Goal: Task Accomplishment & Management: Manage account settings

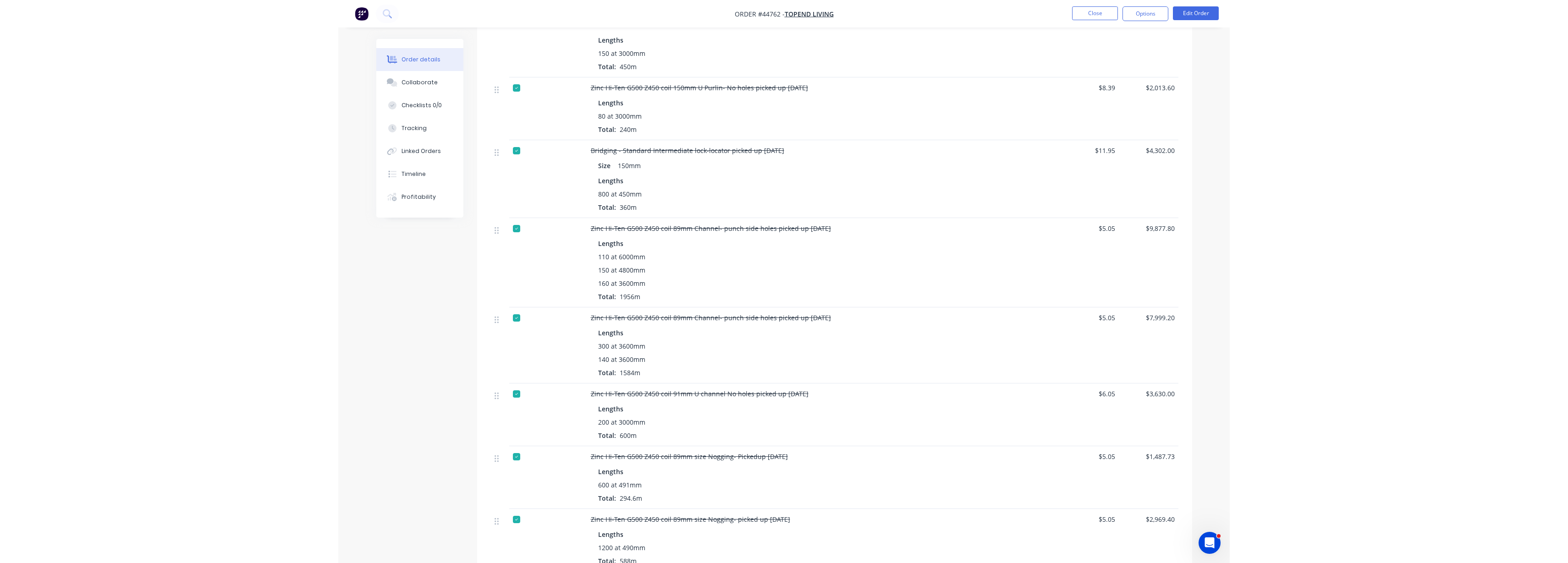
scroll to position [1089, 0]
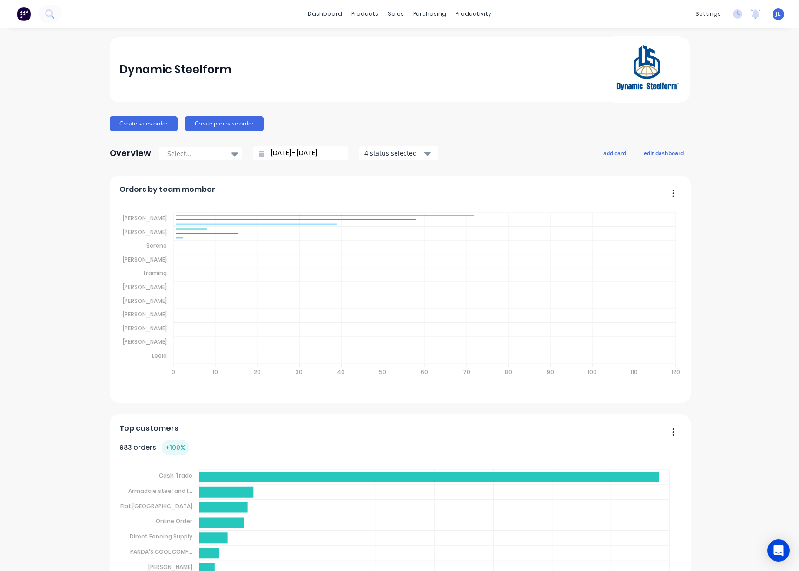
click at [390, 13] on div "sales" at bounding box center [396, 14] width 26 height 14
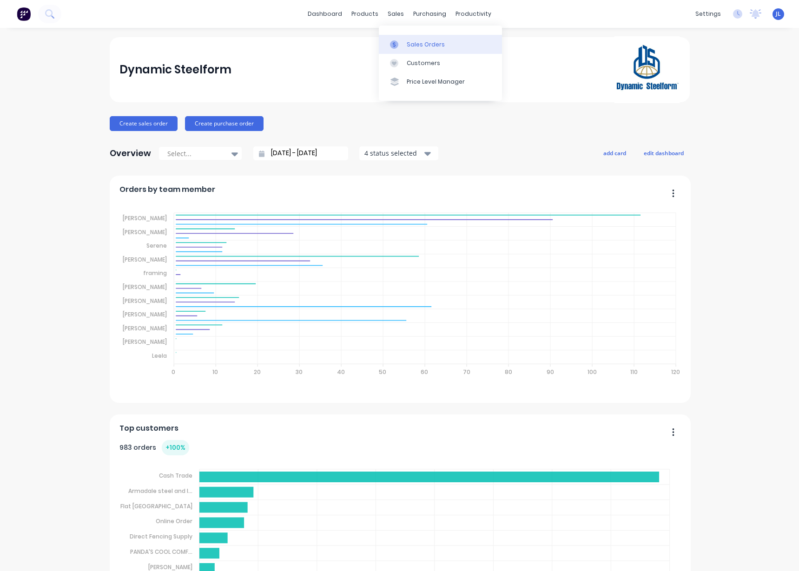
click at [414, 44] on div "Sales Orders" at bounding box center [426, 44] width 38 height 8
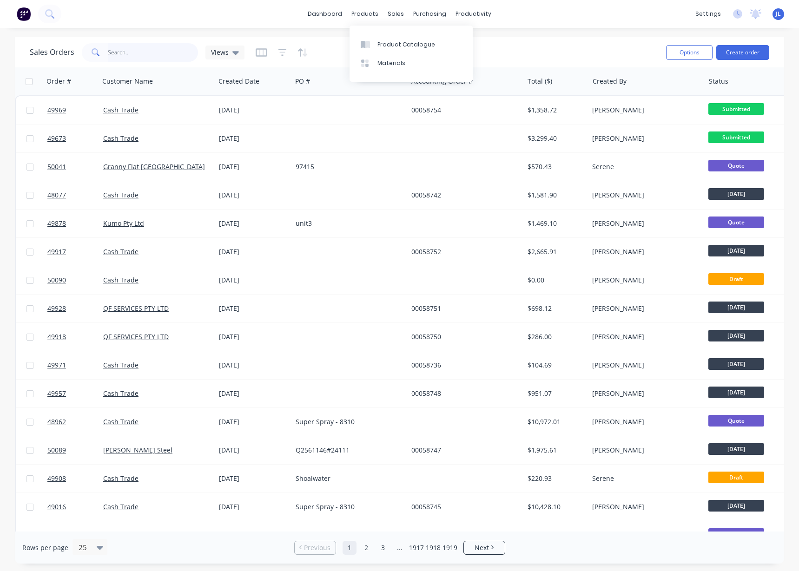
click at [164, 53] on input "text" at bounding box center [153, 52] width 91 height 19
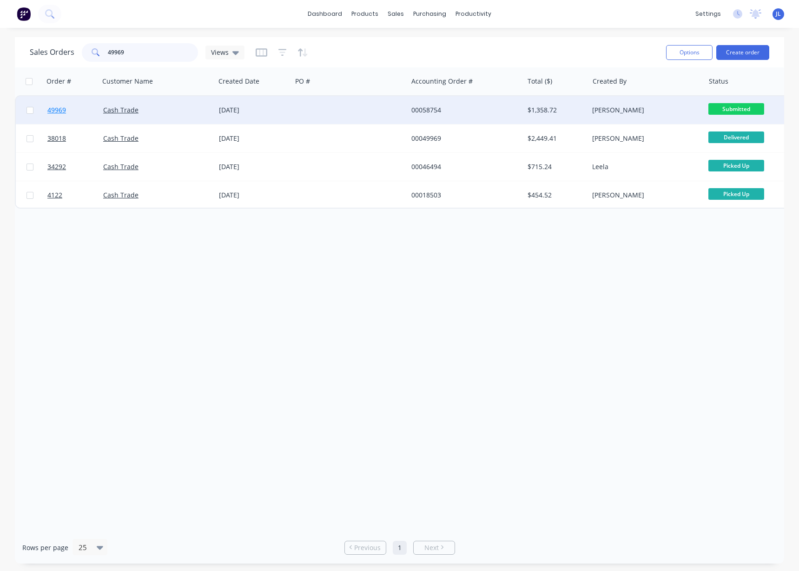
type input "49969"
click at [58, 109] on span "49969" at bounding box center [56, 110] width 19 height 9
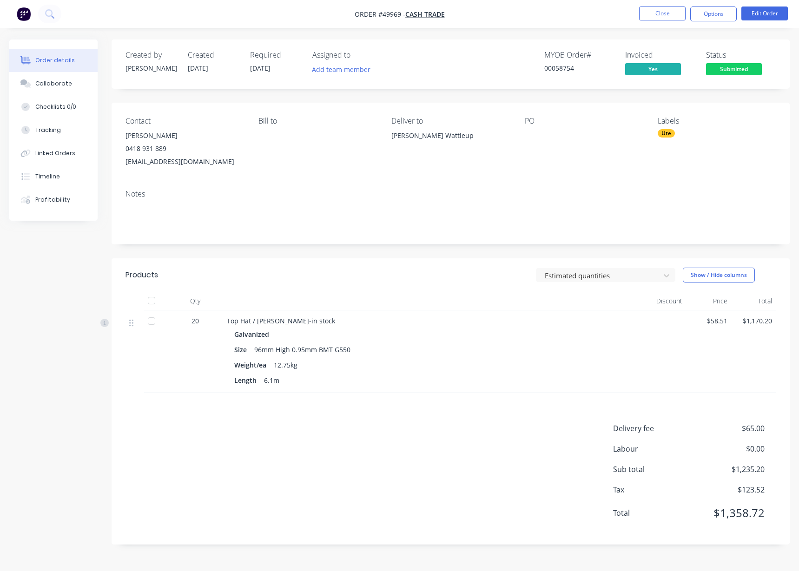
drag, startPoint x: 280, startPoint y: 66, endPoint x: 236, endPoint y: 37, distance: 53.6
click at [236, 37] on div "Order details Collaborate Checklists 0/0 Tracking Linked Orders Timeline Profit…" at bounding box center [399, 285] width 799 height 571
click at [277, 74] on div "Required 08/10/25" at bounding box center [275, 64] width 51 height 27
drag, startPoint x: 279, startPoint y: 68, endPoint x: 246, endPoint y: 57, distance: 35.1
click at [246, 57] on div "Created by Juana Created 07/10/25 Required 08/10/25 Assigned to Add team member" at bounding box center [265, 64] width 280 height 27
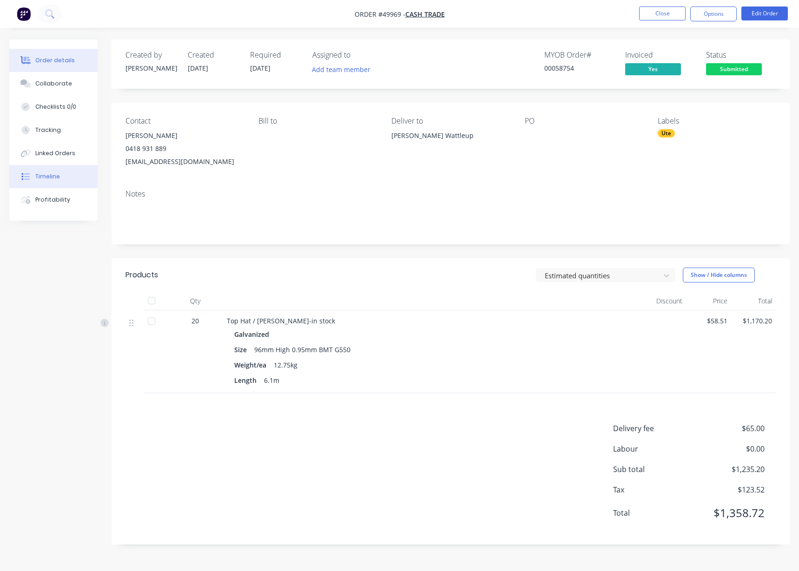
click at [47, 174] on div "Timeline" at bounding box center [47, 176] width 25 height 8
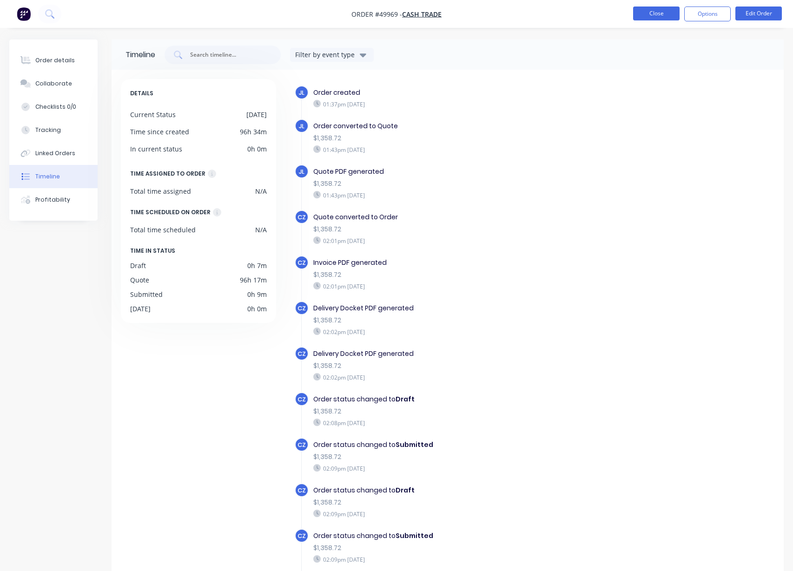
click at [660, 15] on button "Close" at bounding box center [656, 14] width 46 height 14
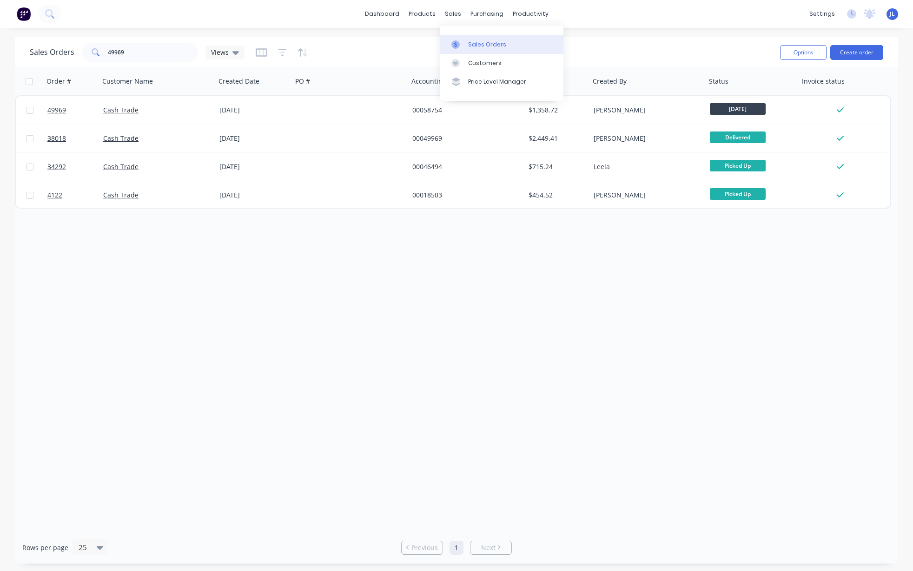
click at [482, 40] on div "Sales Orders" at bounding box center [487, 44] width 38 height 8
drag, startPoint x: 156, startPoint y: 50, endPoint x: 64, endPoint y: 49, distance: 92.0
click at [64, 49] on div "Sales Orders 49969 Views" at bounding box center [137, 52] width 215 height 19
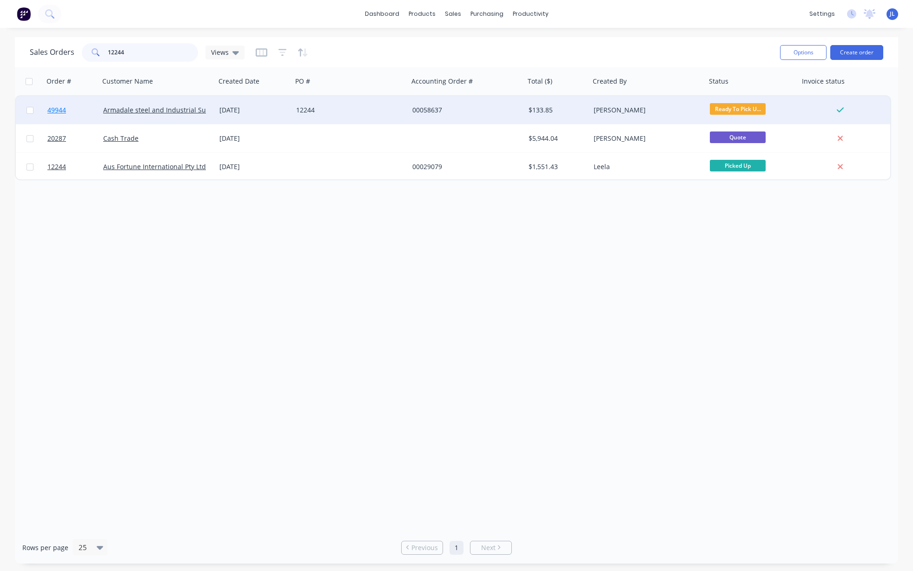
type input "12244"
click at [55, 109] on span "49944" at bounding box center [56, 110] width 19 height 9
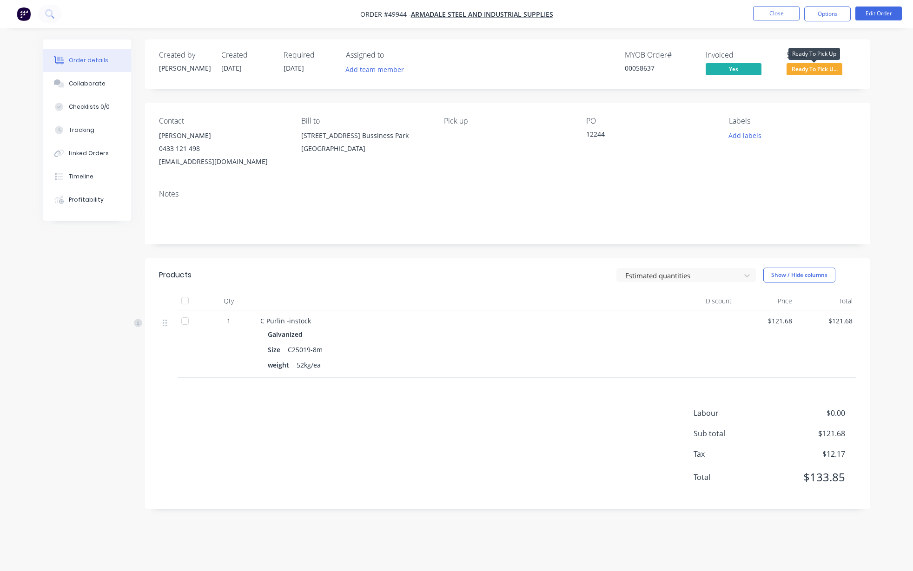
click at [799, 67] on span "Ready To Pick U..." at bounding box center [814, 69] width 56 height 12
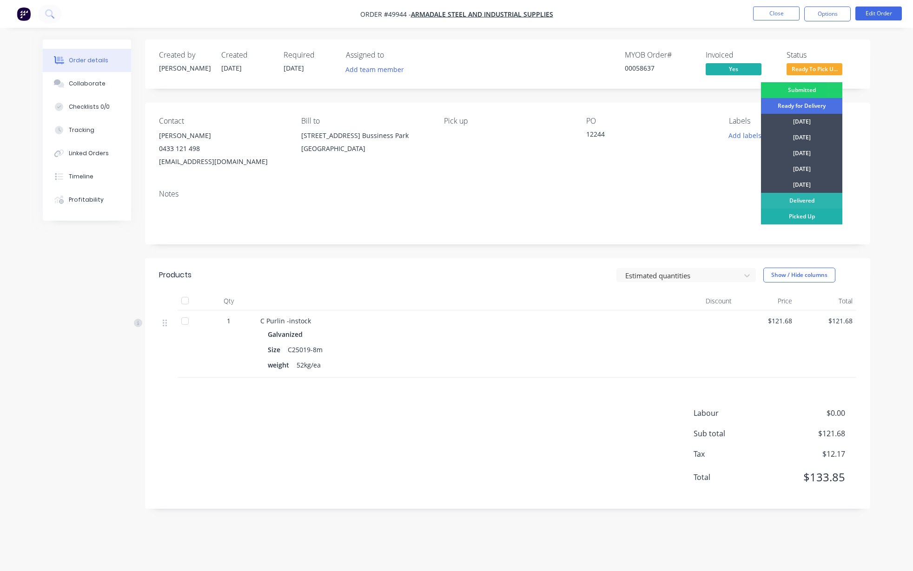
click at [799, 218] on div "Picked Up" at bounding box center [801, 217] width 81 height 16
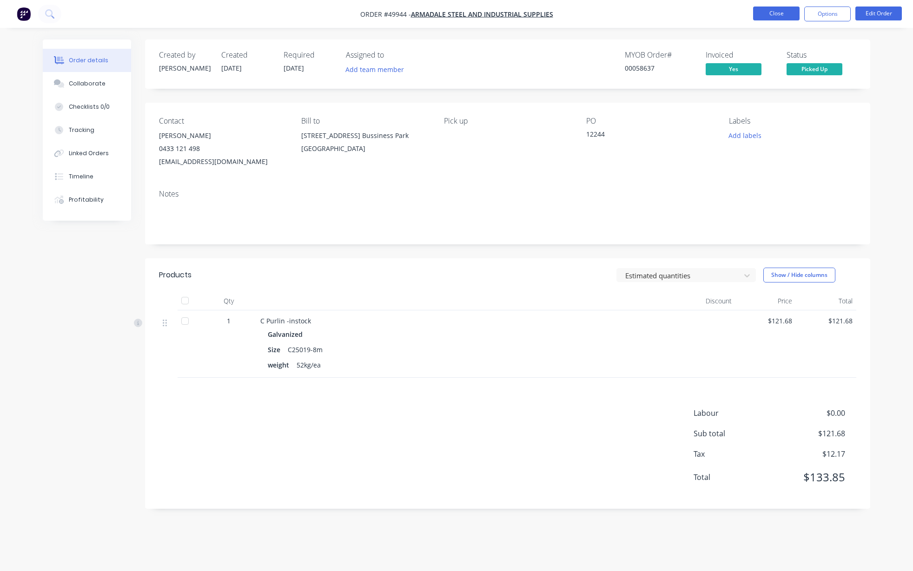
click at [778, 18] on button "Close" at bounding box center [776, 14] width 46 height 14
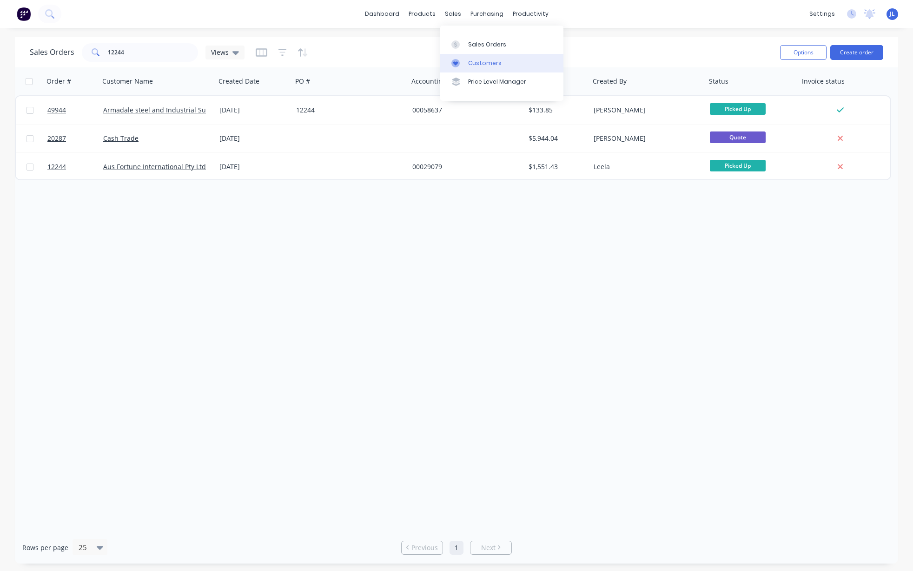
drag, startPoint x: 474, startPoint y: 62, endPoint x: 459, endPoint y: 56, distance: 15.5
click at [473, 62] on div "Customers" at bounding box center [484, 63] width 33 height 8
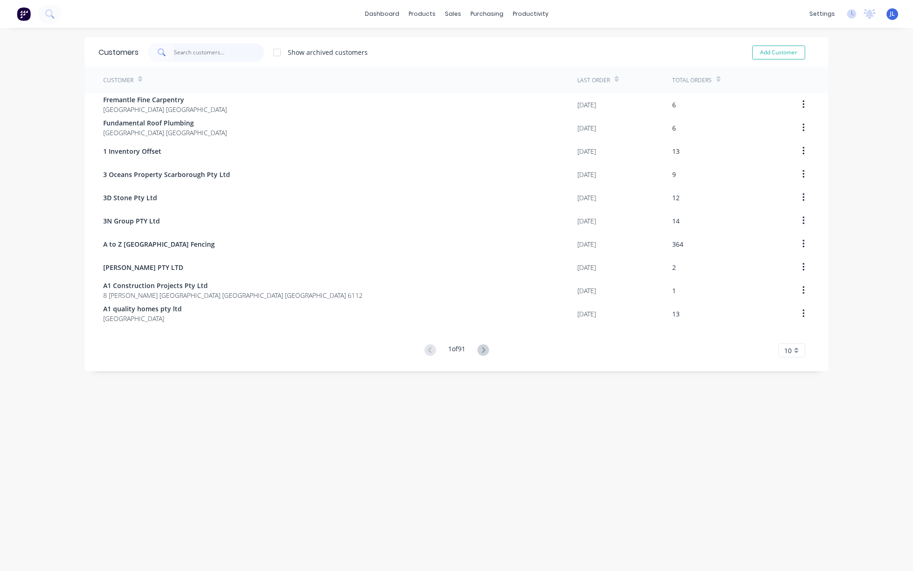
click at [229, 51] on input "text" at bounding box center [219, 52] width 91 height 19
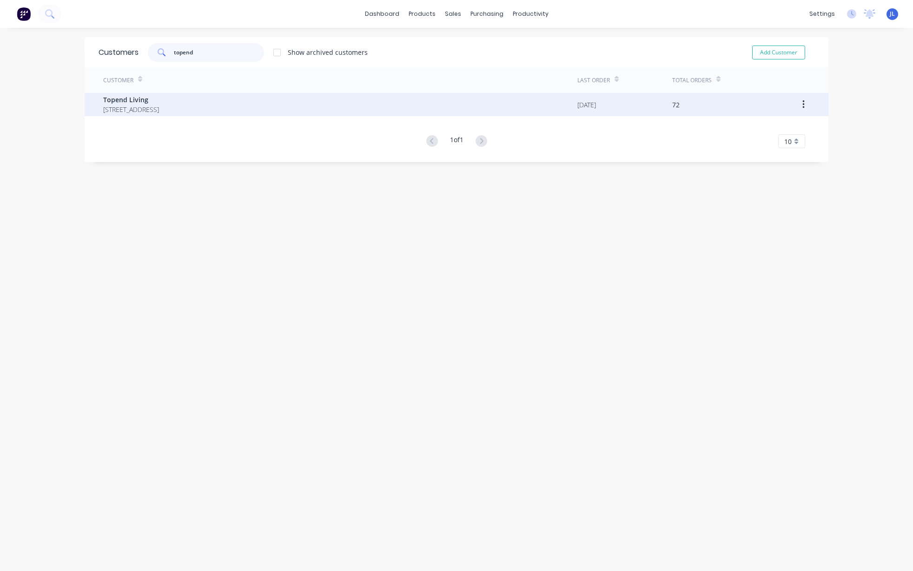
type input "topend"
click at [159, 106] on span "60 Belmont Avenue, Rivervale Western Australia Australia" at bounding box center [131, 110] width 56 height 10
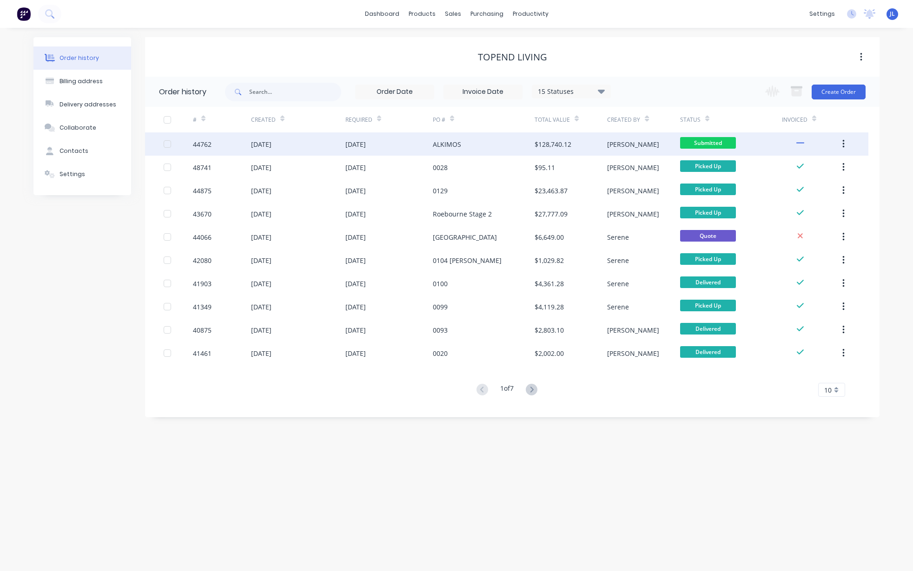
click at [526, 142] on div "ALKIMOS" at bounding box center [484, 143] width 102 height 23
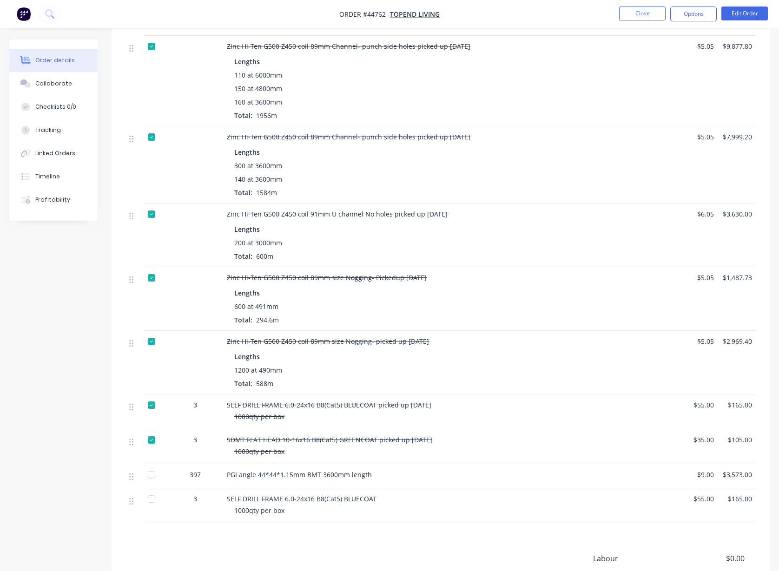
scroll to position [1375, 0]
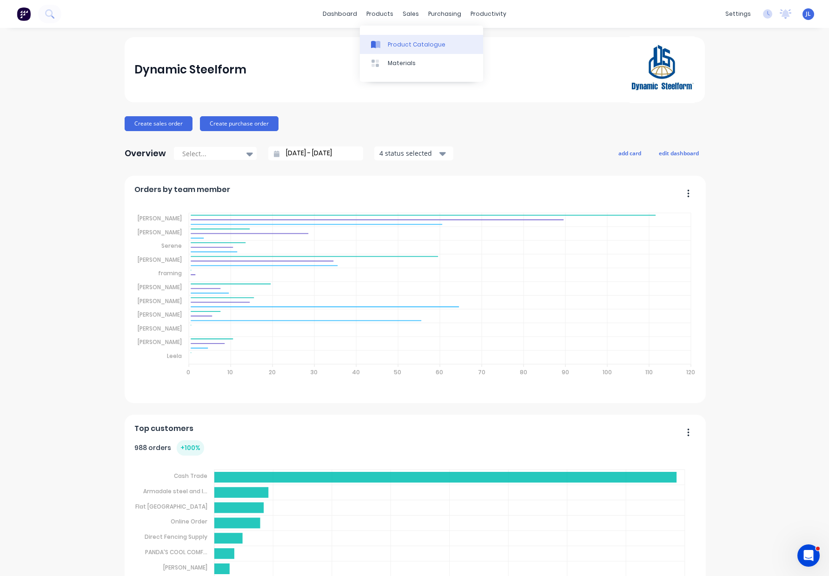
click at [387, 37] on link "Product Catalogue" at bounding box center [421, 44] width 123 height 19
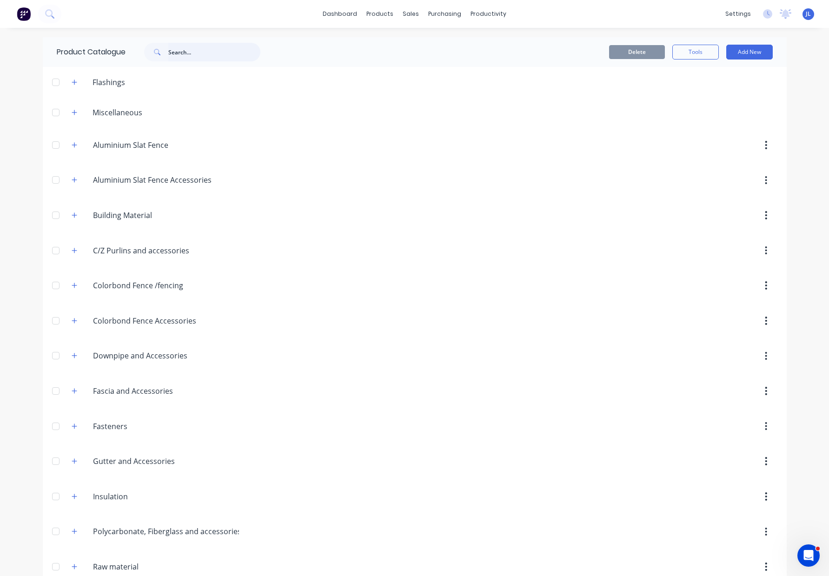
click at [208, 48] on input "text" at bounding box center [214, 52] width 92 height 19
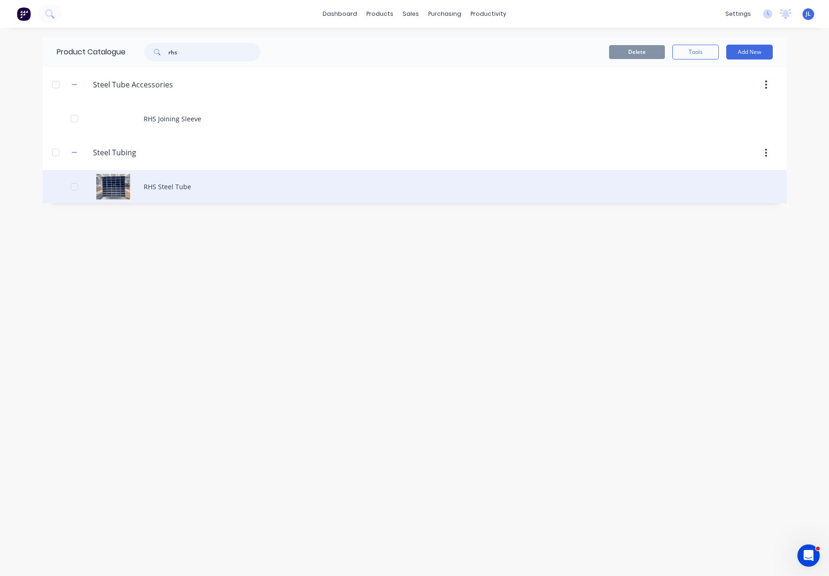
type input "rhs"
click at [170, 194] on div "RHS Steel Tube" at bounding box center [415, 186] width 744 height 33
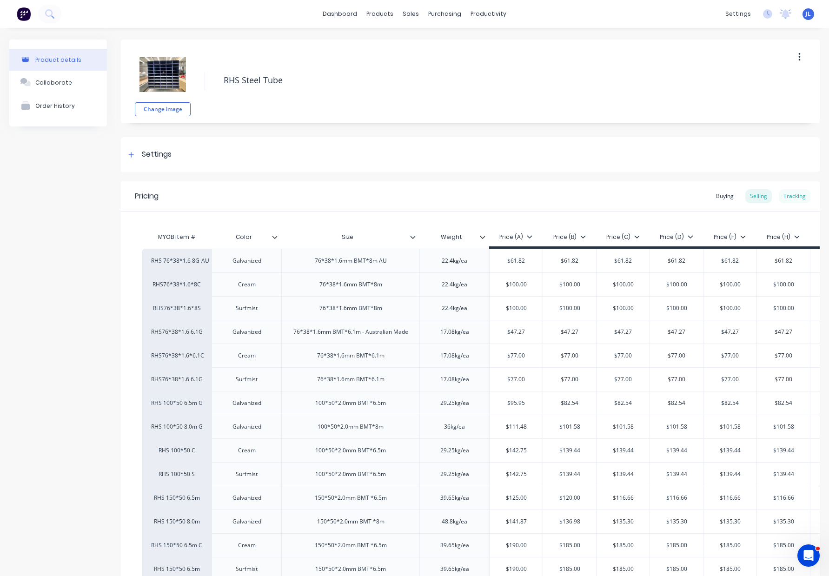
click at [789, 197] on div "Tracking" at bounding box center [795, 196] width 32 height 14
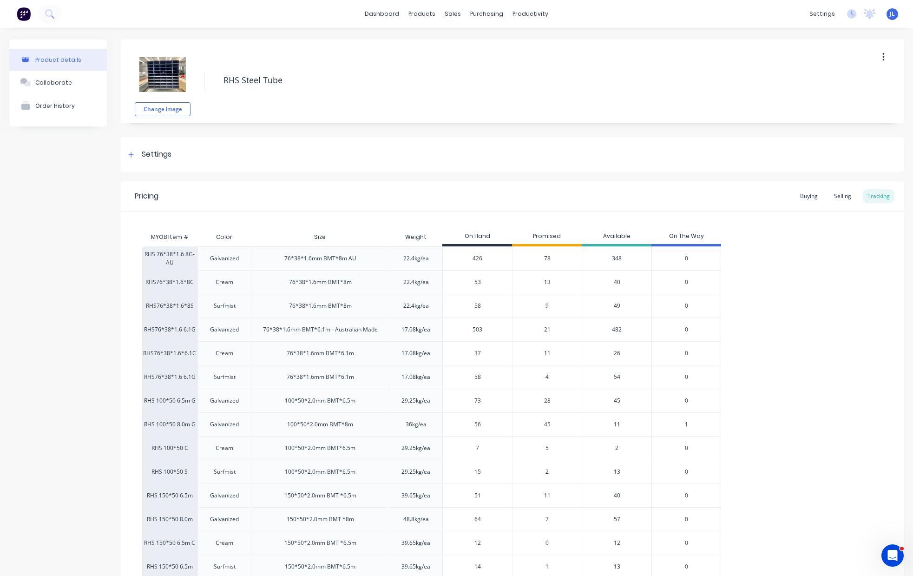
type textarea "x"
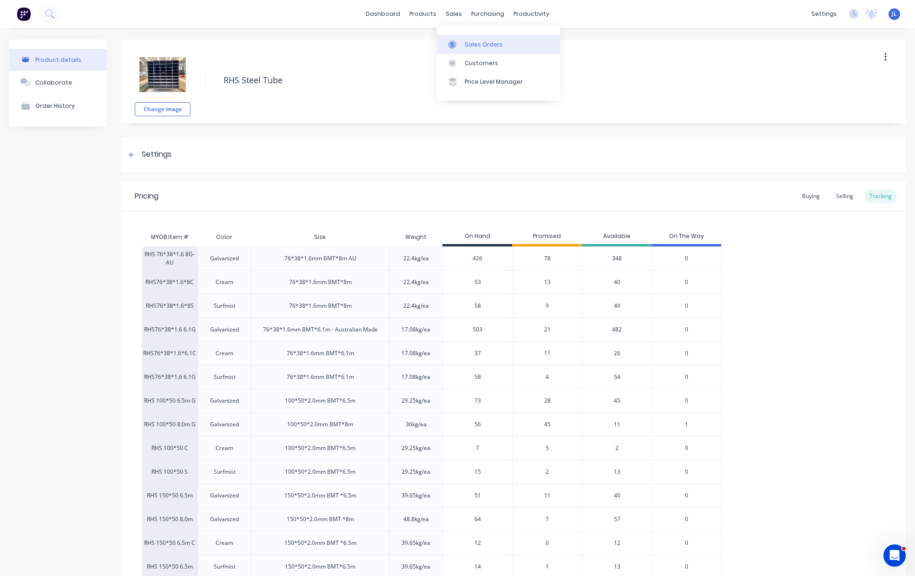
click at [464, 42] on link "Sales Orders" at bounding box center [498, 44] width 123 height 19
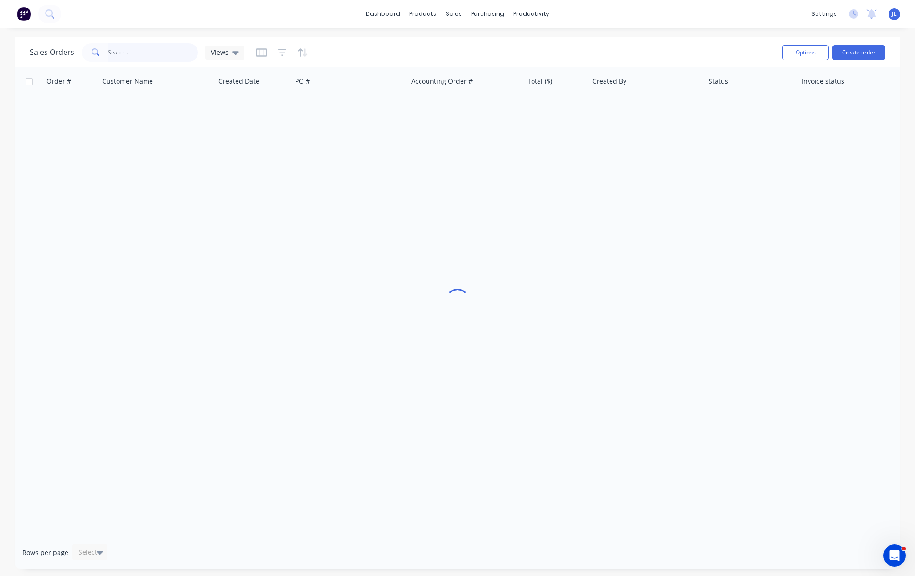
click at [152, 50] on input "text" at bounding box center [153, 52] width 91 height 19
type input "49925"
drag, startPoint x: 75, startPoint y: 52, endPoint x: 17, endPoint y: 48, distance: 58.7
click at [17, 48] on div "Sales Orders 49925 Views Options Create order" at bounding box center [457, 52] width 885 height 30
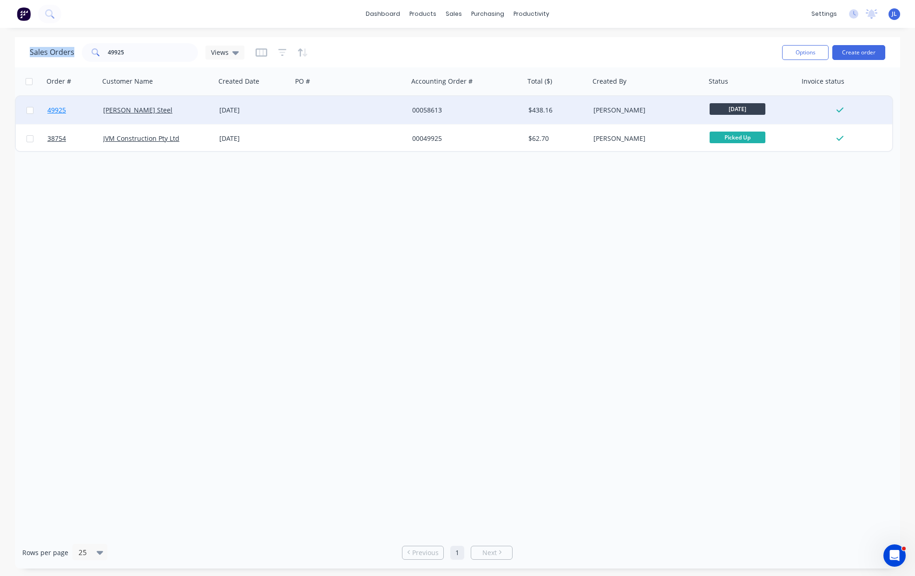
click at [58, 109] on span "49925" at bounding box center [56, 110] width 19 height 9
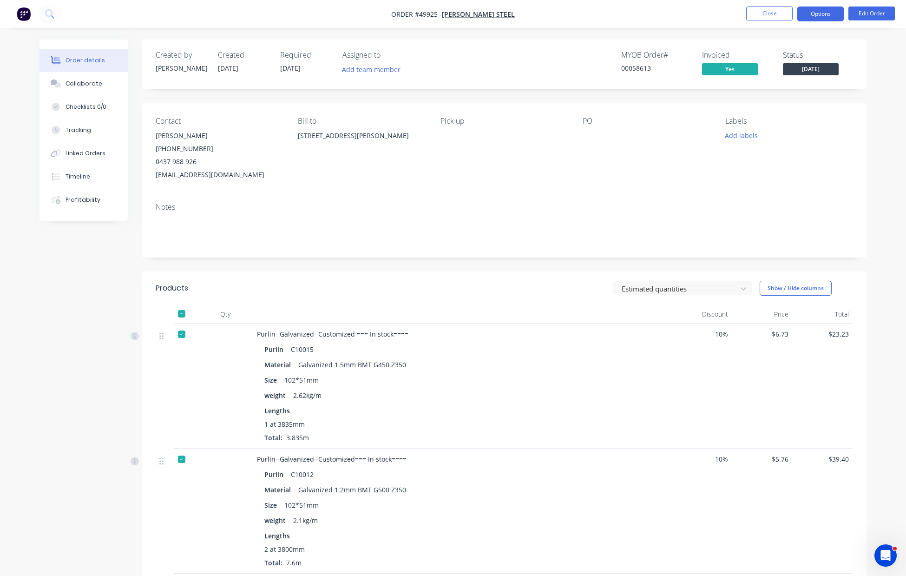
click at [816, 14] on button "Options" at bounding box center [821, 14] width 46 height 15
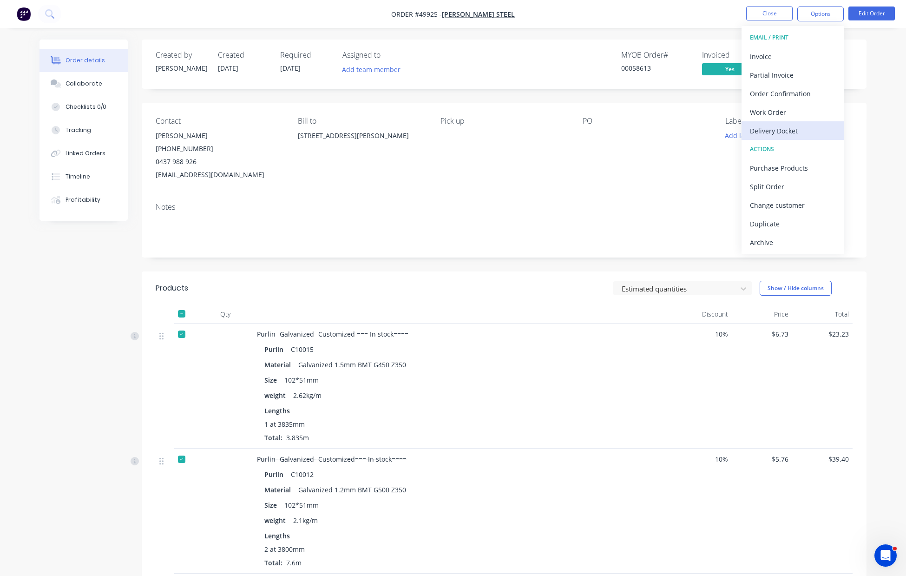
click at [786, 126] on div "Delivery Docket" at bounding box center [793, 130] width 86 height 13
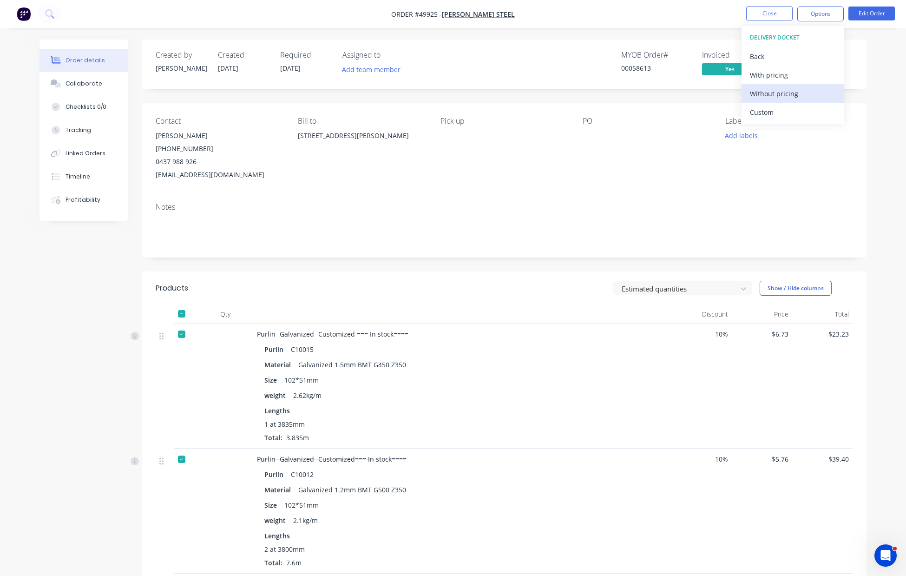
click at [794, 90] on div "Without pricing" at bounding box center [793, 93] width 86 height 13
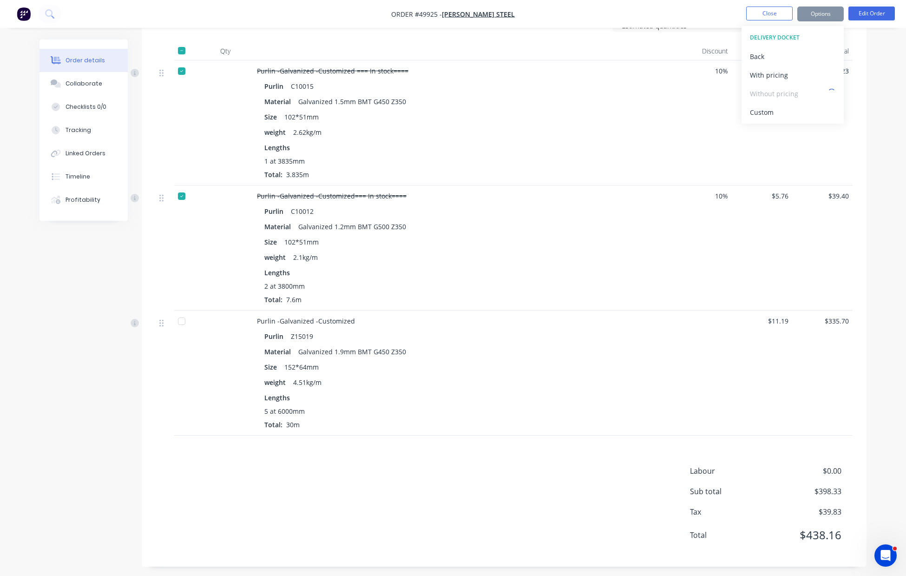
scroll to position [268, 0]
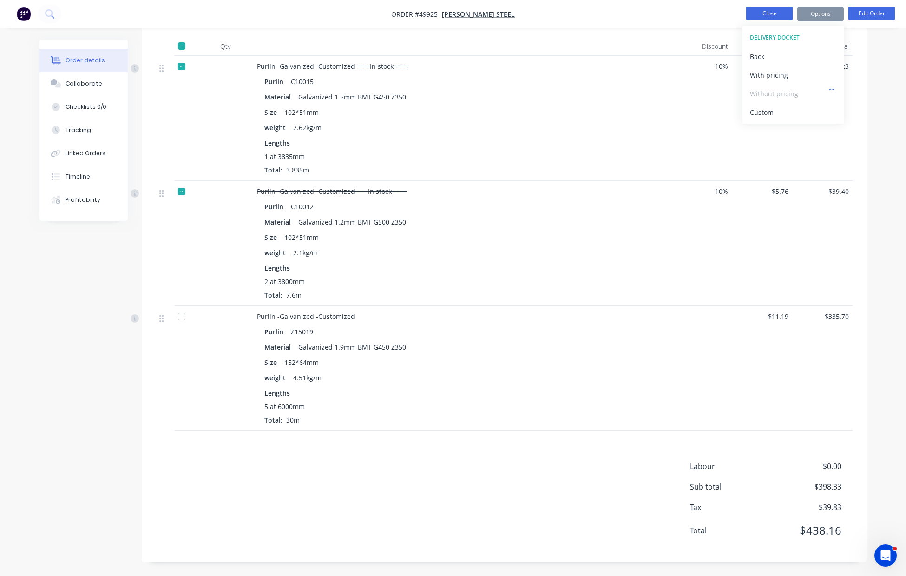
click at [771, 15] on button "Close" at bounding box center [769, 14] width 46 height 14
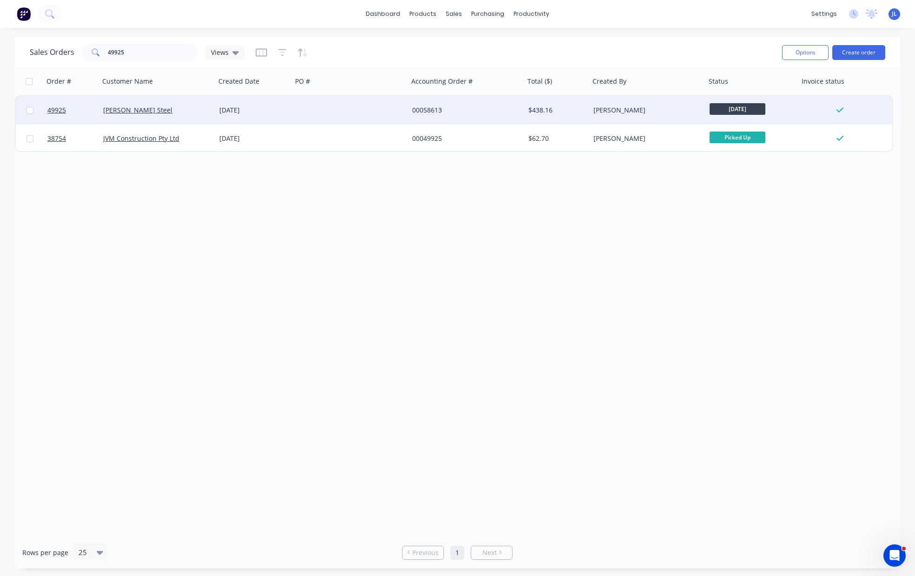
click at [46, 107] on div at bounding box center [72, 110] width 56 height 28
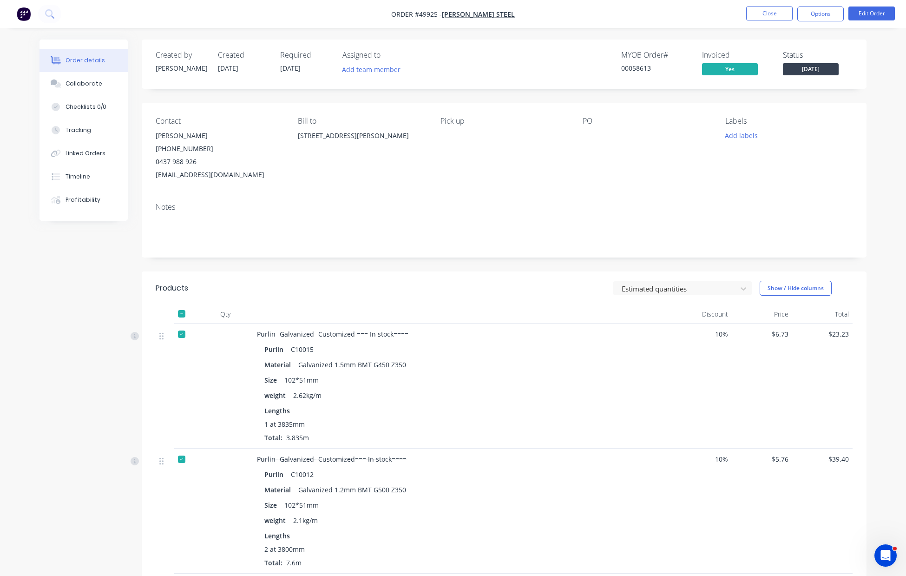
click at [821, 72] on span "[DATE]" at bounding box center [811, 69] width 56 height 12
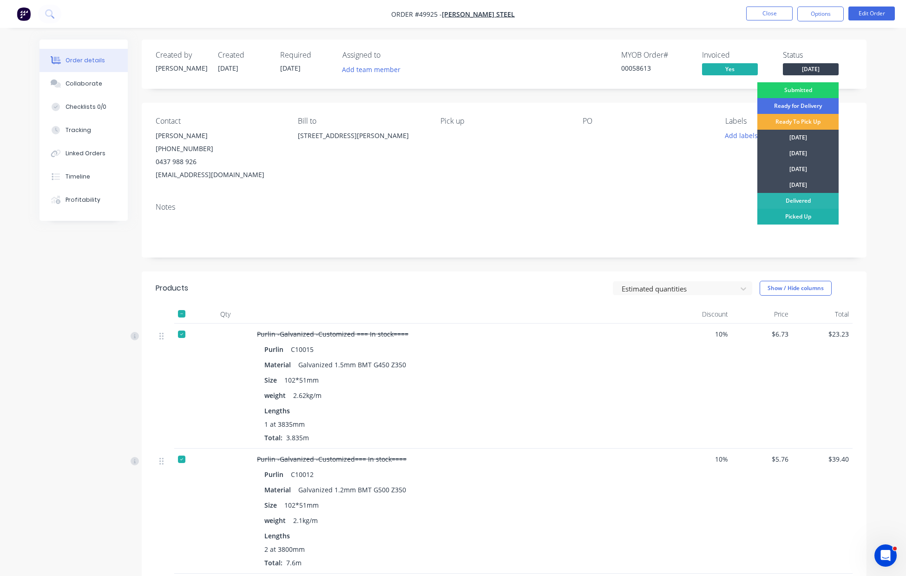
click at [795, 219] on div "Picked Up" at bounding box center [798, 217] width 81 height 16
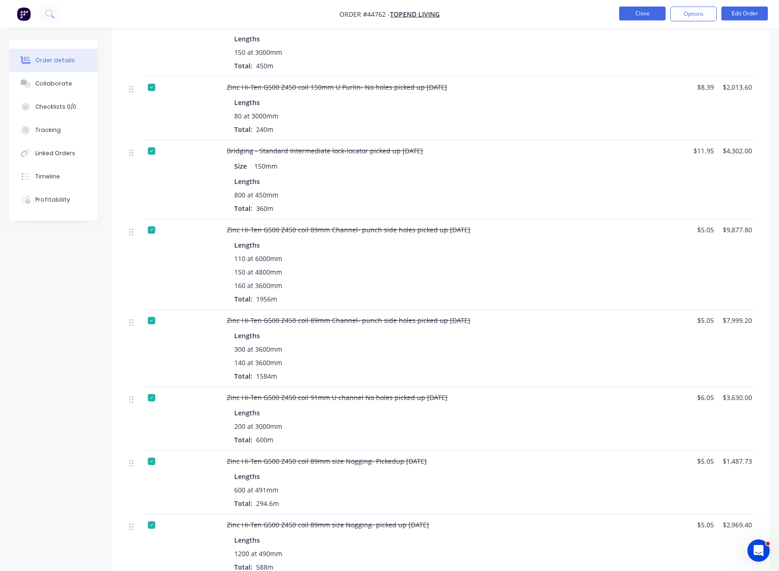
click at [629, 13] on button "Close" at bounding box center [642, 14] width 46 height 14
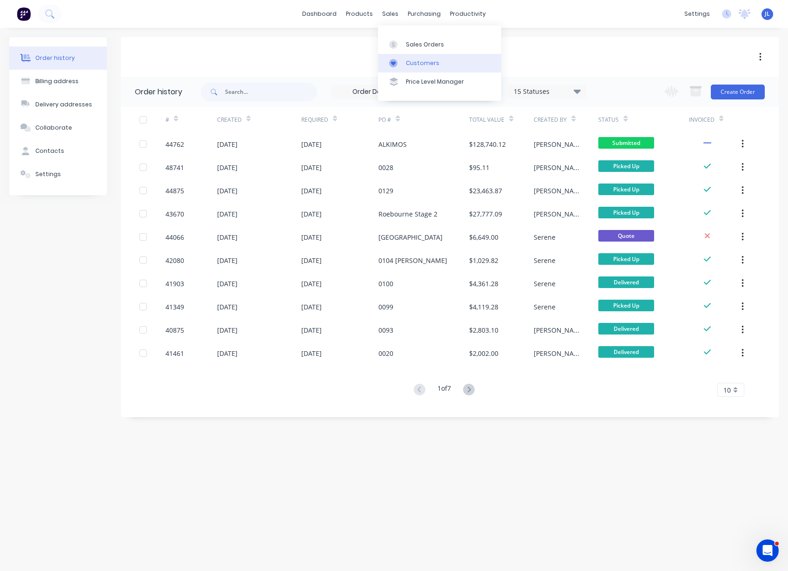
click at [420, 61] on div "Customers" at bounding box center [422, 63] width 33 height 8
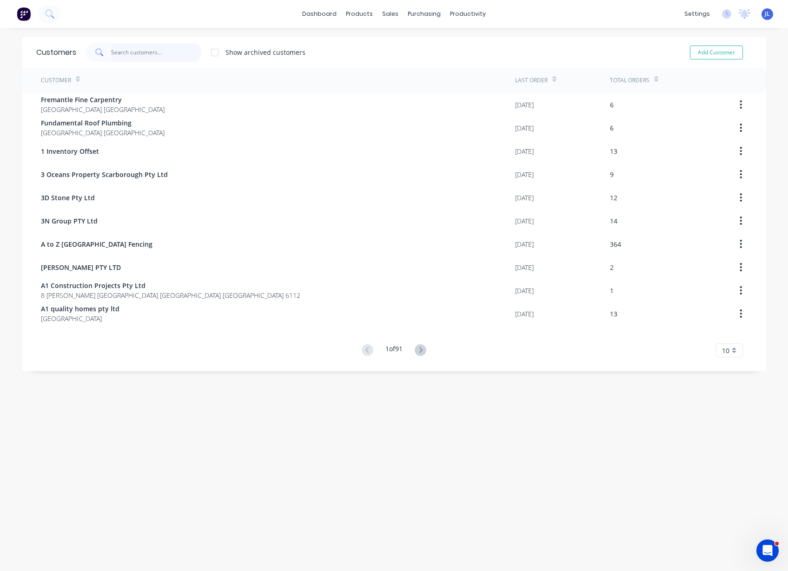
click at [173, 51] on input "text" at bounding box center [156, 52] width 91 height 19
click at [164, 49] on input "text" at bounding box center [156, 52] width 91 height 19
click at [383, 43] on div "Product Catalogue" at bounding box center [396, 44] width 58 height 8
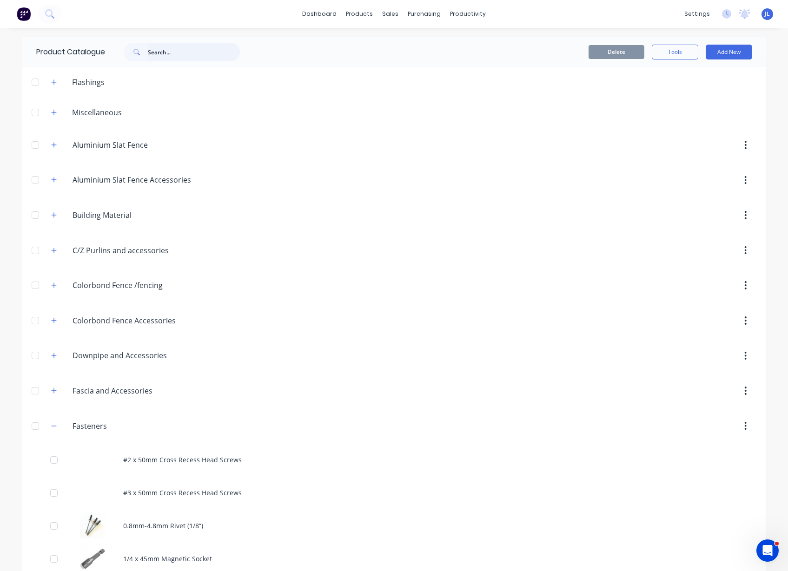
click at [160, 53] on input "text" at bounding box center [194, 52] width 92 height 19
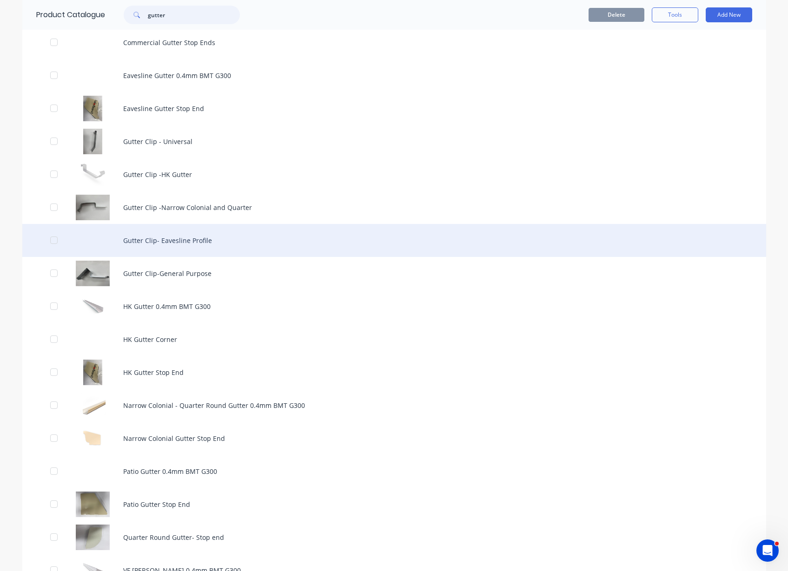
scroll to position [232, 0]
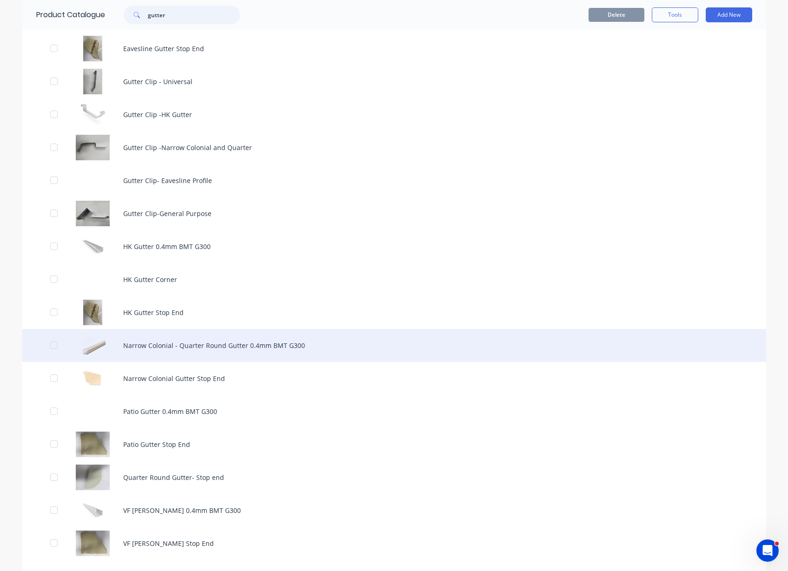
type input "gutter"
click at [226, 343] on div "Narrow Colonial - Quarter Round Gutter 0.4mm BMT G300" at bounding box center [394, 345] width 744 height 33
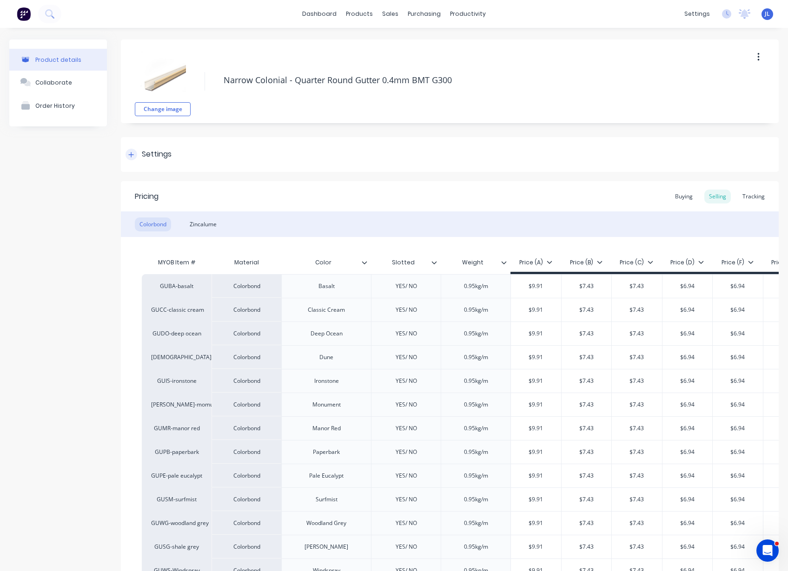
click at [131, 152] on icon at bounding box center [131, 155] width 6 height 7
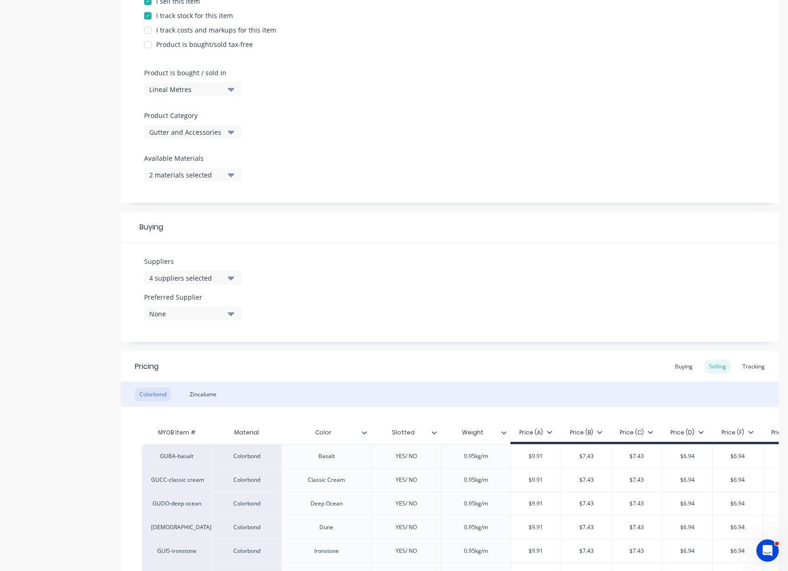
scroll to position [291, 0]
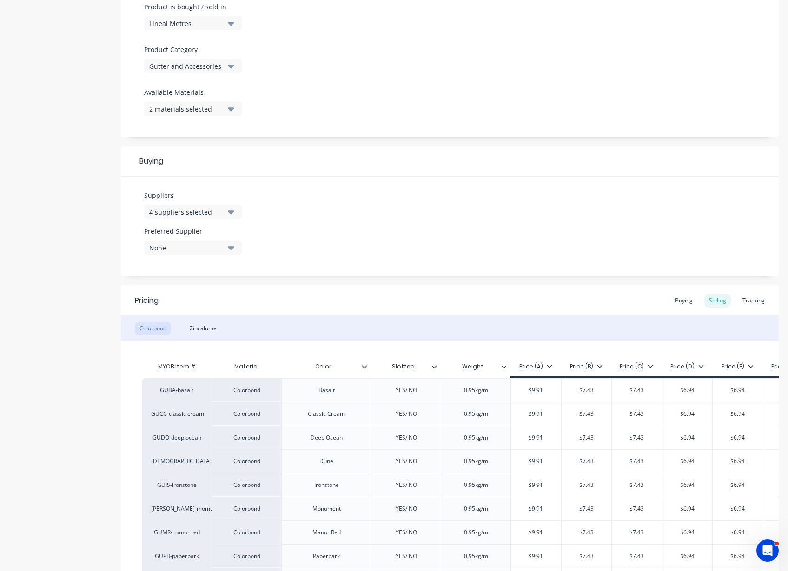
click at [229, 211] on icon "button" at bounding box center [231, 213] width 7 height 4
click at [230, 249] on icon "button" at bounding box center [231, 248] width 7 height 4
drag, startPoint x: 159, startPoint y: 297, endPoint x: 172, endPoint y: 293, distance: 12.8
click at [159, 297] on div "button" at bounding box center [159, 299] width 19 height 19
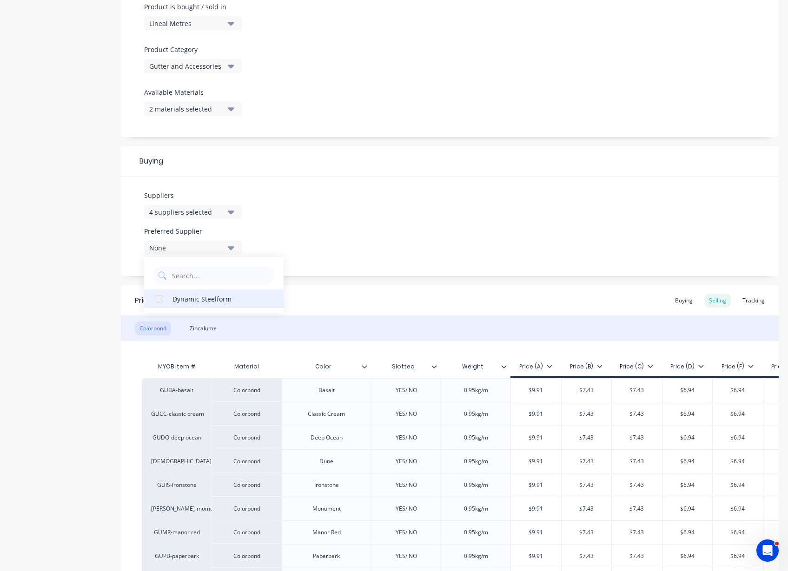
type textarea "x"
click at [198, 277] on Supplier "text" at bounding box center [220, 275] width 99 height 19
type Supplier "str"
click at [74, 239] on div "Product details Collaborate Order History" at bounding box center [58, 317] width 98 height 1137
click at [165, 211] on div "4 suppliers selected" at bounding box center [186, 212] width 74 height 10
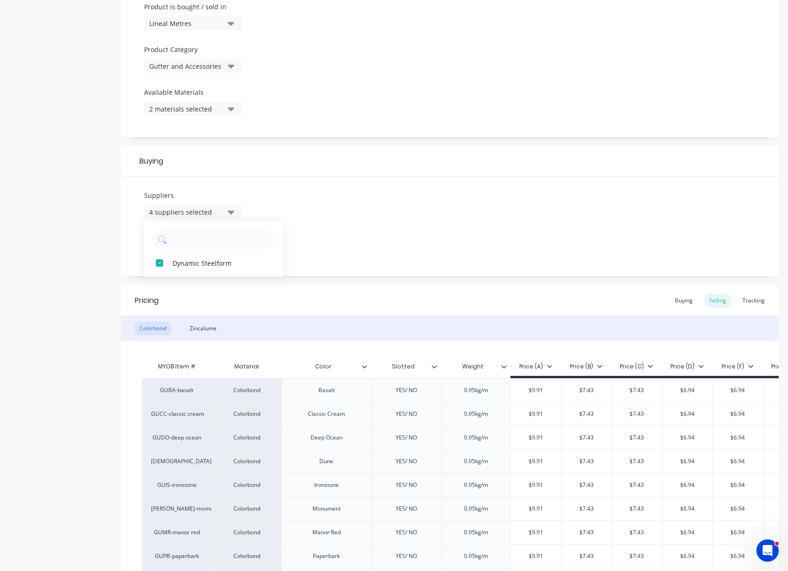
drag, startPoint x: 111, startPoint y: 196, endPoint x: 81, endPoint y: 71, distance: 128.0
click at [110, 191] on div "Product details Collaborate Order History Change image Narrow Colonial - Quarte…" at bounding box center [393, 317] width 769 height 1137
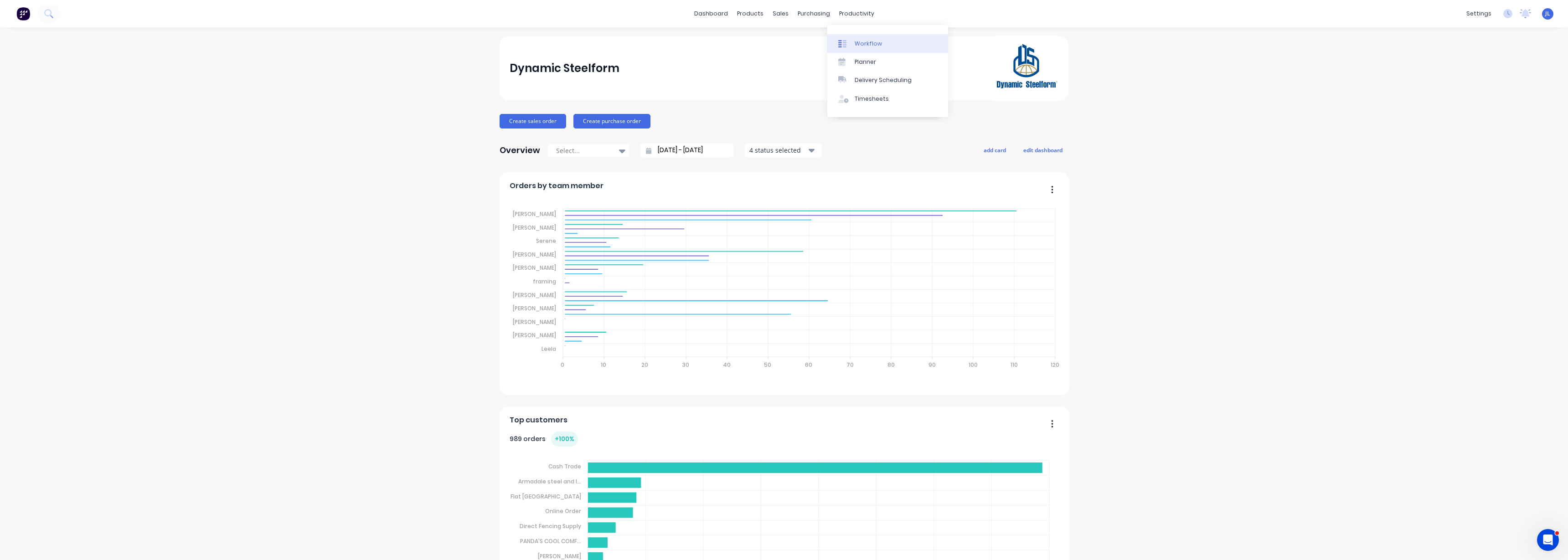
click at [869, 46] on div "Workflow" at bounding box center [869, 43] width 27 height 8
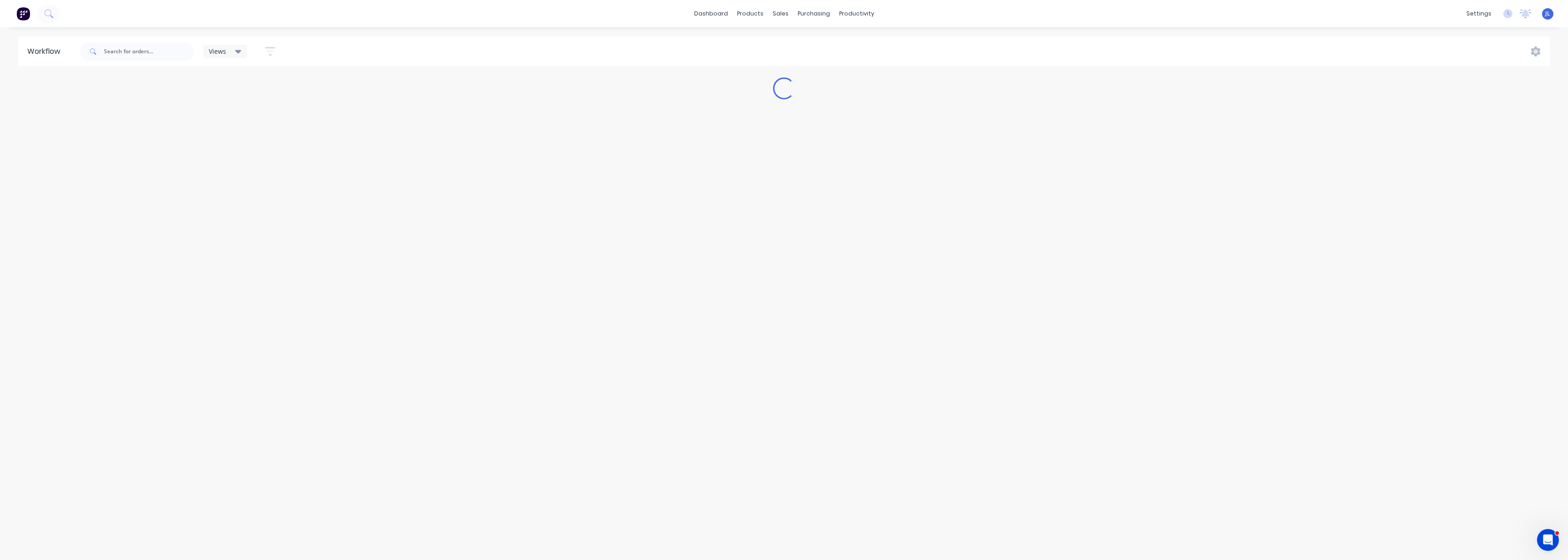
click at [0, 39] on div "Workflow Views Save new view None (Default) edit Show/Hide statuses Show line i…" at bounding box center [784, 51] width 1568 height 29
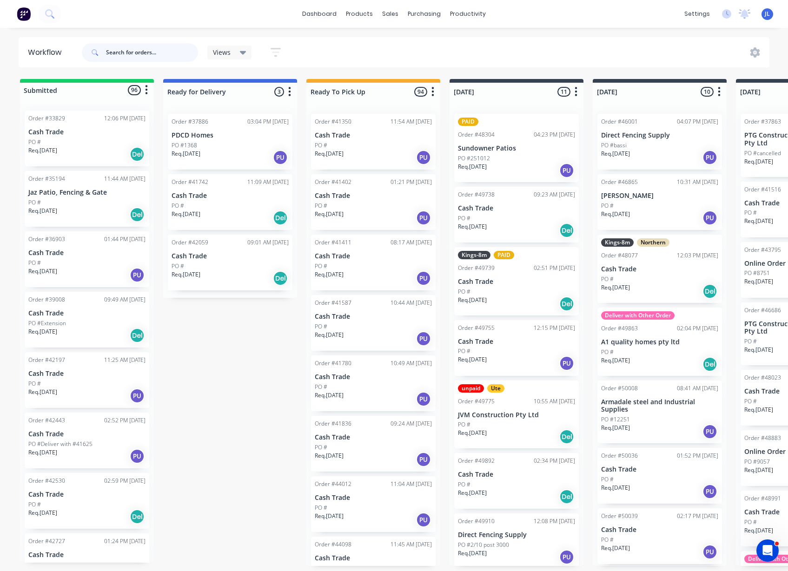
click at [136, 47] on input "text" at bounding box center [152, 52] width 92 height 19
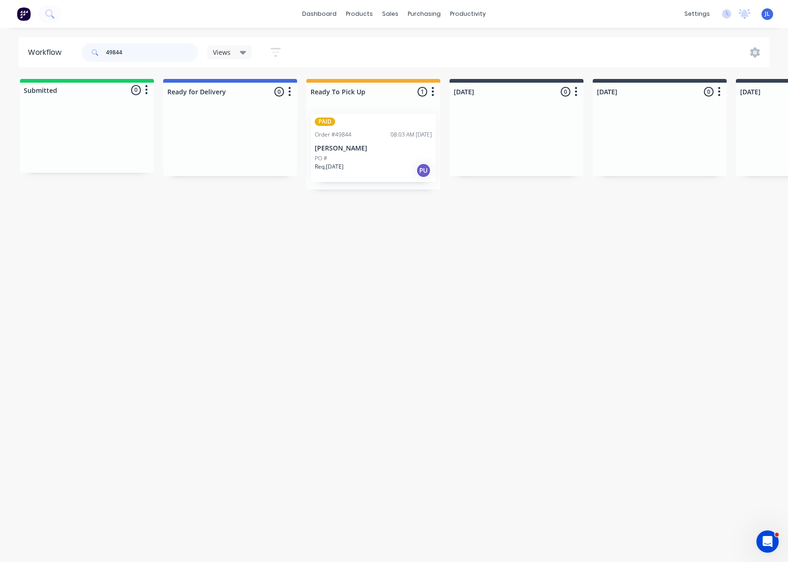
drag, startPoint x: 144, startPoint y: 48, endPoint x: 55, endPoint y: 53, distance: 88.5
click at [55, 53] on header "Workflow 49844 Views Save new view None (Default) edit Show/Hide statuses Show …" at bounding box center [394, 52] width 751 height 30
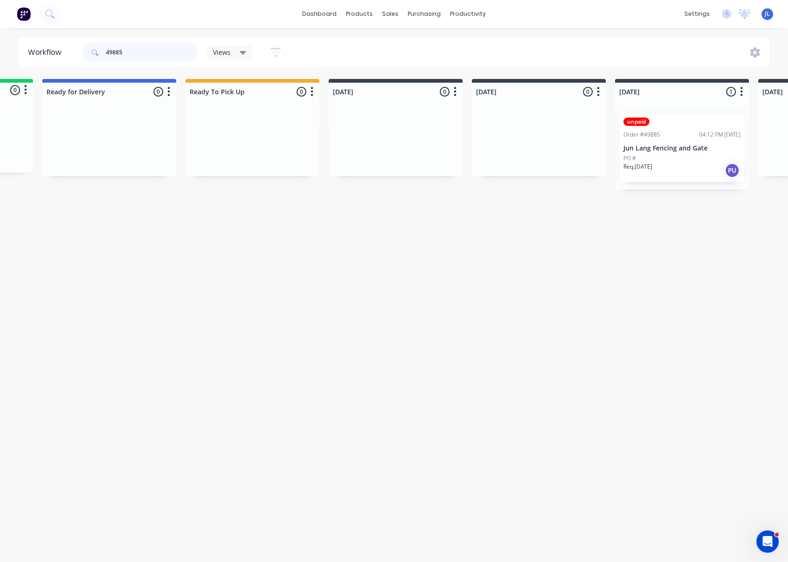
scroll to position [0, 174]
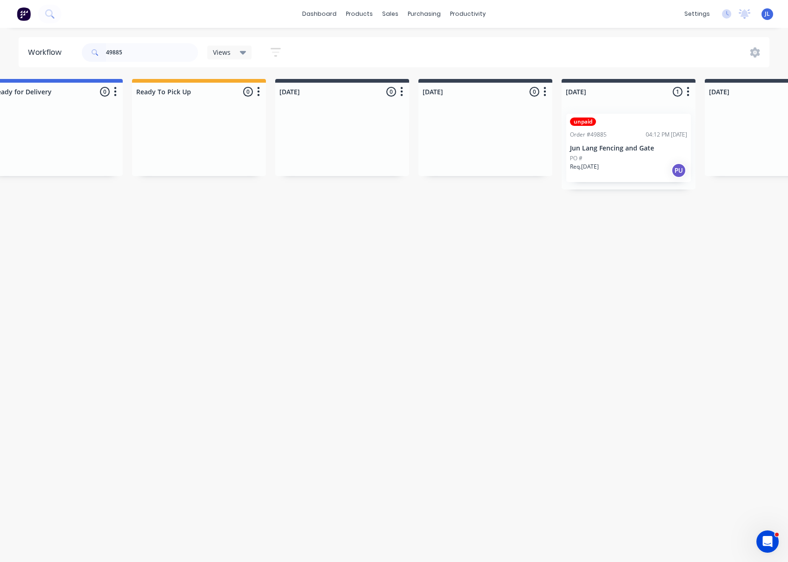
click at [617, 146] on p "Jun Lang Fencing and Gate" at bounding box center [628, 149] width 117 height 8
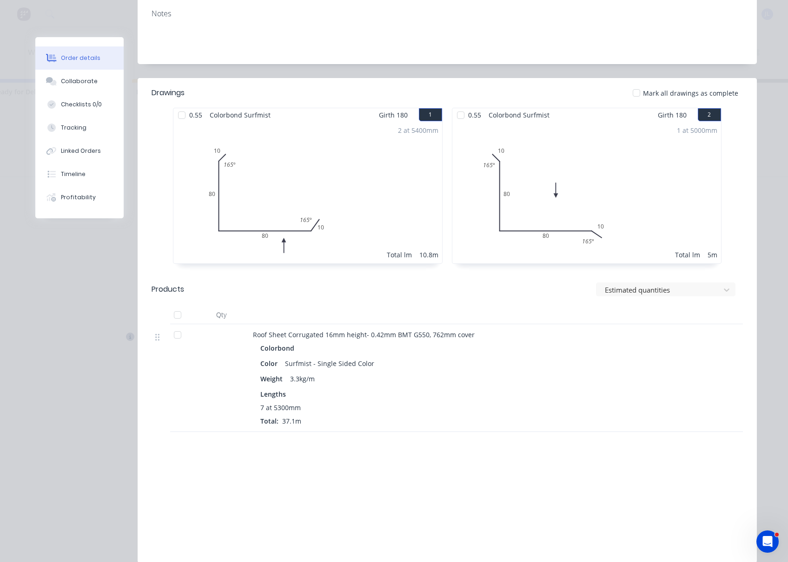
scroll to position [174, 0]
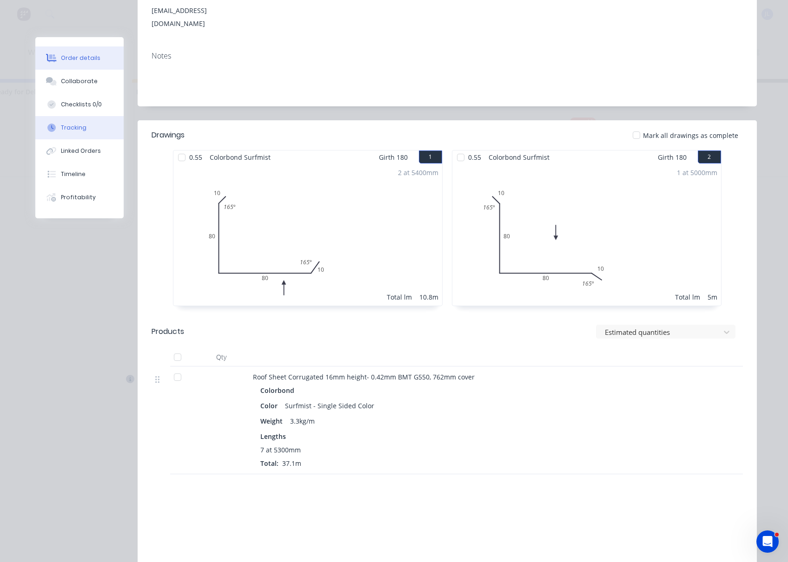
click at [73, 125] on div "Tracking" at bounding box center [74, 128] width 26 height 8
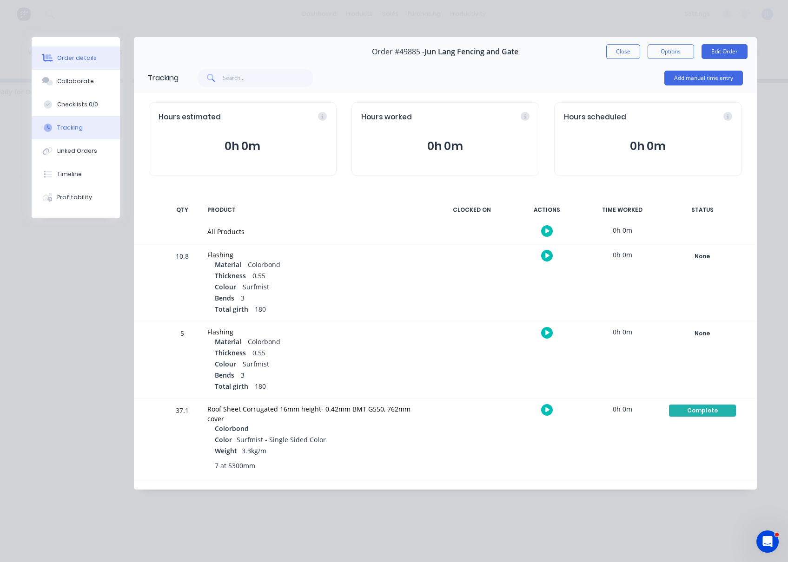
click at [81, 54] on div "Order details" at bounding box center [77, 58] width 40 height 8
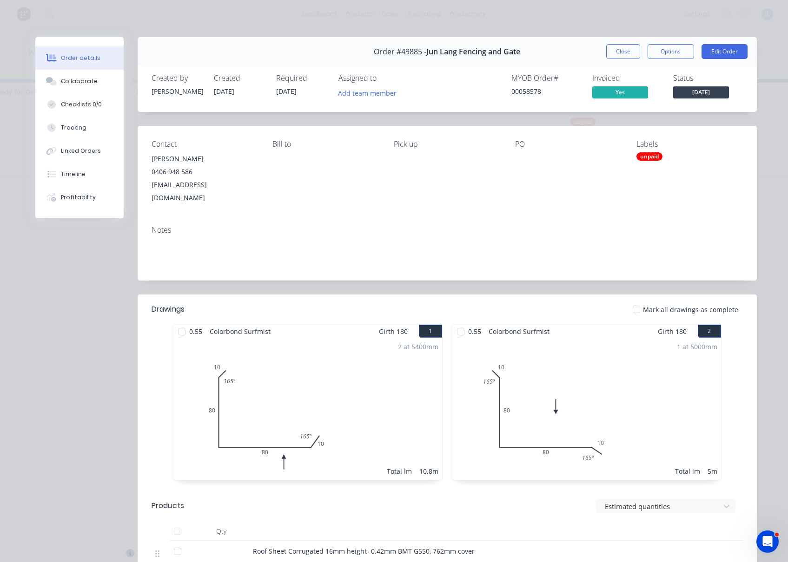
click at [697, 89] on span "[DATE]" at bounding box center [701, 92] width 56 height 12
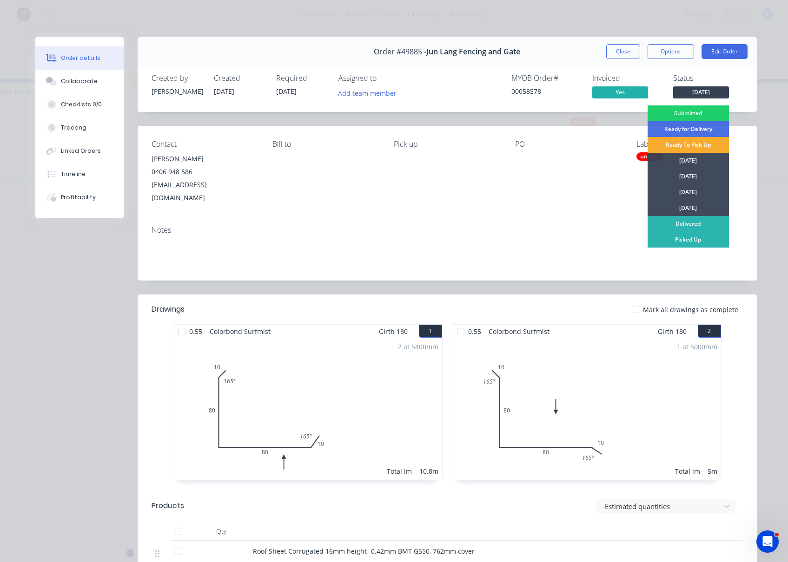
click at [694, 144] on div "Ready To Pick Up" at bounding box center [687, 145] width 81 height 16
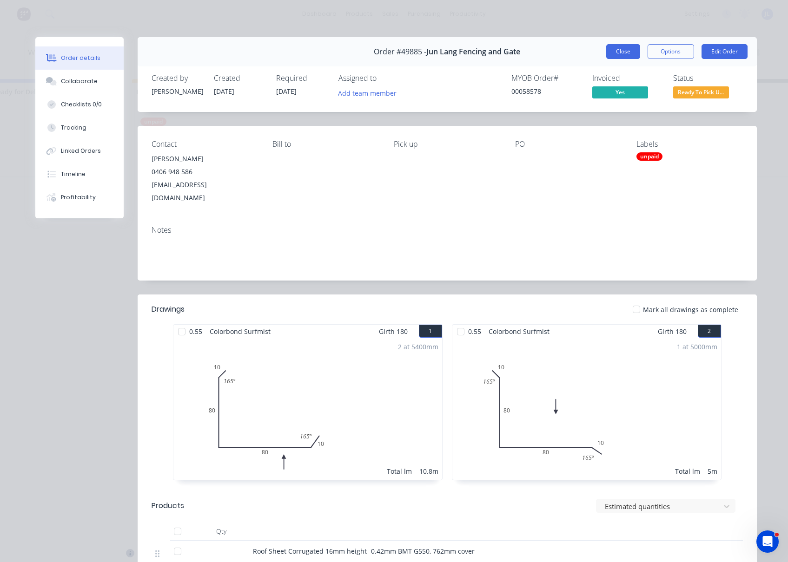
click at [620, 54] on button "Close" at bounding box center [623, 51] width 34 height 15
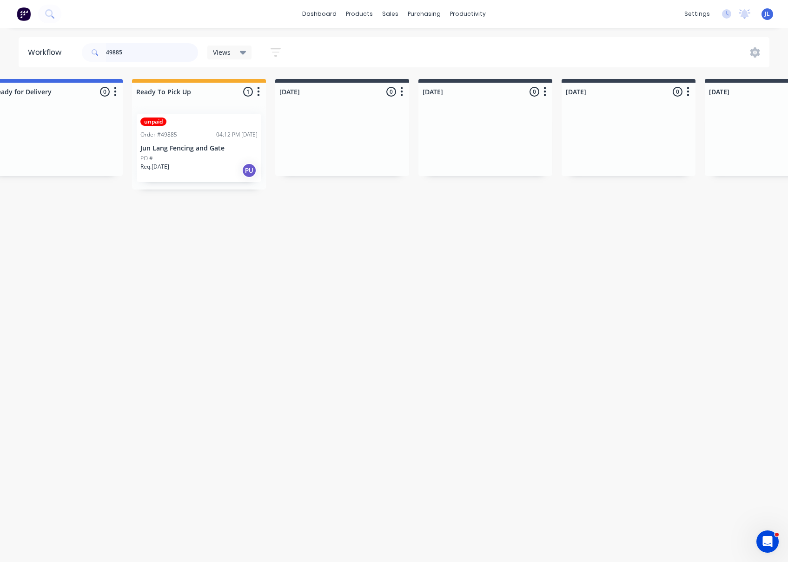
drag, startPoint x: 162, startPoint y: 51, endPoint x: 46, endPoint y: 52, distance: 115.7
click at [46, 52] on header "Workflow 49885 Views Save new view None (Default) edit Show/Hide statuses Show …" at bounding box center [394, 52] width 751 height 30
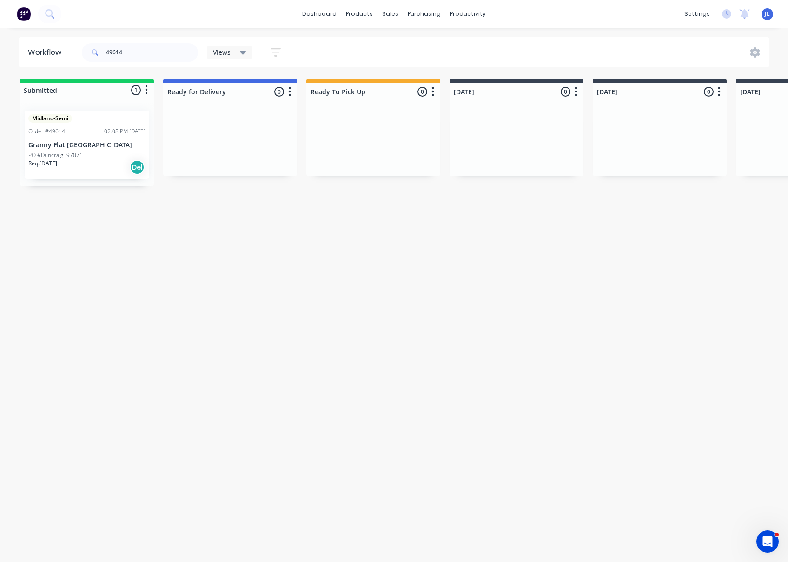
click at [100, 145] on p "Granny Flat WA" at bounding box center [86, 145] width 117 height 8
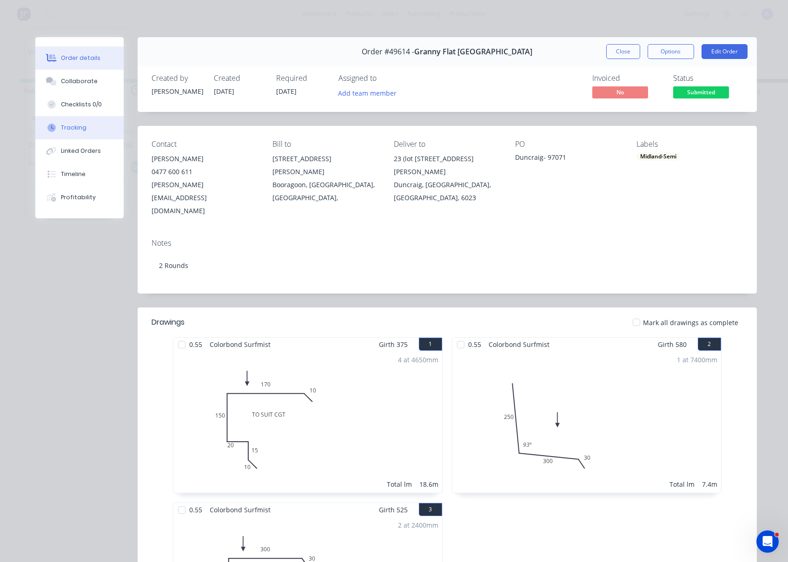
click at [79, 128] on div "Tracking" at bounding box center [74, 128] width 26 height 8
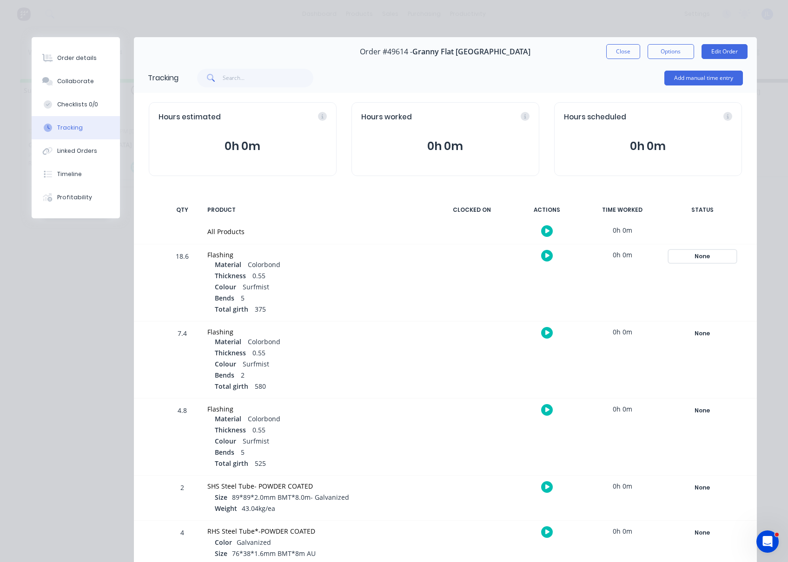
click at [700, 254] on div "None" at bounding box center [702, 257] width 67 height 12
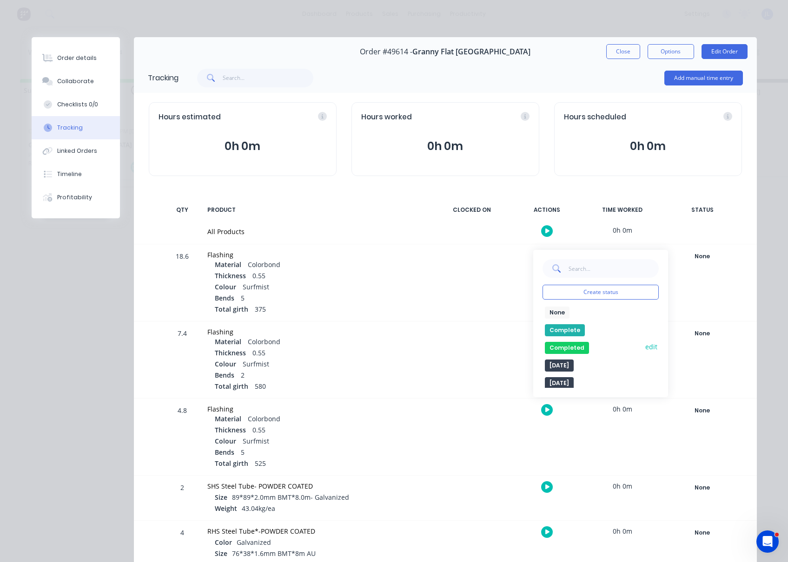
click at [644, 349] on button "edit" at bounding box center [651, 347] width 15 height 10
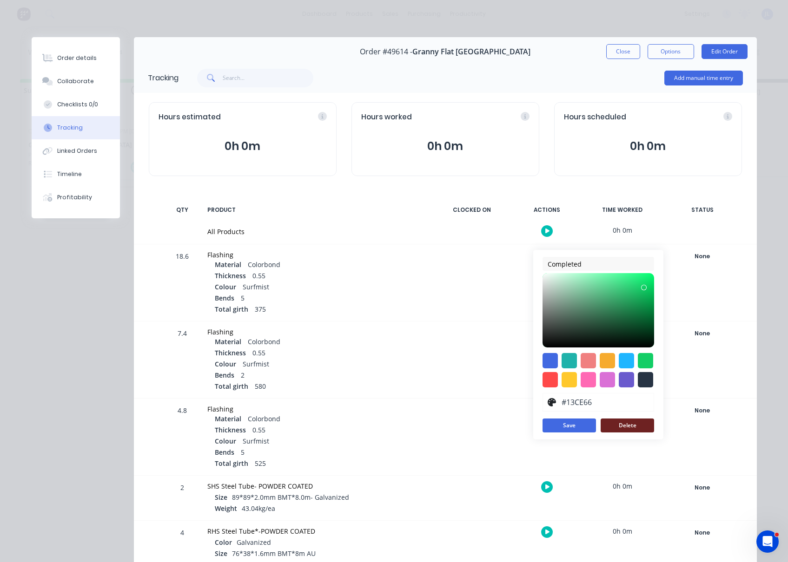
click at [620, 427] on button "Delete" at bounding box center [627, 426] width 53 height 14
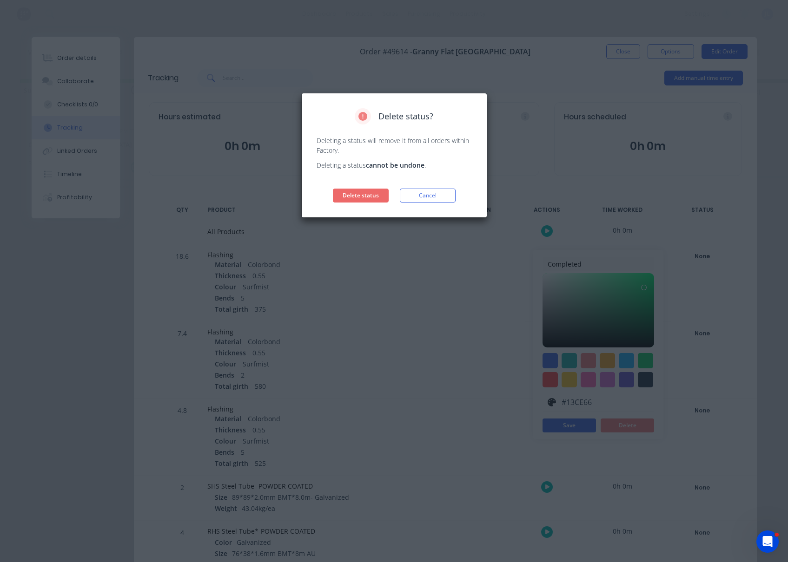
click at [378, 193] on button "Delete status" at bounding box center [361, 196] width 56 height 14
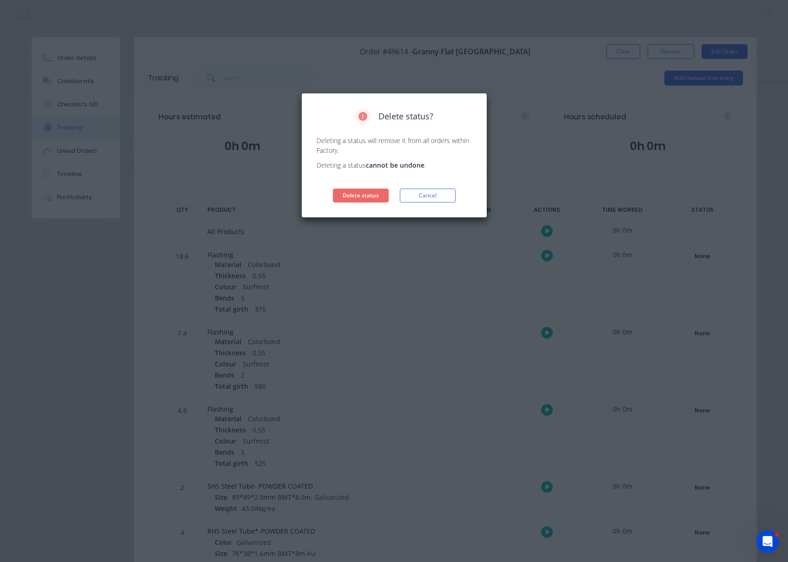
click at [377, 194] on button "Delete status" at bounding box center [361, 196] width 56 height 14
drag, startPoint x: 439, startPoint y: 198, endPoint x: 501, endPoint y: 188, distance: 62.1
click at [439, 198] on button "Cancel" at bounding box center [428, 196] width 56 height 14
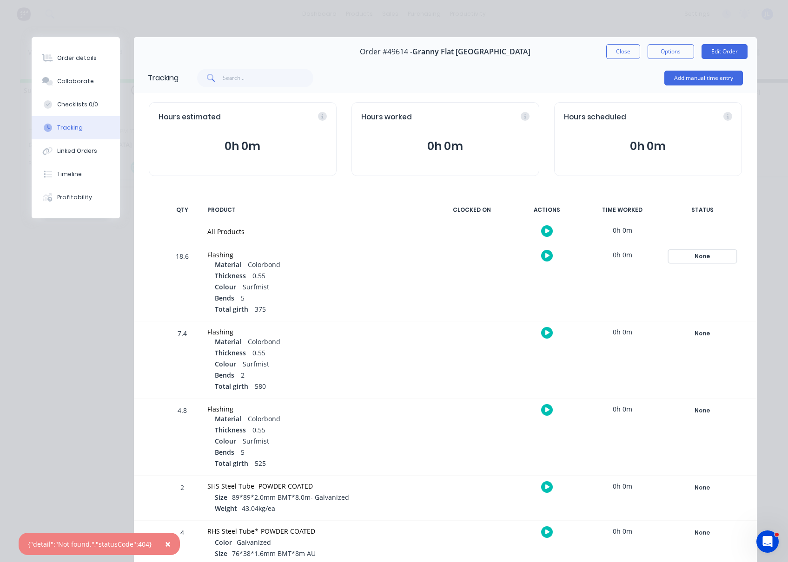
click at [697, 256] on div "None" at bounding box center [702, 257] width 67 height 12
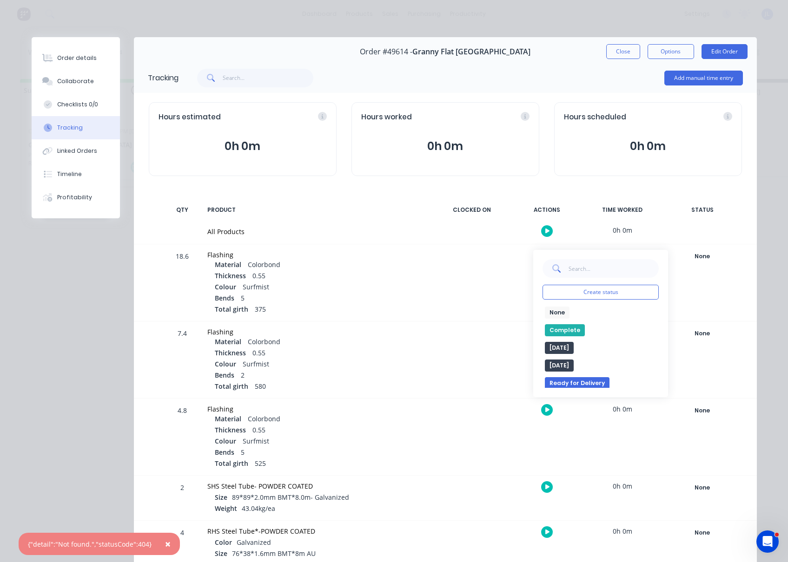
click at [561, 328] on button "Complete" at bounding box center [565, 330] width 40 height 12
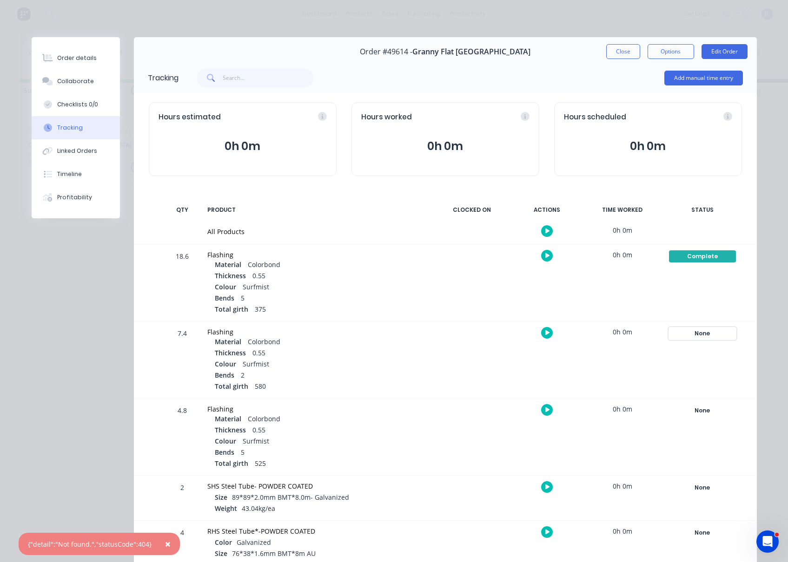
click at [700, 329] on div "None" at bounding box center [702, 334] width 67 height 12
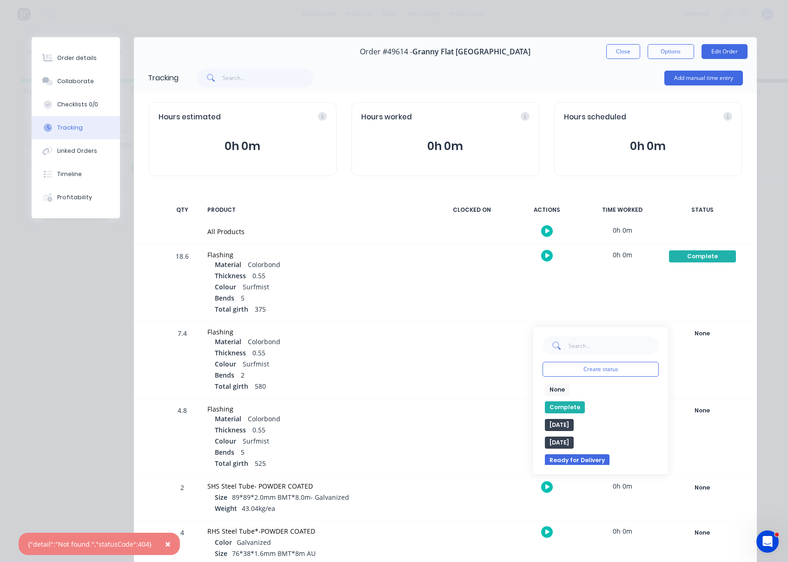
click at [561, 403] on button "Complete" at bounding box center [565, 408] width 40 height 12
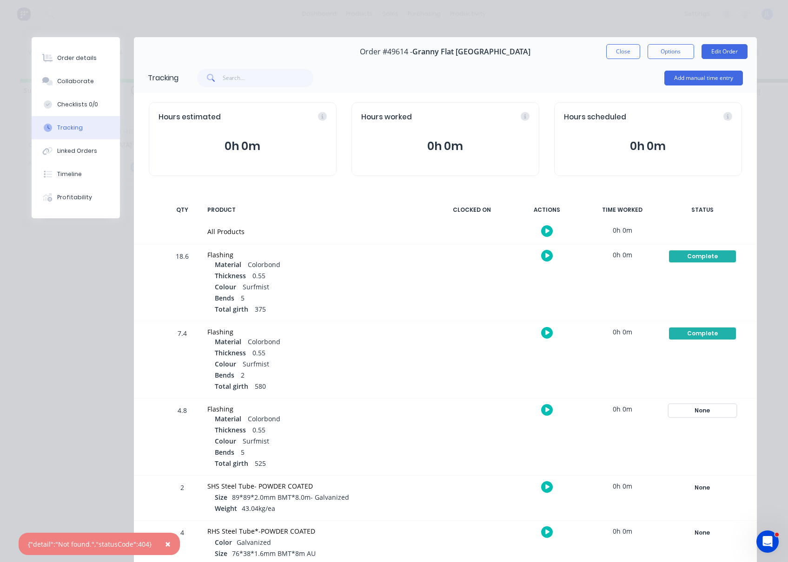
click at [705, 413] on div "None" at bounding box center [702, 411] width 67 height 12
click at [558, 487] on button "Complete" at bounding box center [565, 485] width 40 height 12
click at [774, 406] on div "Order details Collaborate Checklists 0/0 Tracking Linked Orders Timeline Profit…" at bounding box center [394, 281] width 788 height 562
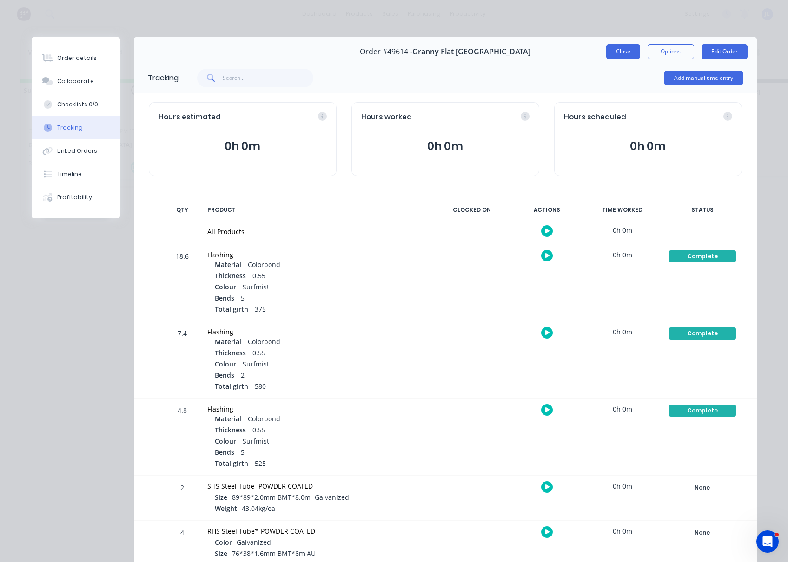
click at [619, 53] on button "Close" at bounding box center [623, 51] width 34 height 15
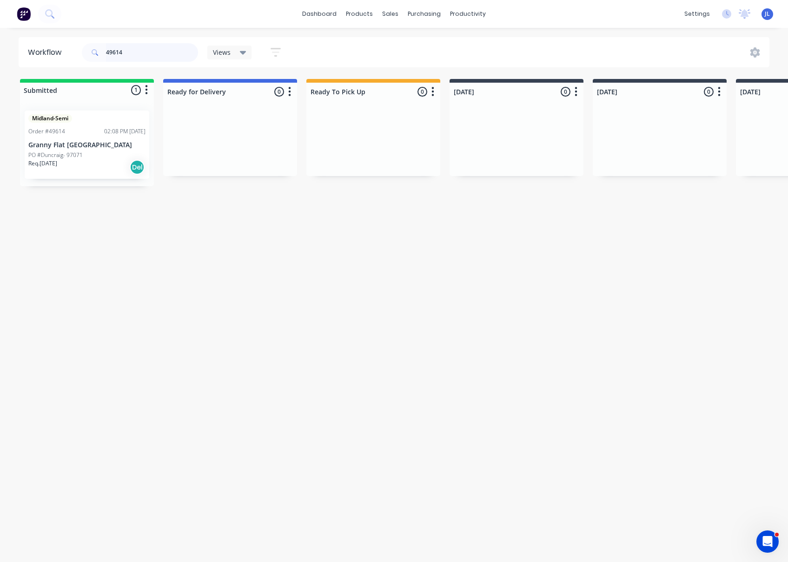
drag, startPoint x: 133, startPoint y: 50, endPoint x: 70, endPoint y: 48, distance: 63.7
click at [70, 48] on header "Workflow 49614 Views Save new view None (Default) edit Show/Hide statuses Show …" at bounding box center [394, 52] width 751 height 30
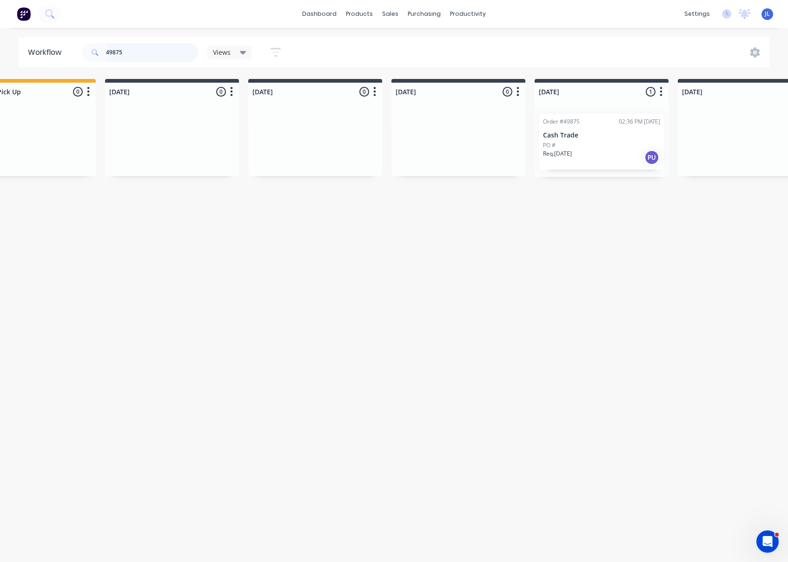
scroll to position [0, 349]
click at [585, 141] on div "PO #" at bounding box center [597, 145] width 117 height 8
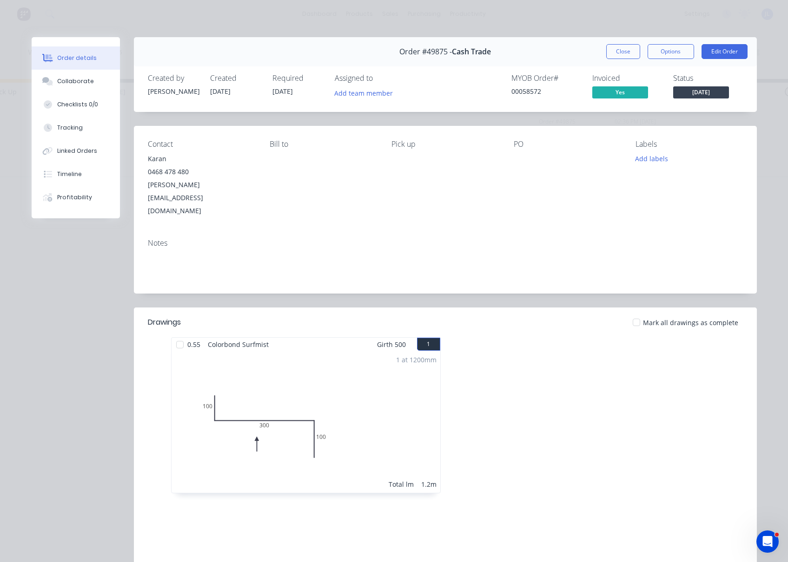
click at [701, 92] on span "[DATE]" at bounding box center [701, 92] width 56 height 12
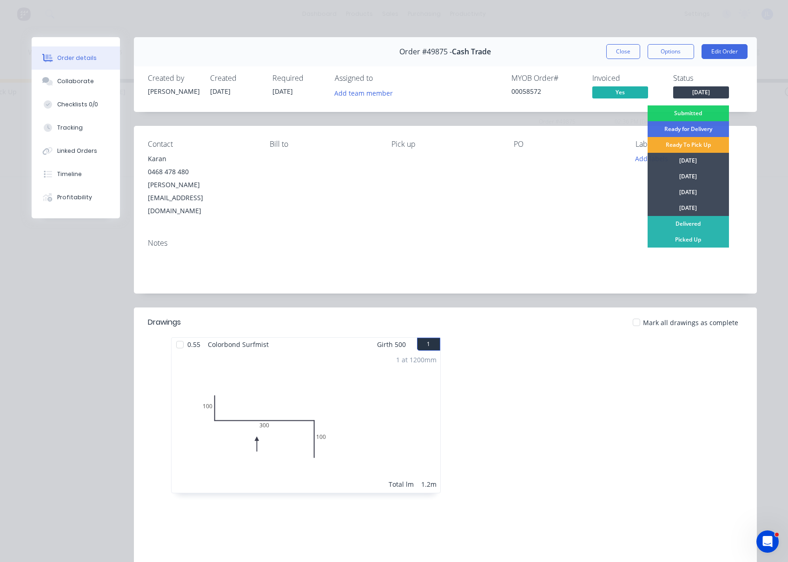
click at [690, 144] on div "Ready To Pick Up" at bounding box center [687, 145] width 81 height 16
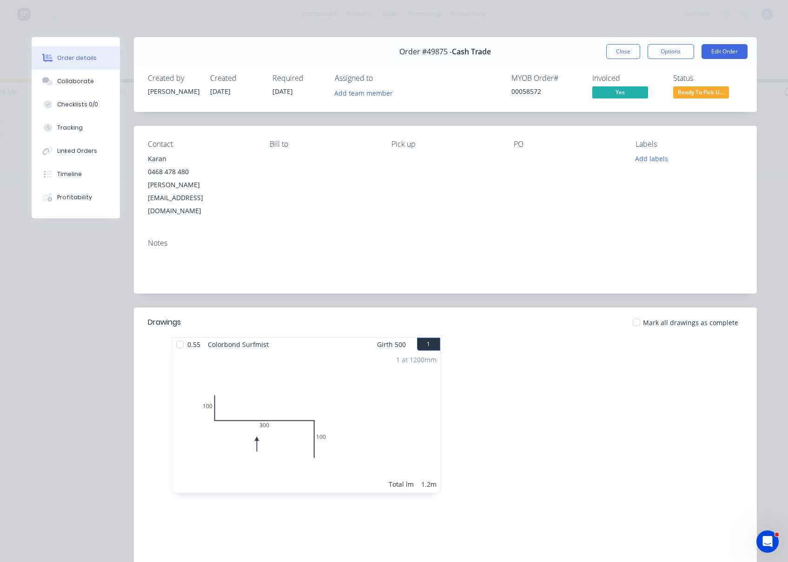
click at [629, 55] on button "Close" at bounding box center [623, 51] width 34 height 15
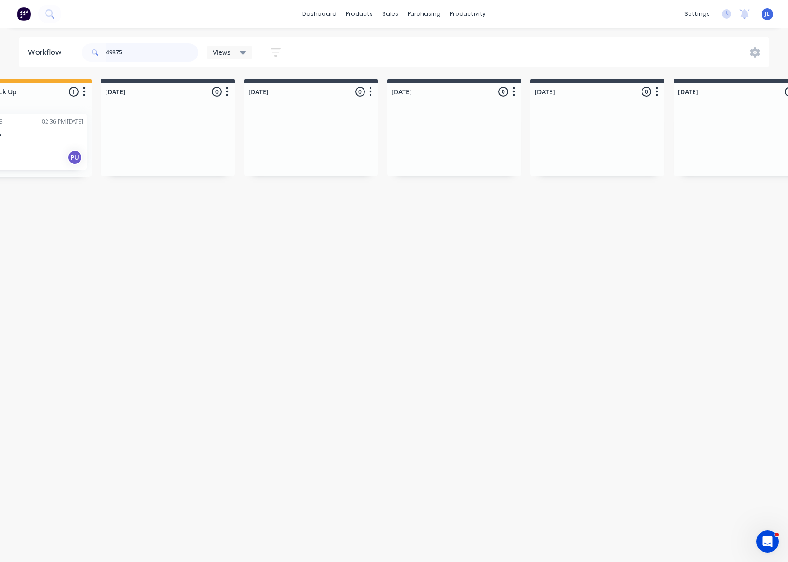
drag, startPoint x: 157, startPoint y: 53, endPoint x: 89, endPoint y: 53, distance: 67.4
click at [89, 53] on div "49875" at bounding box center [140, 52] width 116 height 19
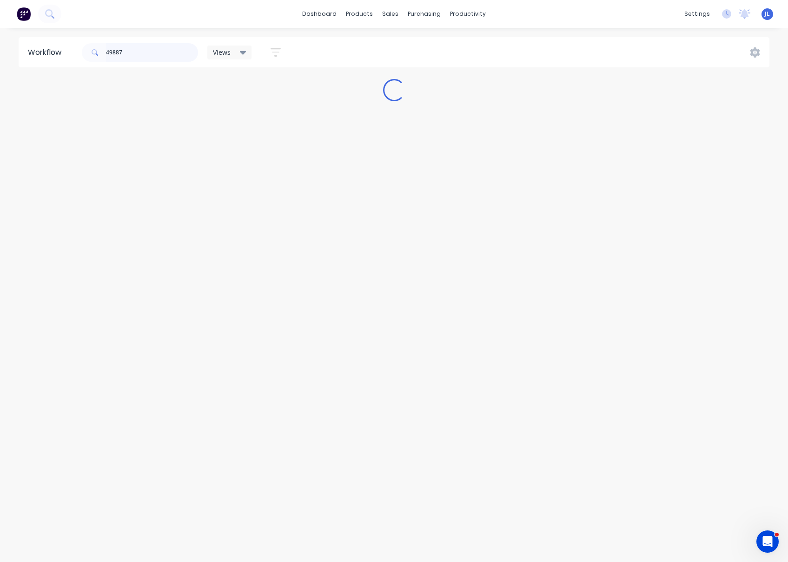
scroll to position [0, 0]
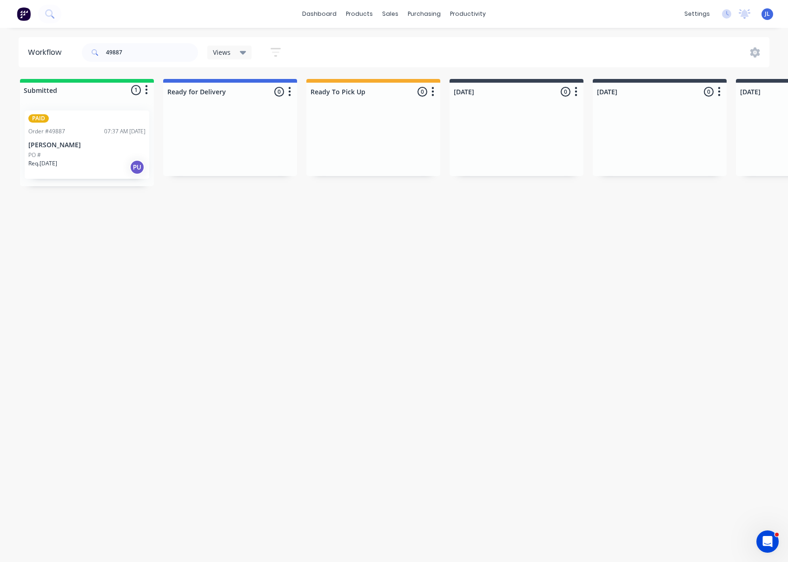
click at [79, 156] on div "PO #" at bounding box center [86, 155] width 117 height 8
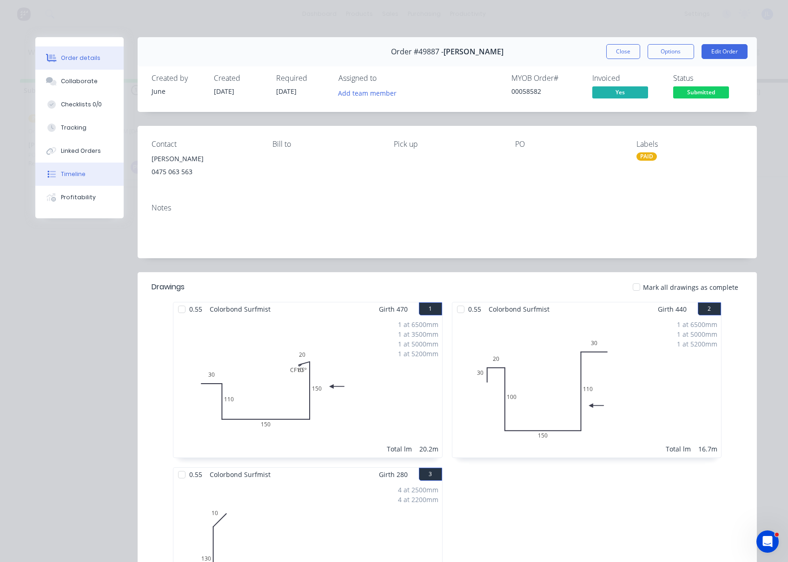
click at [86, 174] on button "Timeline" at bounding box center [79, 174] width 88 height 23
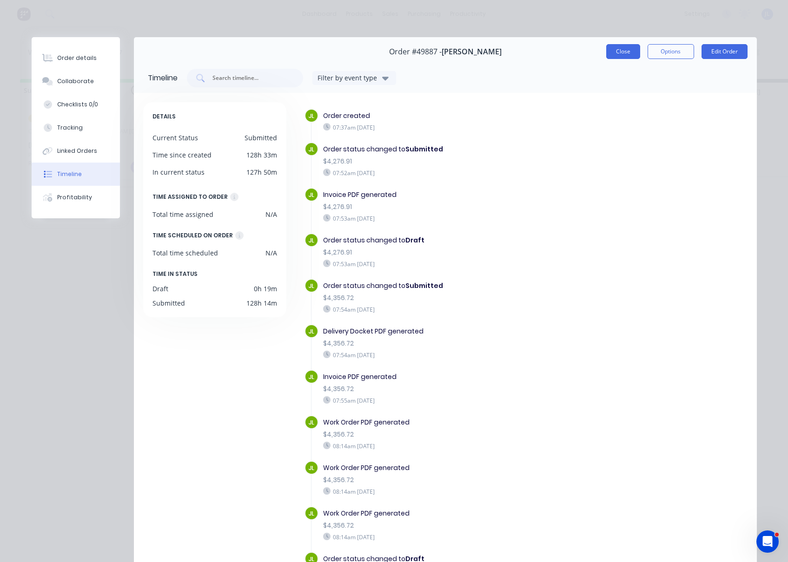
click at [606, 47] on button "Close" at bounding box center [623, 51] width 34 height 15
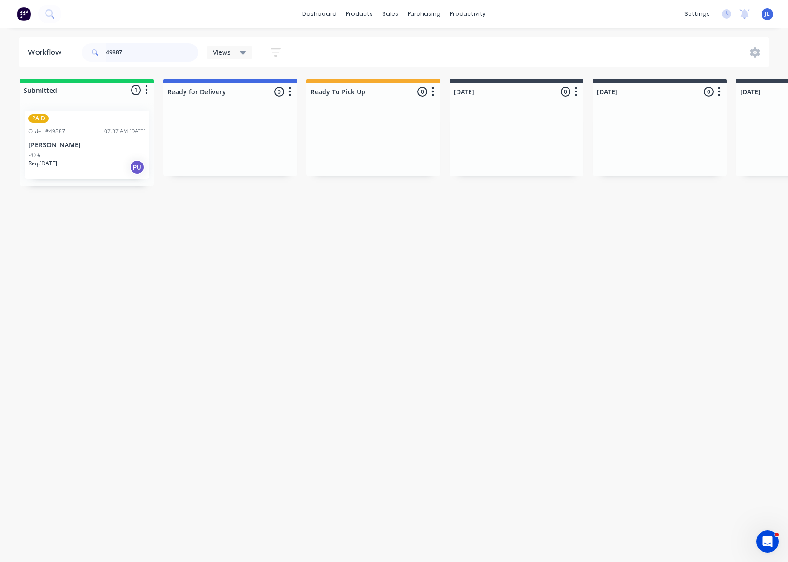
drag, startPoint x: 133, startPoint y: 53, endPoint x: 48, endPoint y: 52, distance: 84.6
click at [48, 52] on header "Workflow 49887 Views Save new view None (Default) edit Show/Hide statuses Show …" at bounding box center [394, 52] width 751 height 30
click at [101, 141] on p "Granny Flat [GEOGRAPHIC_DATA]" at bounding box center [86, 145] width 117 height 8
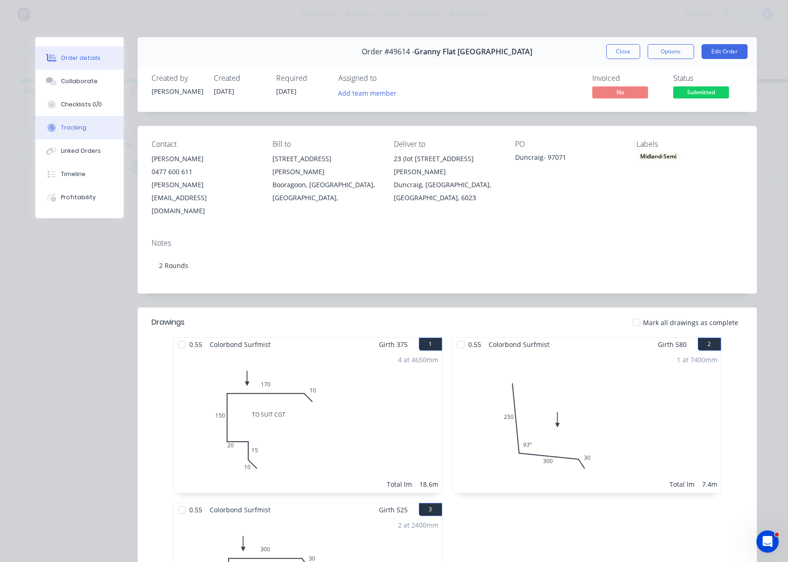
click at [73, 125] on div "Tracking" at bounding box center [74, 128] width 26 height 8
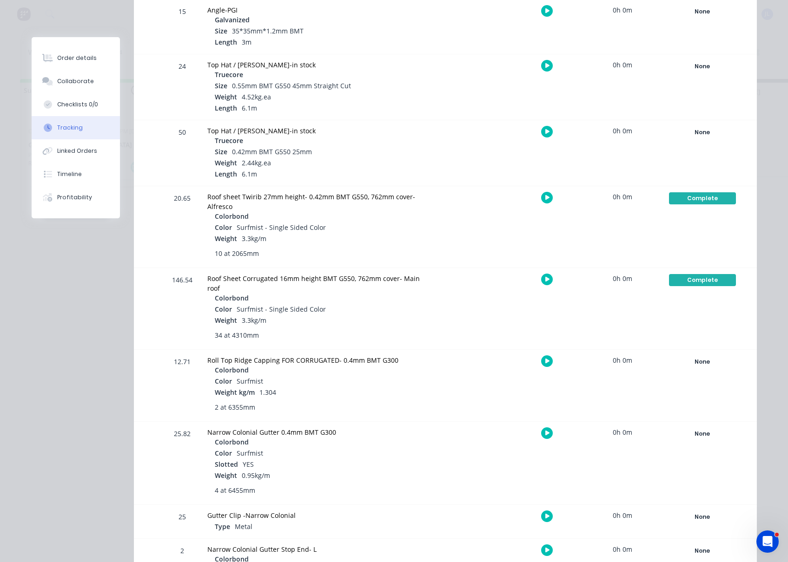
scroll to position [872, 0]
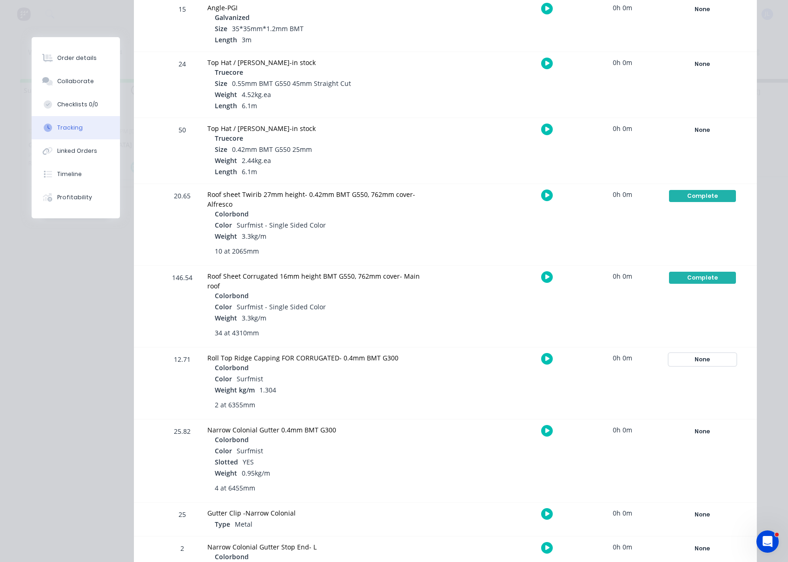
click at [697, 358] on div "None" at bounding box center [702, 360] width 67 height 12
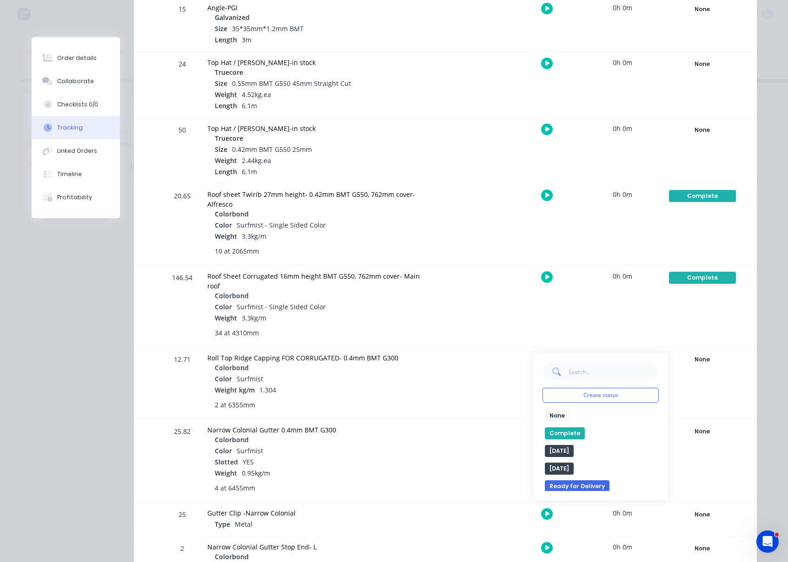
click at [561, 430] on button "Complete" at bounding box center [565, 434] width 40 height 12
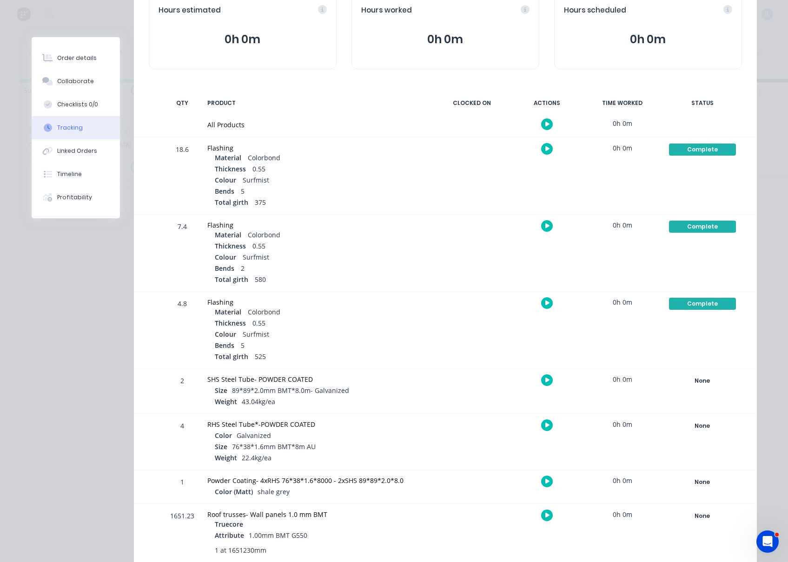
scroll to position [0, 0]
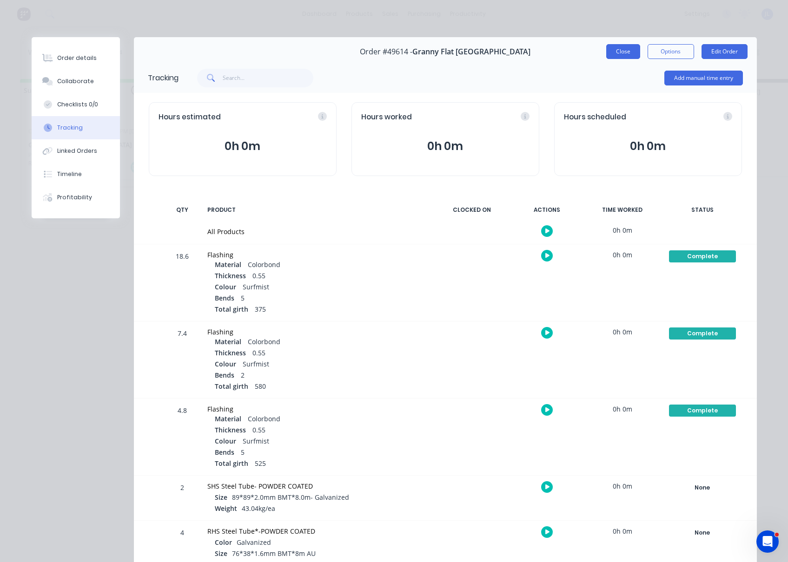
click at [614, 45] on button "Close" at bounding box center [623, 51] width 34 height 15
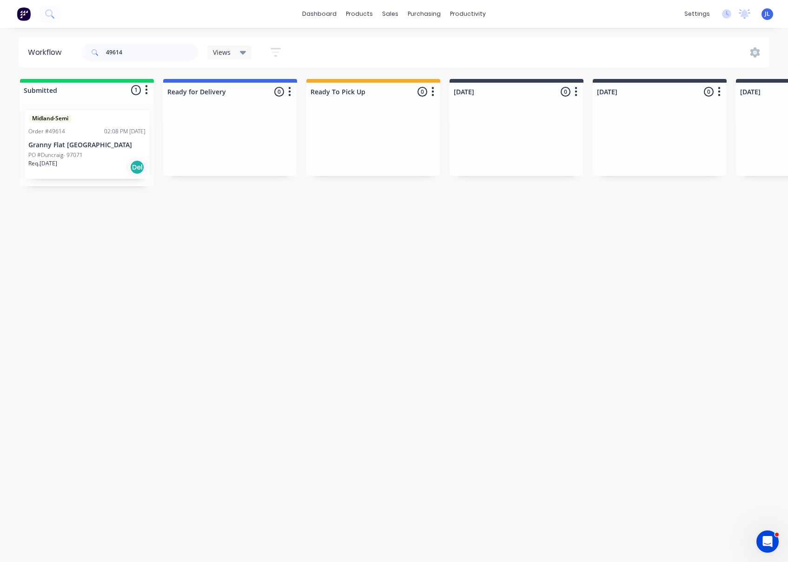
click at [78, 136] on div "Midland-Semi Order #49614 02:08 PM 23/09/25 Granny Flat WA PO #Duncraig- 97071 …" at bounding box center [87, 145] width 125 height 68
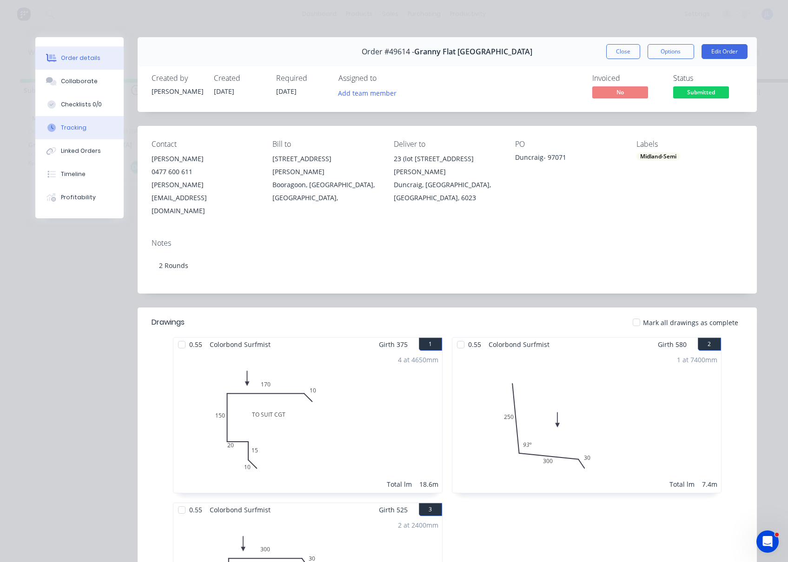
click at [74, 129] on div "Tracking" at bounding box center [74, 128] width 26 height 8
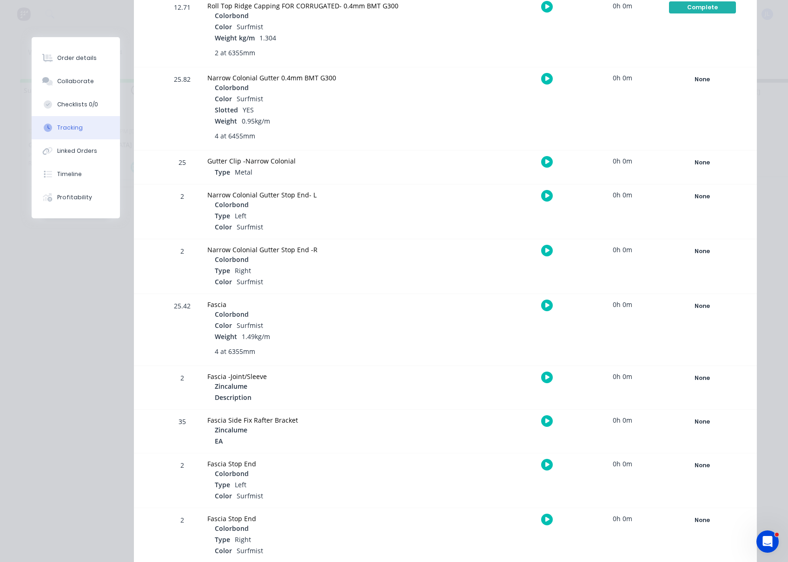
scroll to position [1220, 0]
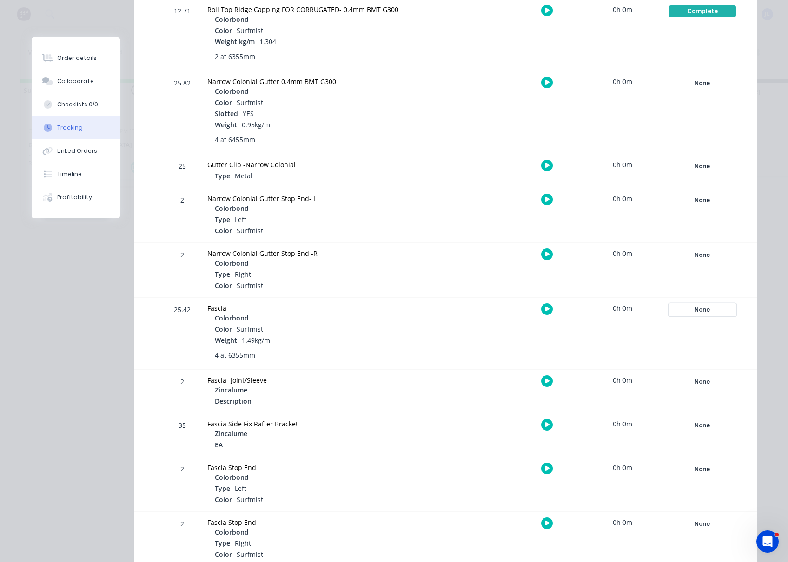
click at [704, 307] on div "None" at bounding box center [702, 310] width 67 height 12
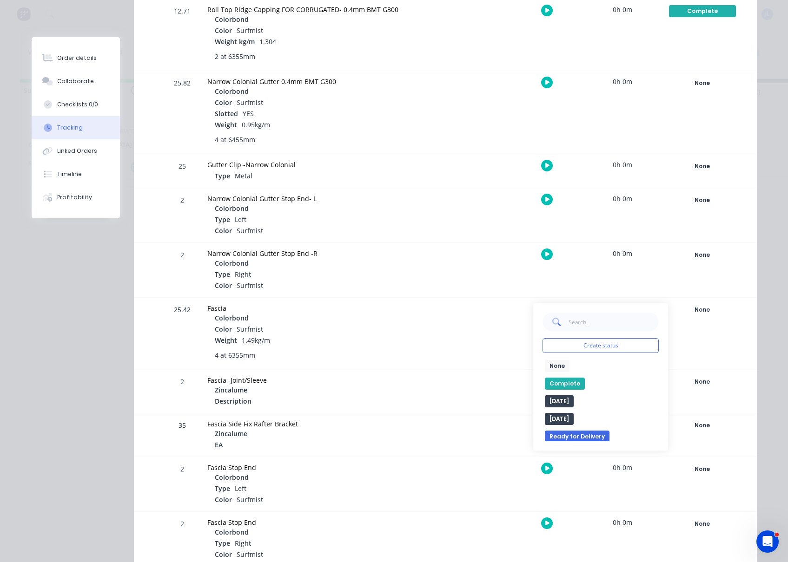
drag, startPoint x: 563, startPoint y: 384, endPoint x: 565, endPoint y: 377, distance: 7.8
click at [563, 384] on button "Complete" at bounding box center [565, 384] width 40 height 12
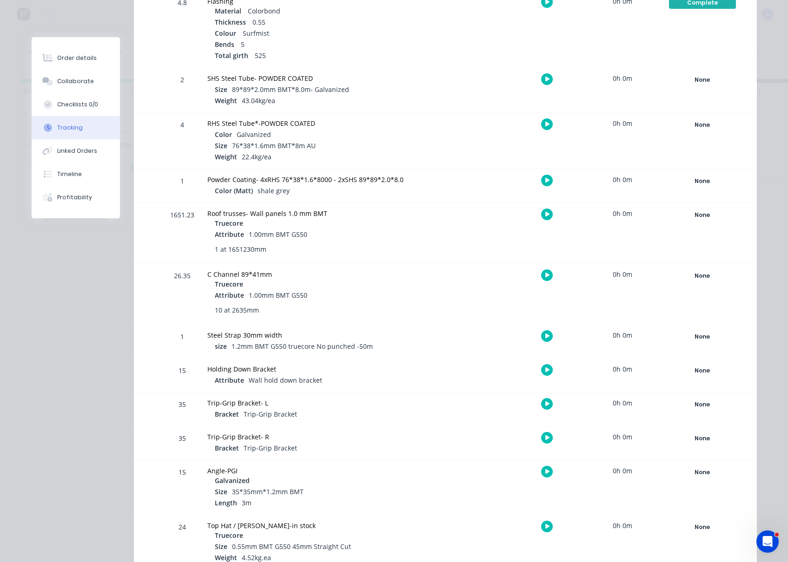
scroll to position [0, 0]
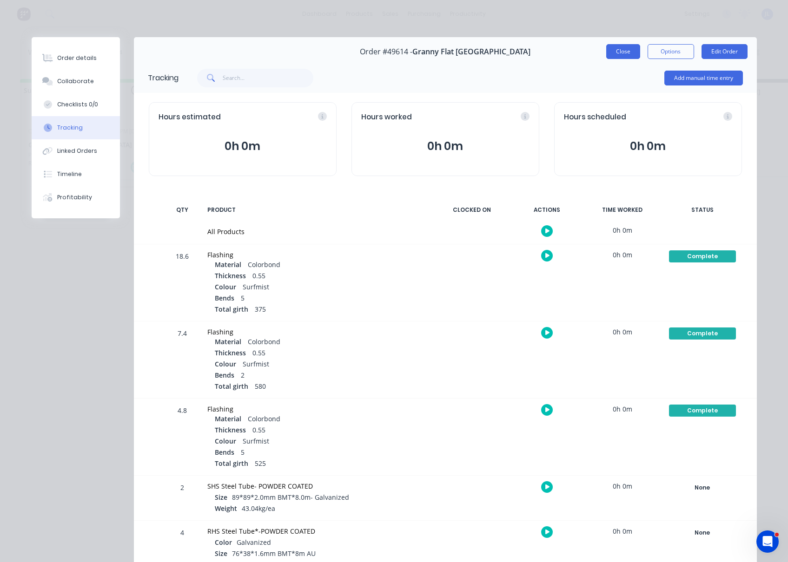
click at [613, 47] on button "Close" at bounding box center [623, 51] width 34 height 15
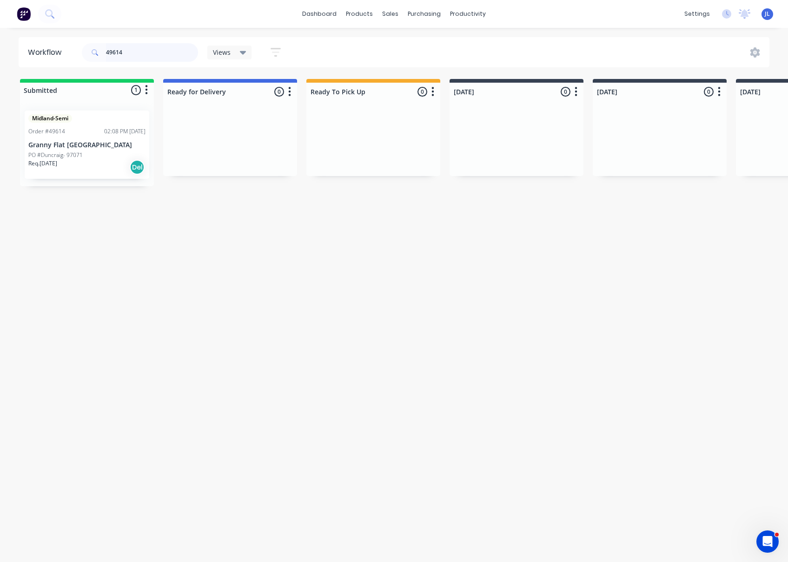
drag, startPoint x: 140, startPoint y: 52, endPoint x: 76, endPoint y: 51, distance: 64.2
click at [76, 51] on header "Workflow 49614 Views Save new view None (Default) edit Show/Hide statuses Show …" at bounding box center [394, 52] width 751 height 30
click at [76, 142] on p "PO #96716-BEACONSFIELD" at bounding box center [69, 142] width 83 height 8
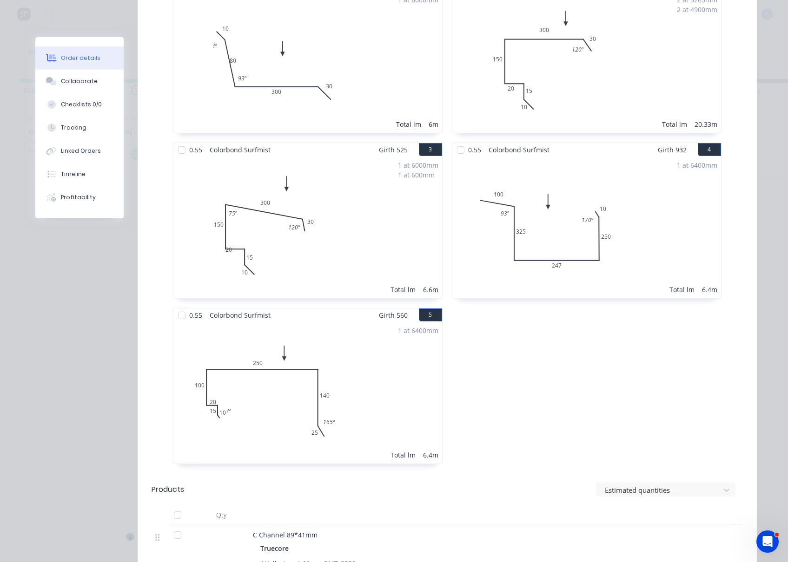
scroll to position [349, 0]
click at [70, 126] on div "Tracking" at bounding box center [74, 128] width 26 height 8
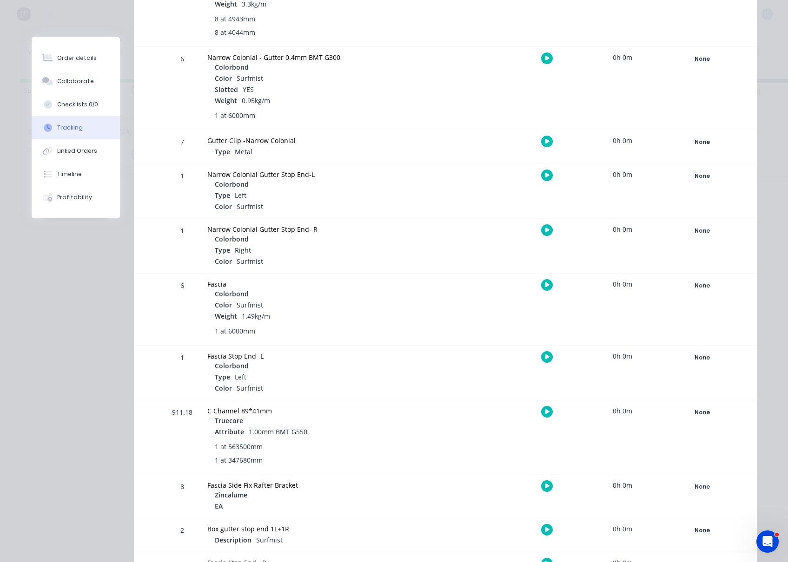
scroll to position [1162, 0]
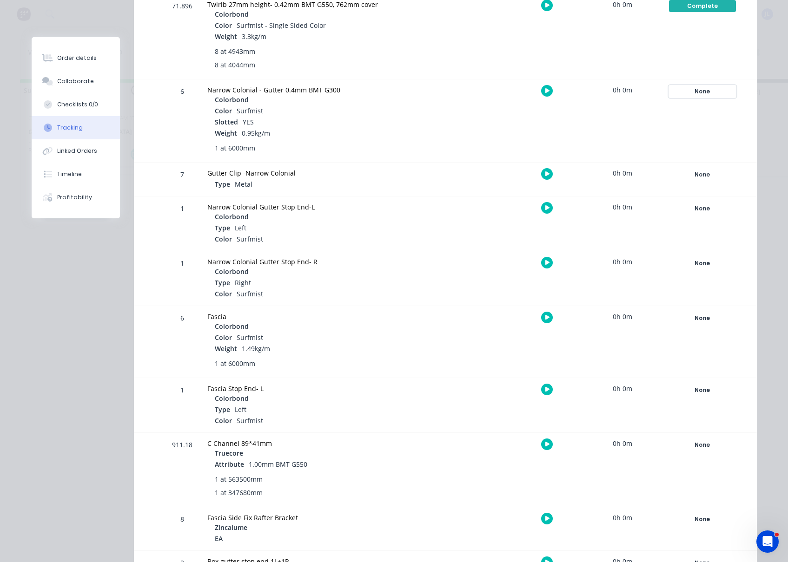
click at [701, 94] on div "None" at bounding box center [702, 92] width 67 height 12
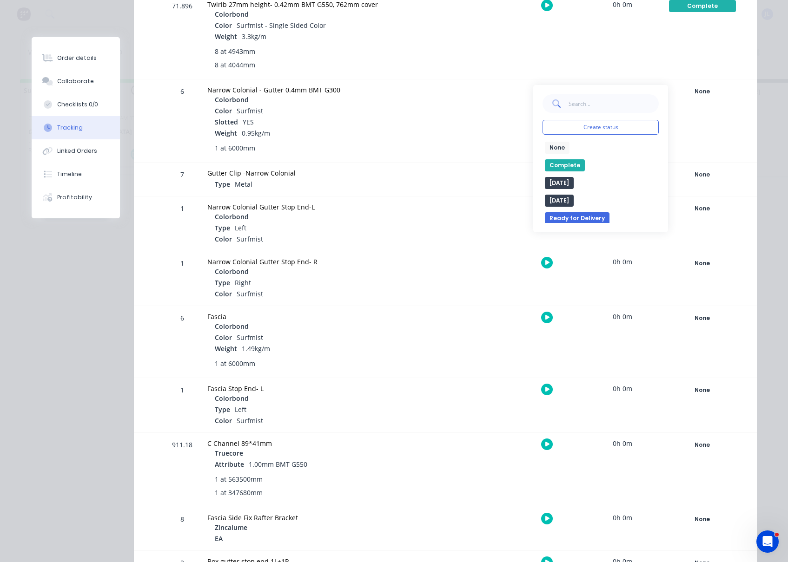
click at [568, 161] on button "Complete" at bounding box center [565, 165] width 40 height 12
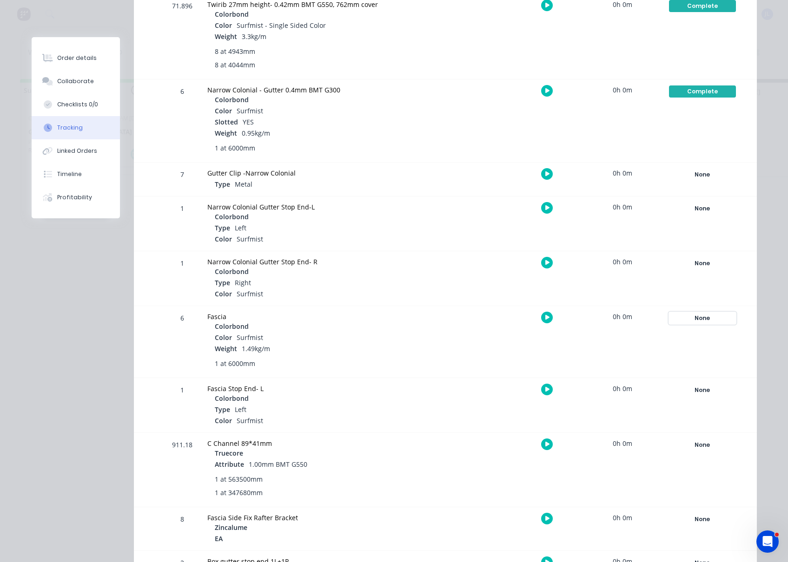
click at [698, 318] on div "None" at bounding box center [702, 318] width 67 height 12
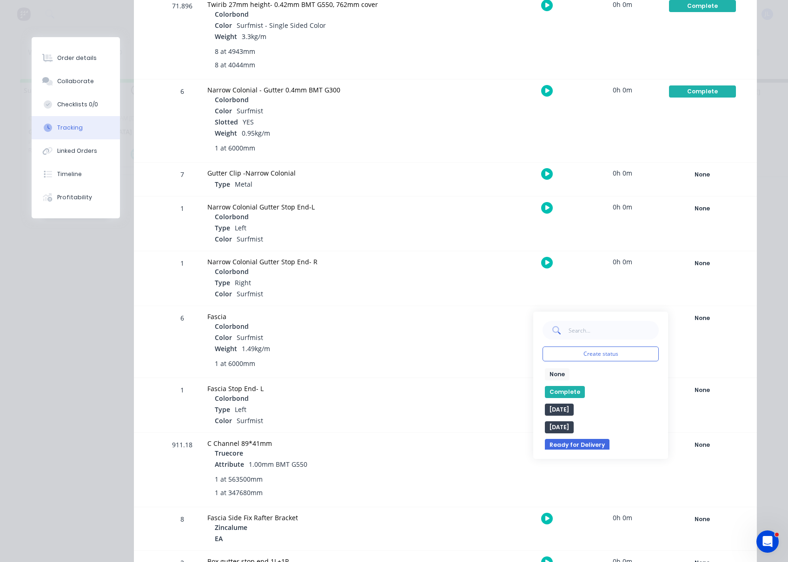
click at [568, 392] on button "Complete" at bounding box center [565, 392] width 40 height 12
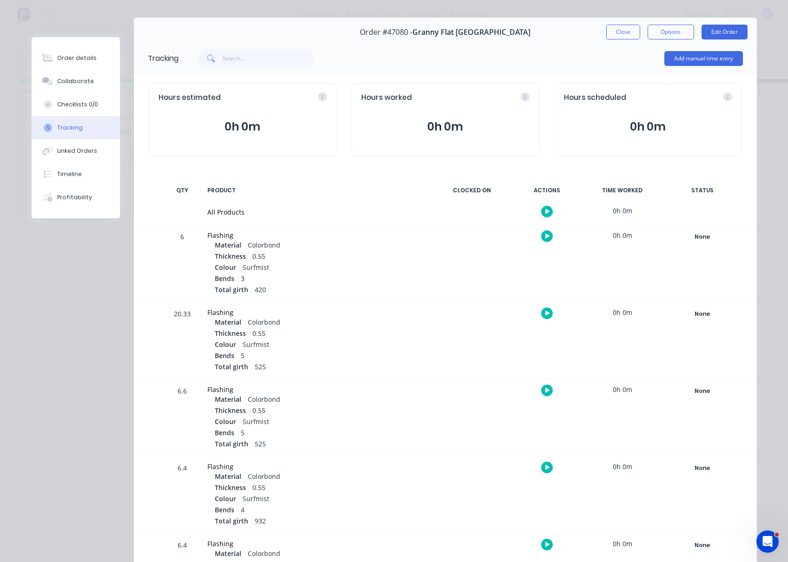
scroll to position [0, 0]
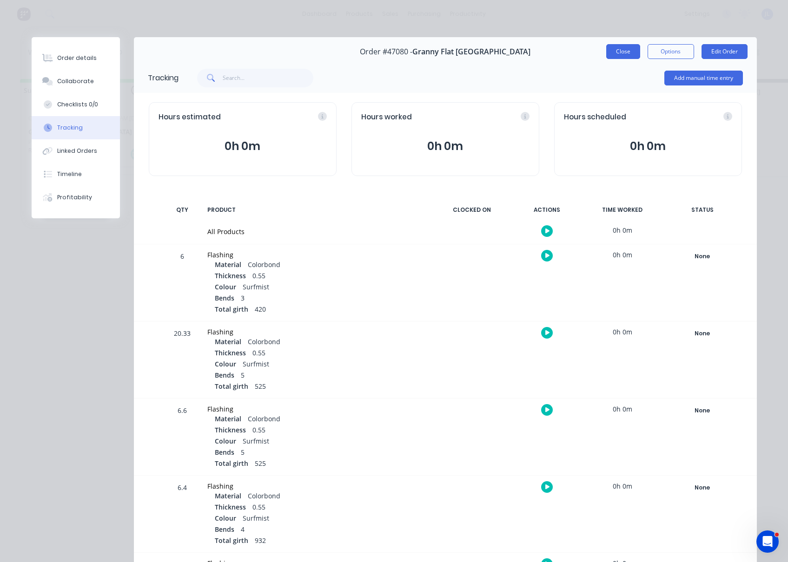
click at [621, 56] on button "Close" at bounding box center [623, 51] width 34 height 15
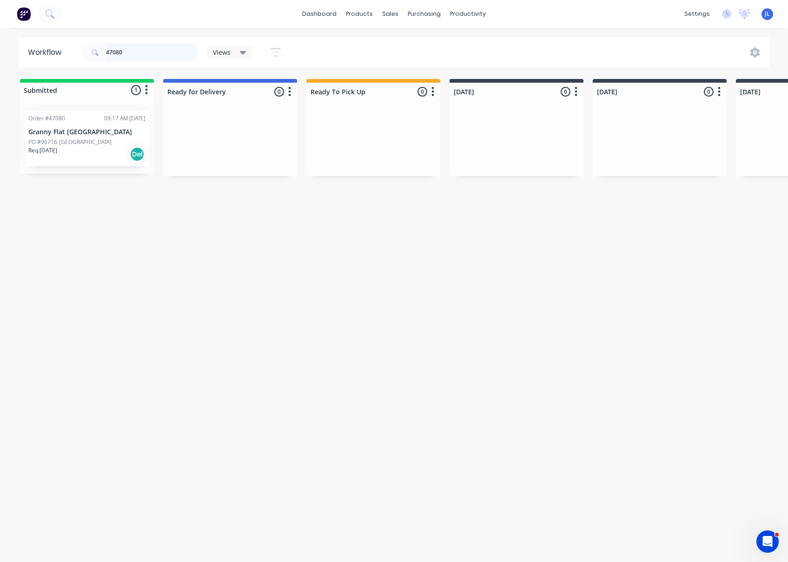
drag, startPoint x: 153, startPoint y: 51, endPoint x: 50, endPoint y: 54, distance: 102.8
click at [50, 54] on header "Workflow 47080 Views Save new view None (Default) edit Show/Hide statuses Show …" at bounding box center [394, 52] width 751 height 30
click at [64, 154] on p "PO #Duncraig- 97071" at bounding box center [55, 155] width 54 height 8
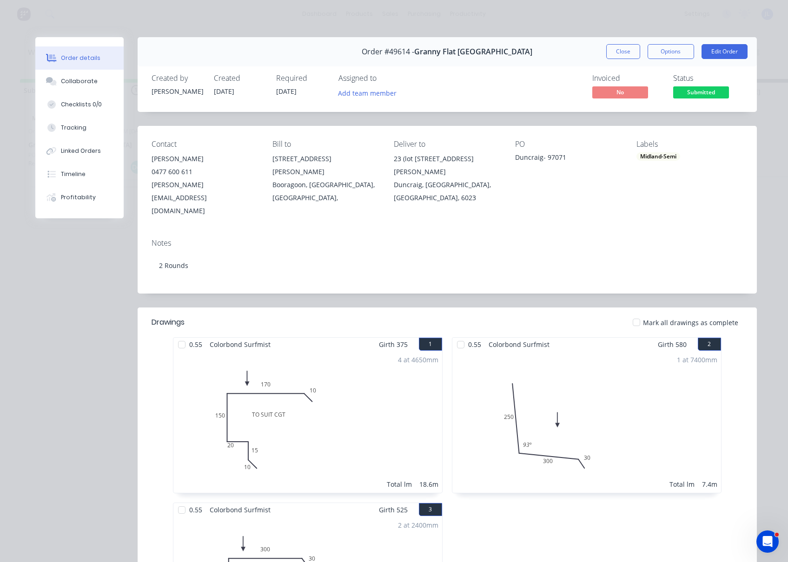
click at [73, 125] on div "Tracking" at bounding box center [74, 128] width 26 height 8
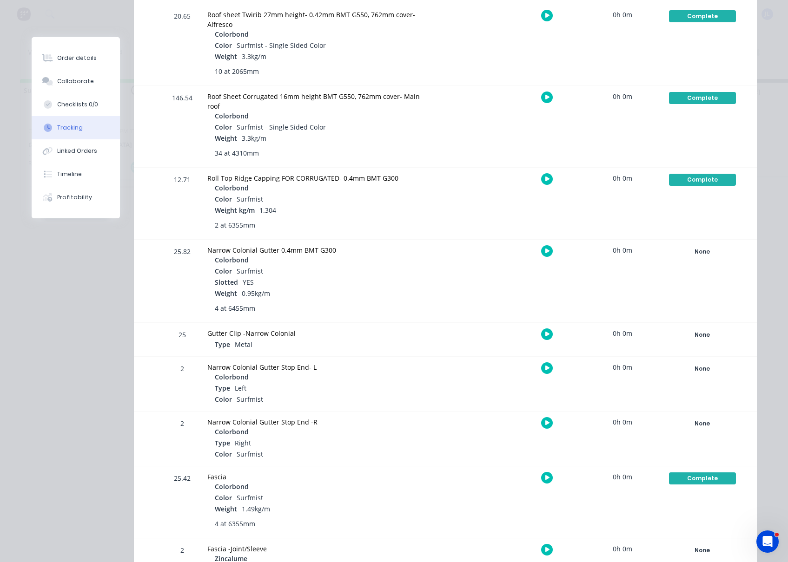
scroll to position [1046, 0]
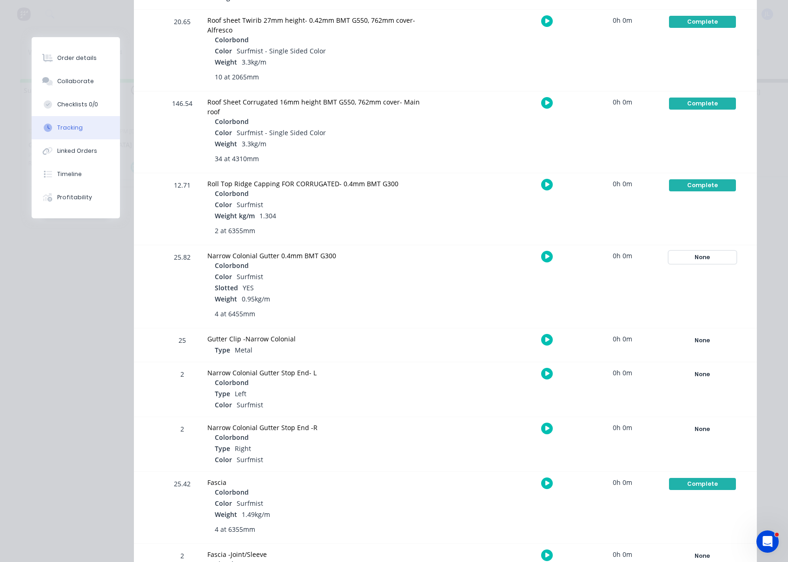
click at [703, 256] on div "None" at bounding box center [702, 257] width 67 height 12
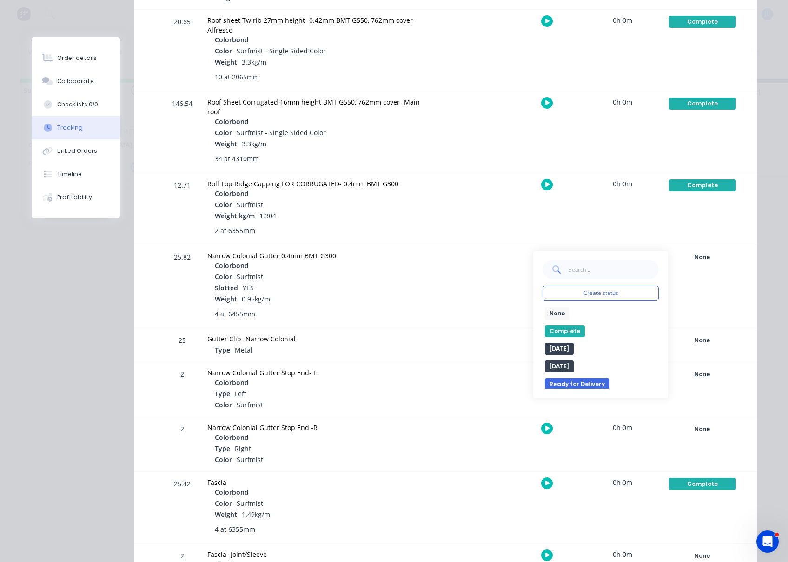
click at [561, 332] on button "Complete" at bounding box center [565, 331] width 40 height 12
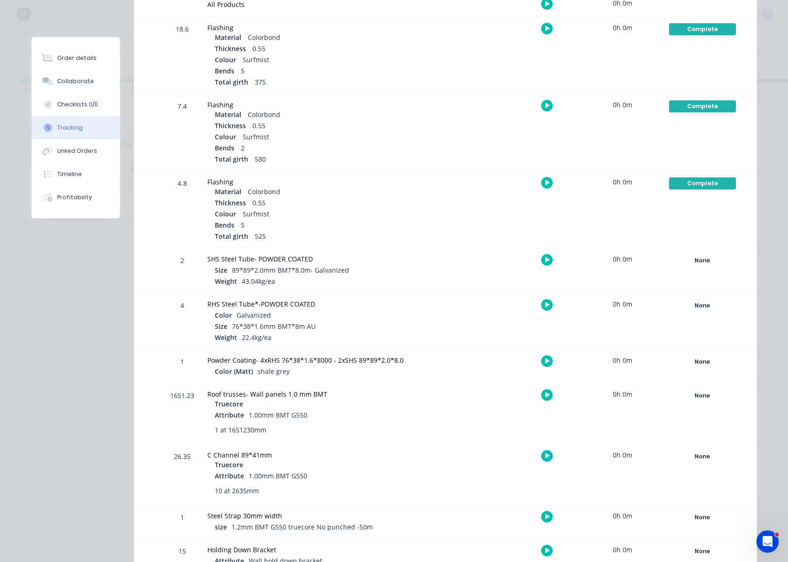
scroll to position [0, 0]
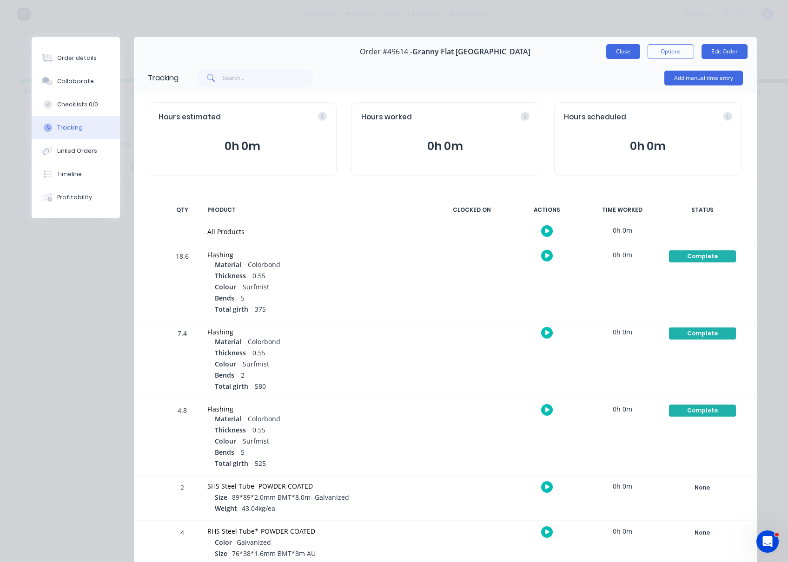
click at [617, 56] on button "Close" at bounding box center [623, 51] width 34 height 15
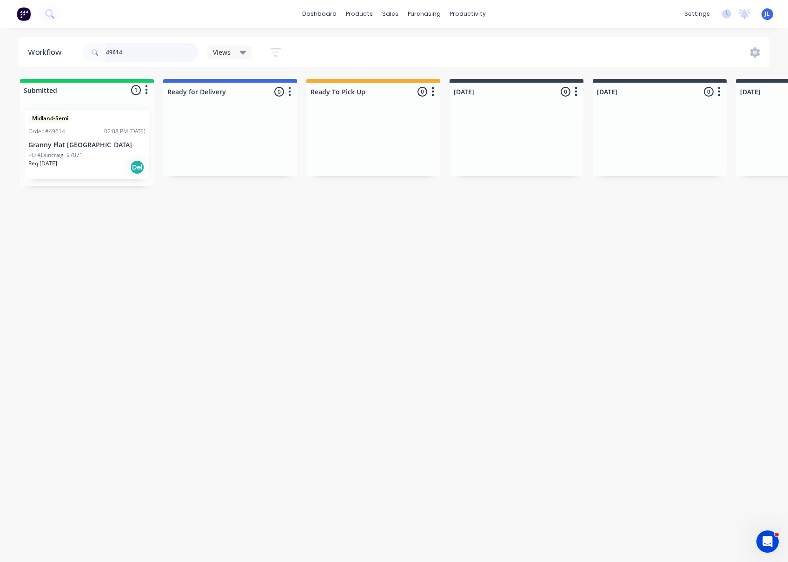
drag, startPoint x: 136, startPoint y: 52, endPoint x: 62, endPoint y: 52, distance: 73.9
click at [62, 52] on header "Workflow 49614 Views Save new view None (Default) edit Show/Hide statuses Show …" at bounding box center [394, 52] width 751 height 30
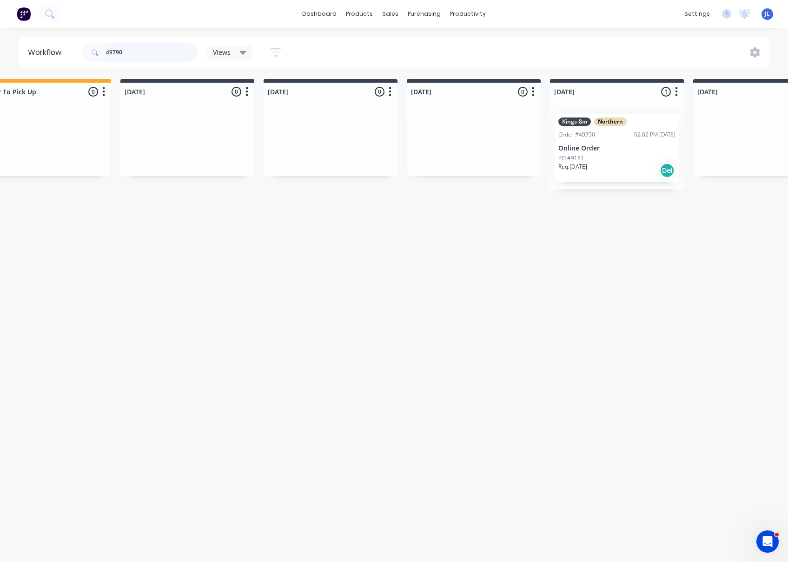
scroll to position [0, 407]
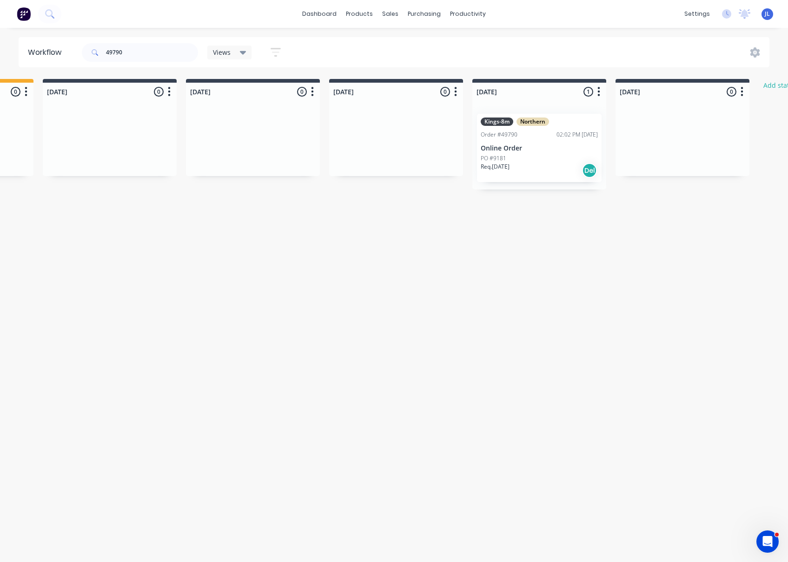
click at [527, 152] on div "Kings-8m Northern Order #49790 02:02 PM 02/10/25 Online Order PO #9181 Req. 09/…" at bounding box center [539, 148] width 125 height 68
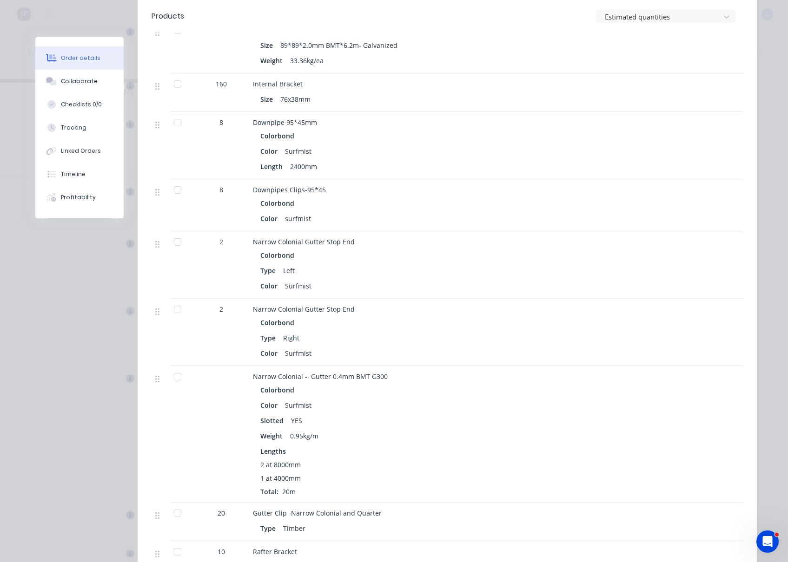
scroll to position [0, 627]
click at [68, 127] on div "Tracking" at bounding box center [74, 128] width 26 height 8
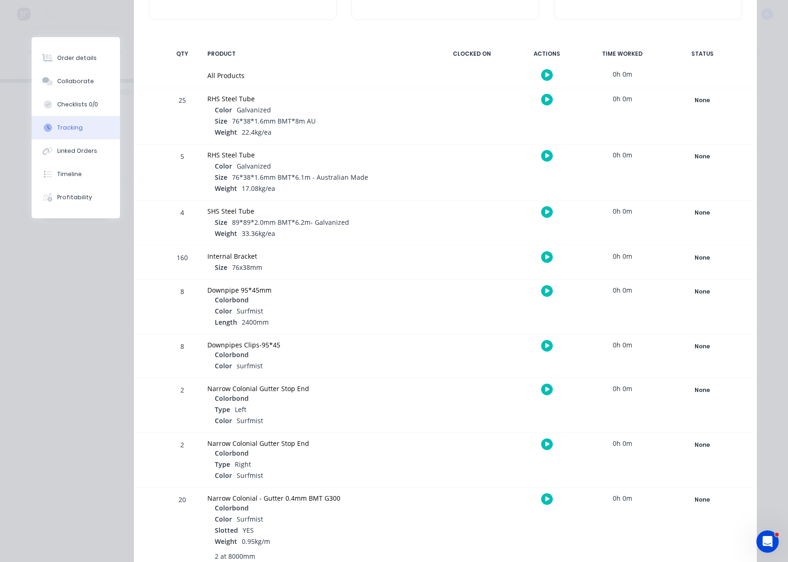
scroll to position [285, 0]
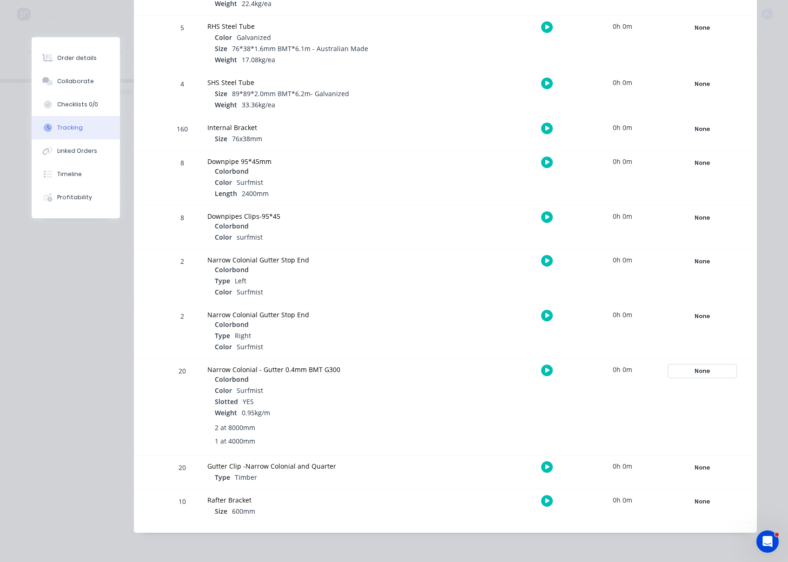
click at [692, 373] on div "None" at bounding box center [702, 371] width 67 height 12
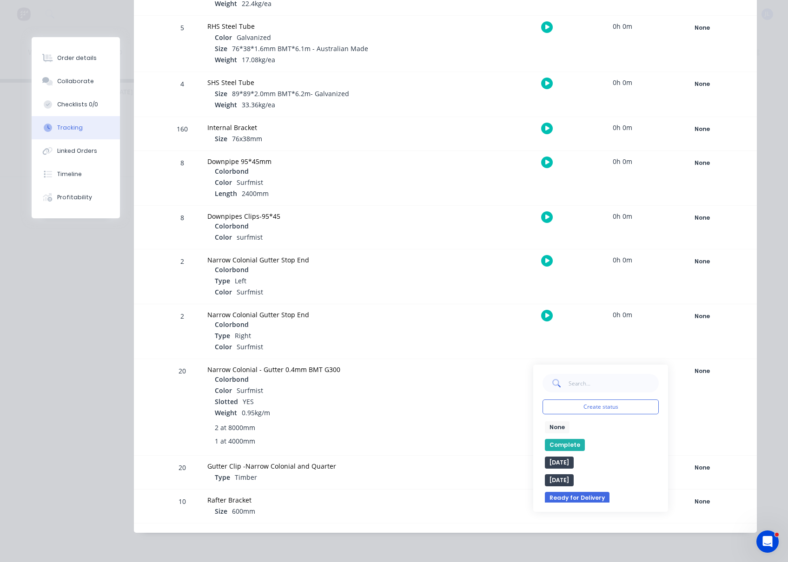
click at [559, 446] on button "Complete" at bounding box center [565, 445] width 40 height 12
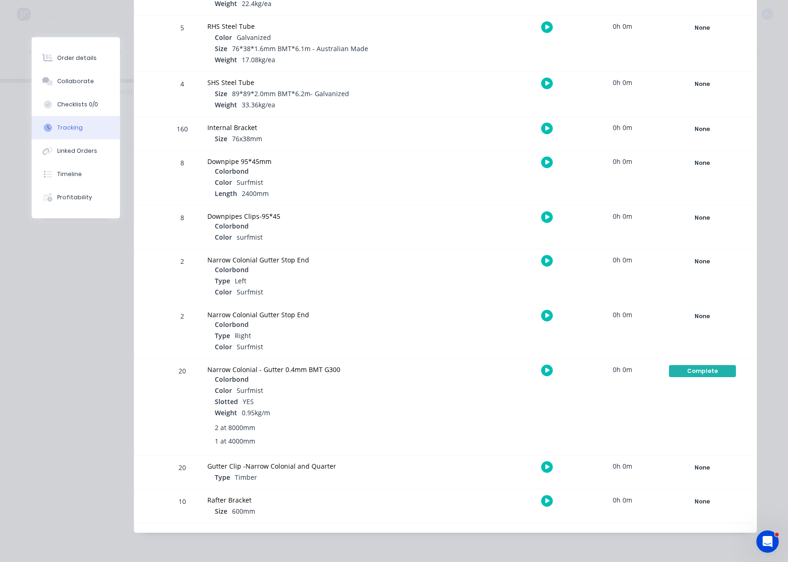
scroll to position [0, 0]
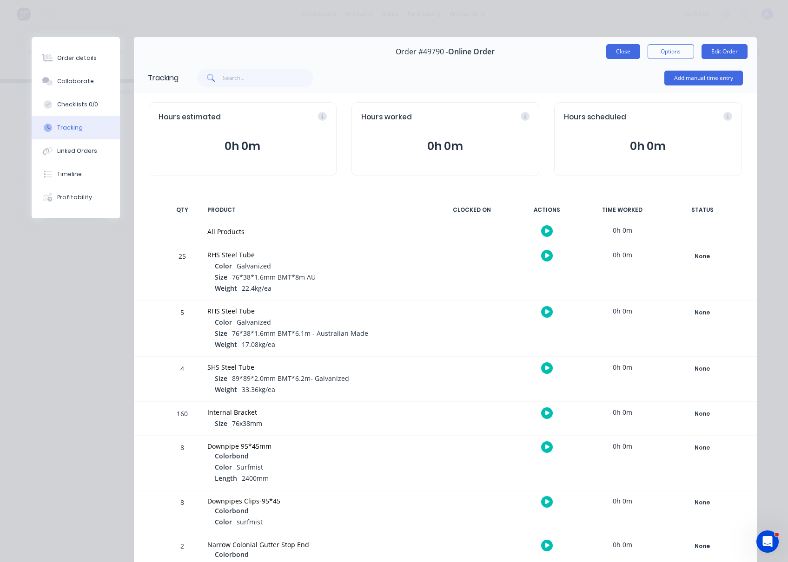
click at [615, 53] on button "Close" at bounding box center [623, 51] width 34 height 15
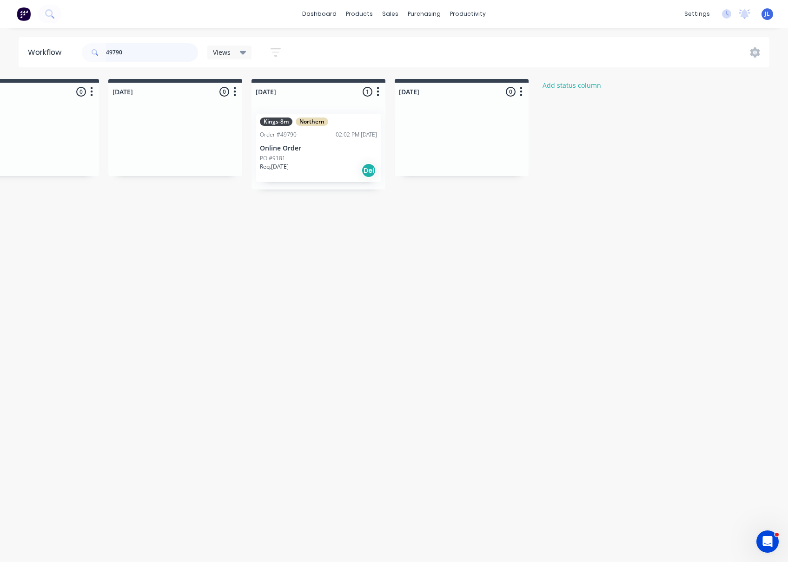
drag, startPoint x: 152, startPoint y: 50, endPoint x: 85, endPoint y: 54, distance: 67.1
click at [85, 54] on div "49790" at bounding box center [140, 52] width 116 height 19
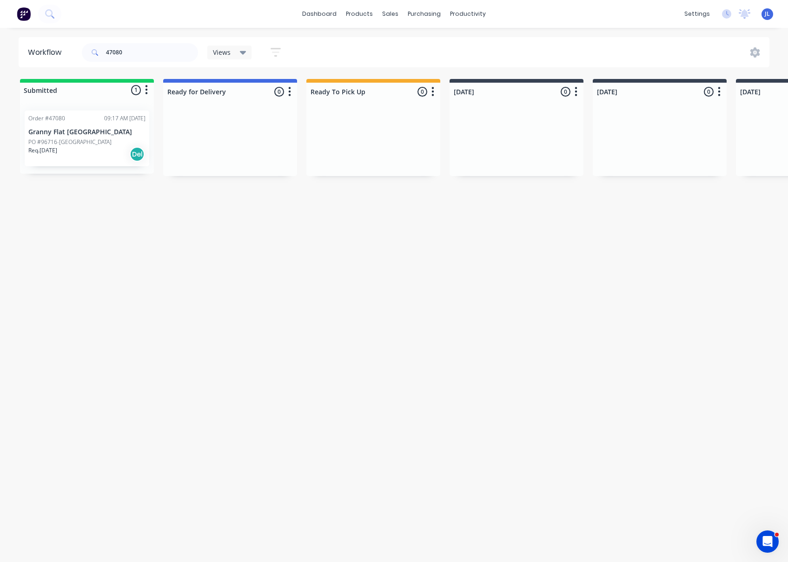
click at [124, 138] on div "PO #96716-BEACONSFIELD" at bounding box center [86, 142] width 117 height 8
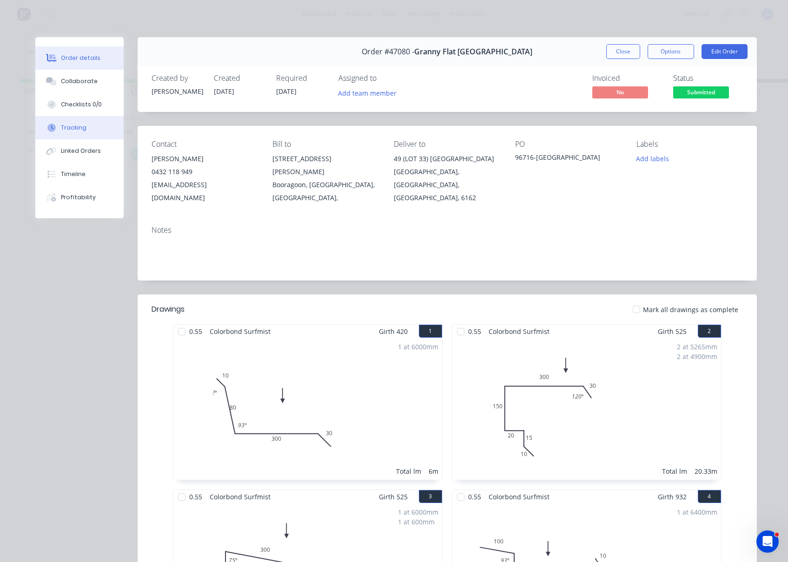
click at [70, 126] on div "Tracking" at bounding box center [74, 128] width 26 height 8
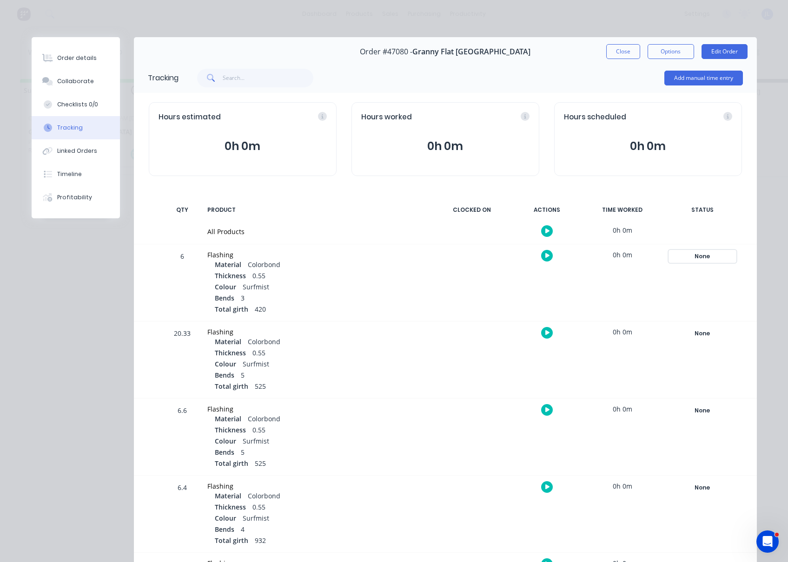
click at [693, 255] on div "None" at bounding box center [702, 257] width 67 height 12
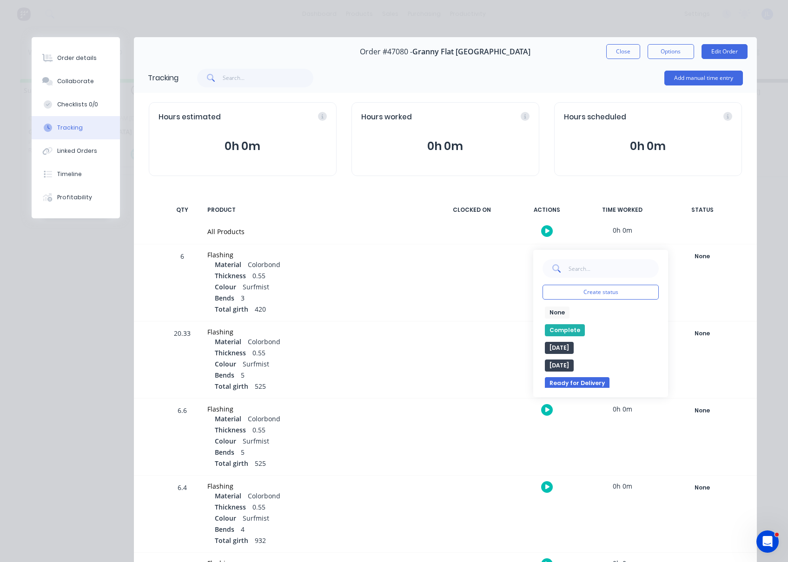
click at [568, 330] on button "Complete" at bounding box center [565, 330] width 40 height 12
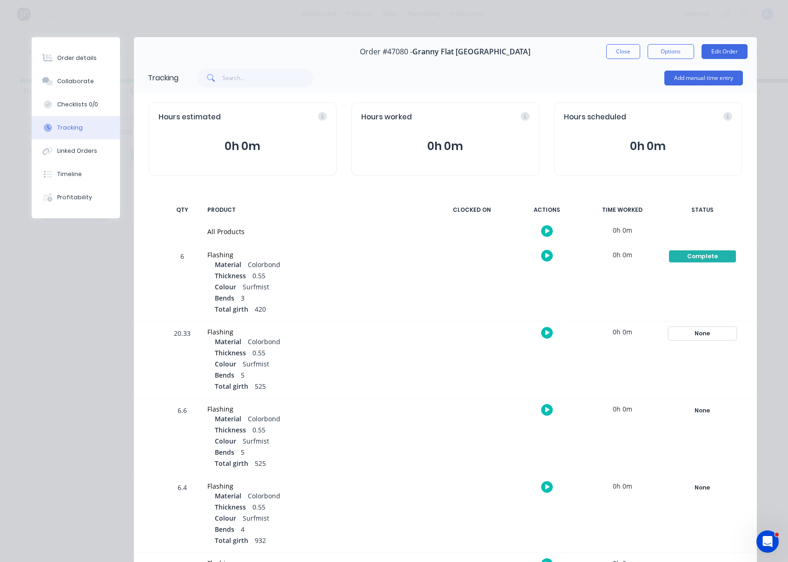
click at [694, 333] on div "None" at bounding box center [702, 334] width 67 height 12
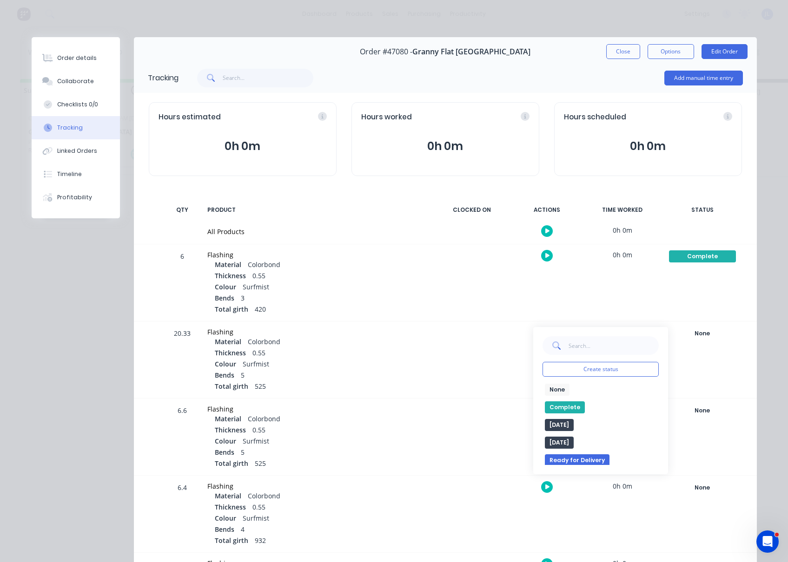
drag, startPoint x: 558, startPoint y: 405, endPoint x: 555, endPoint y: 398, distance: 7.3
click at [559, 405] on button "Complete" at bounding box center [565, 408] width 40 height 12
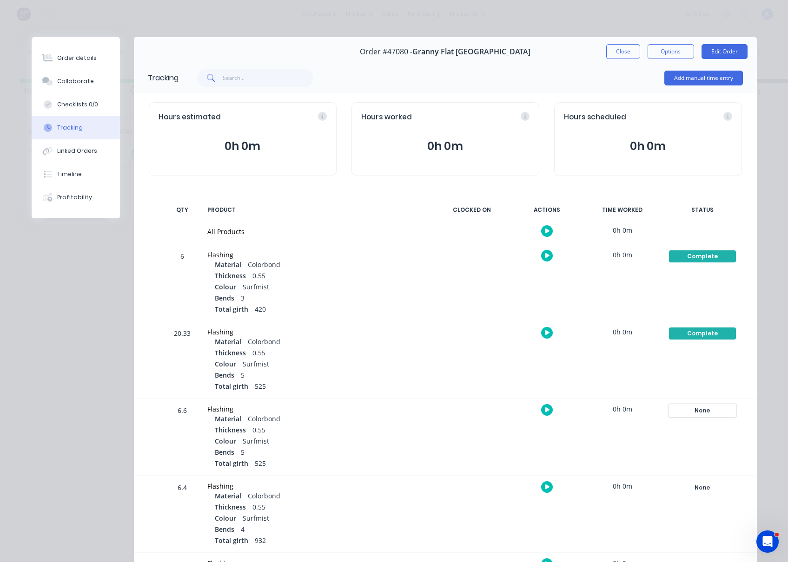
drag, startPoint x: 699, startPoint y: 409, endPoint x: 684, endPoint y: 415, distance: 15.5
click at [698, 409] on div "None" at bounding box center [702, 411] width 67 height 12
click at [548, 485] on button "Complete" at bounding box center [565, 485] width 40 height 12
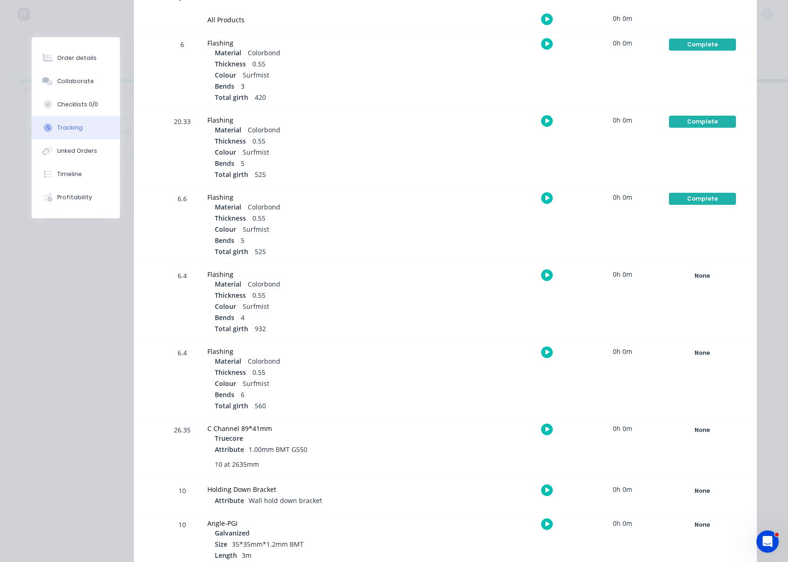
scroll to position [232, 0]
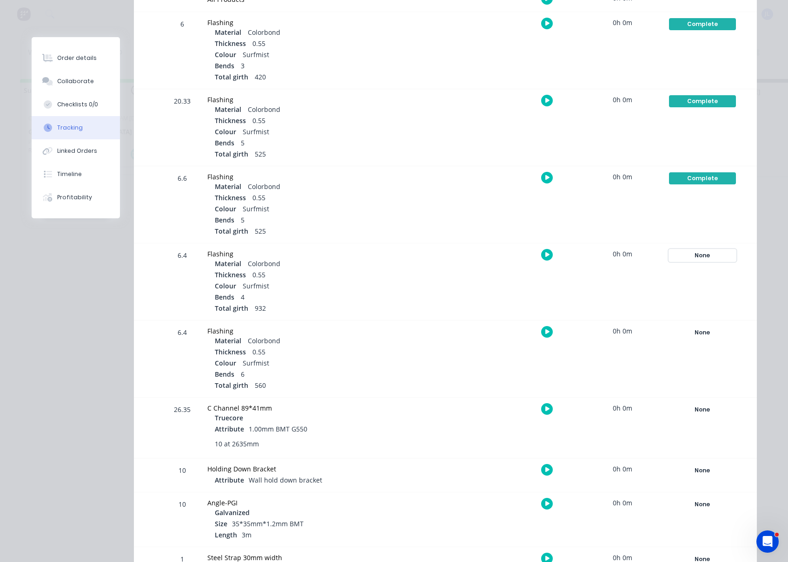
click at [699, 256] on div "None" at bounding box center [702, 256] width 67 height 12
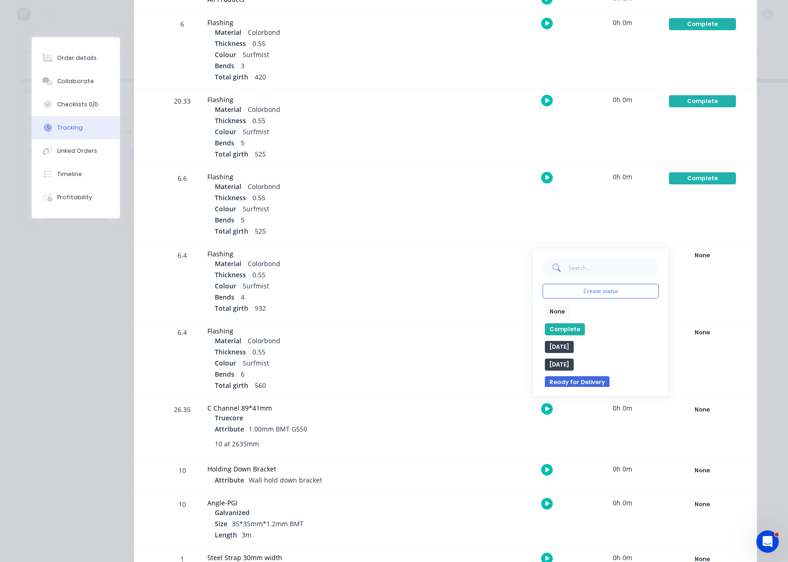
drag, startPoint x: 561, startPoint y: 328, endPoint x: 629, endPoint y: 337, distance: 69.3
click at [561, 330] on button "Complete" at bounding box center [565, 330] width 40 height 12
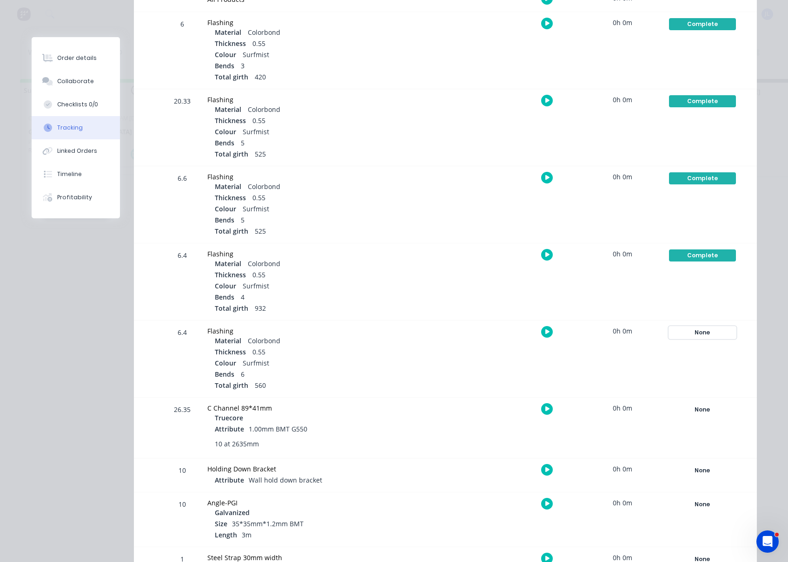
click at [701, 331] on div "None" at bounding box center [702, 333] width 67 height 12
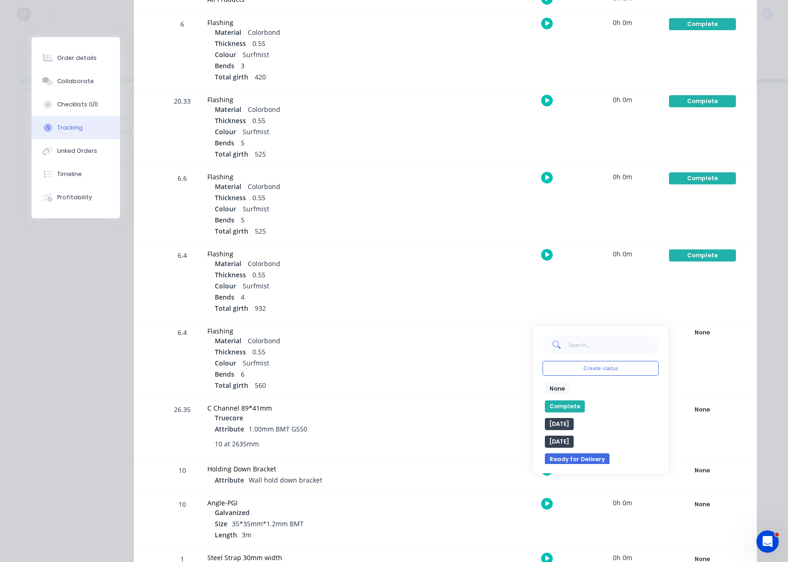
click at [562, 406] on button "Complete" at bounding box center [565, 407] width 40 height 12
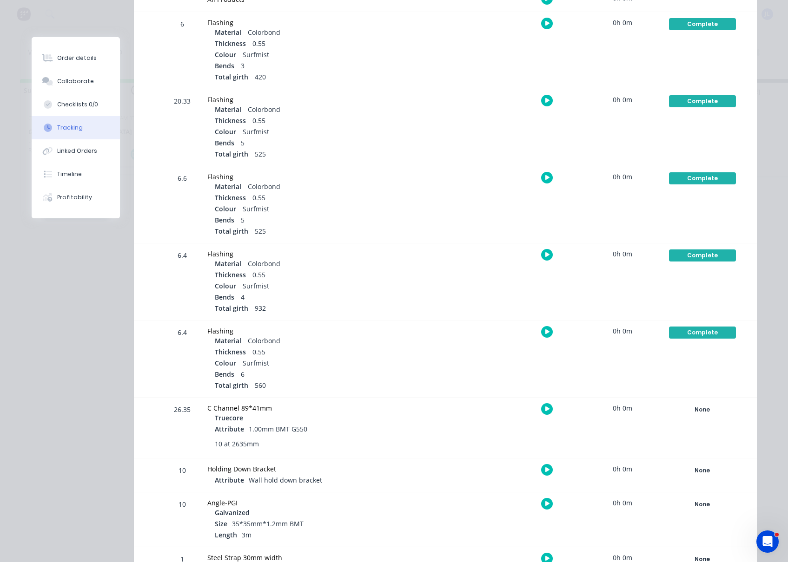
scroll to position [0, 0]
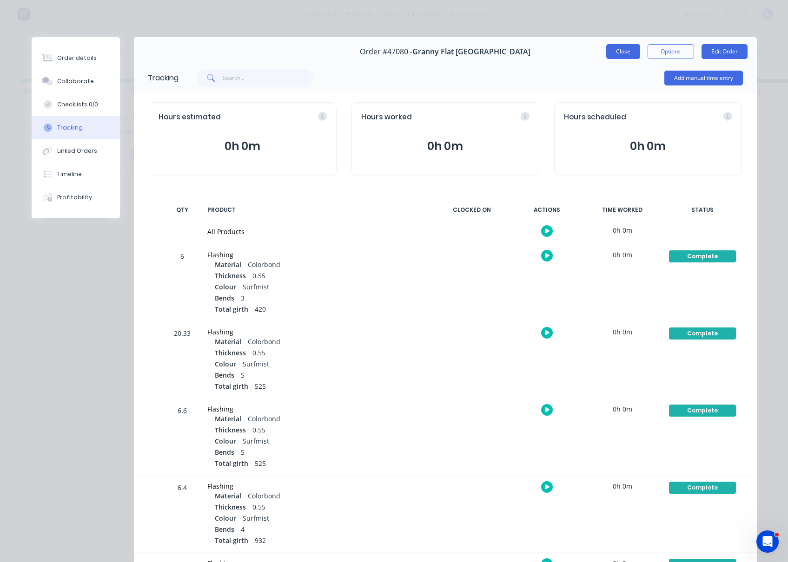
click at [622, 51] on button "Close" at bounding box center [623, 51] width 34 height 15
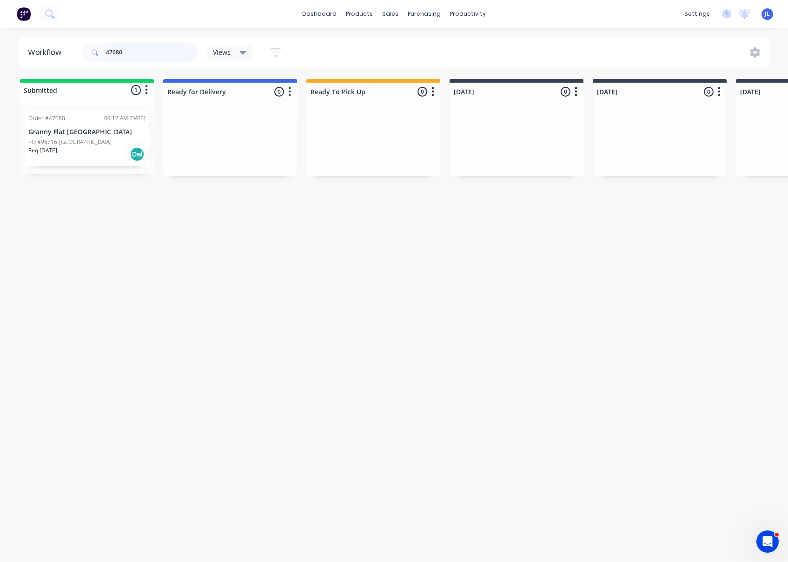
drag, startPoint x: 119, startPoint y: 51, endPoint x: 62, endPoint y: 51, distance: 57.2
click at [62, 51] on header "Workflow 47080 Views Save new view None (Default) edit Show/Hide statuses Show …" at bounding box center [394, 52] width 751 height 30
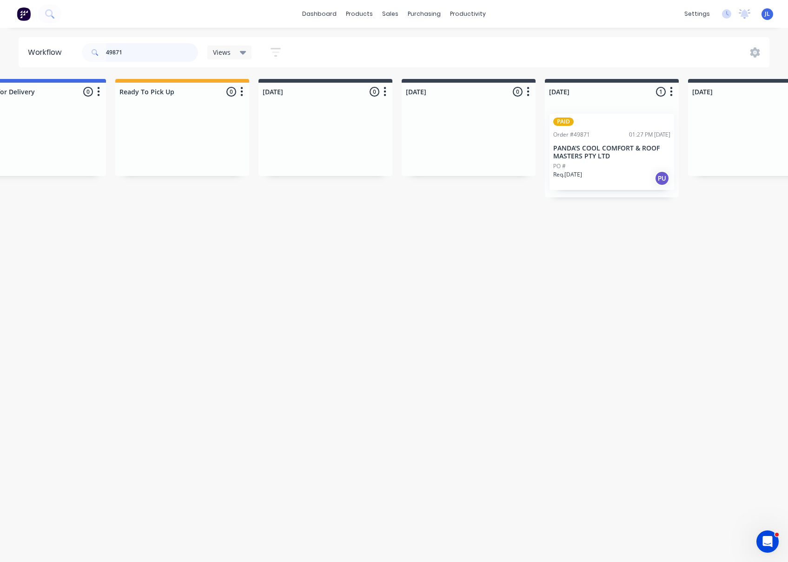
scroll to position [0, 232]
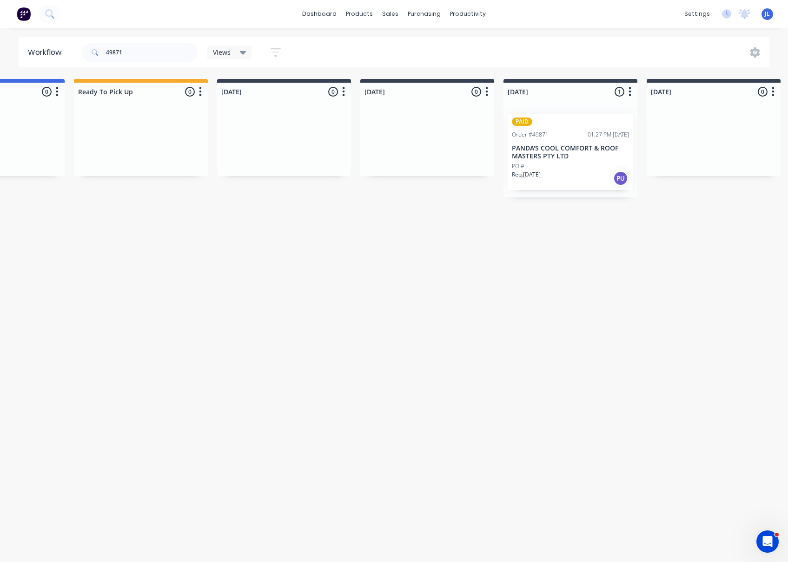
click at [540, 155] on p "PANDA'S COOL COMFORT & ROOF MASTERS PTY LTD" at bounding box center [570, 153] width 117 height 16
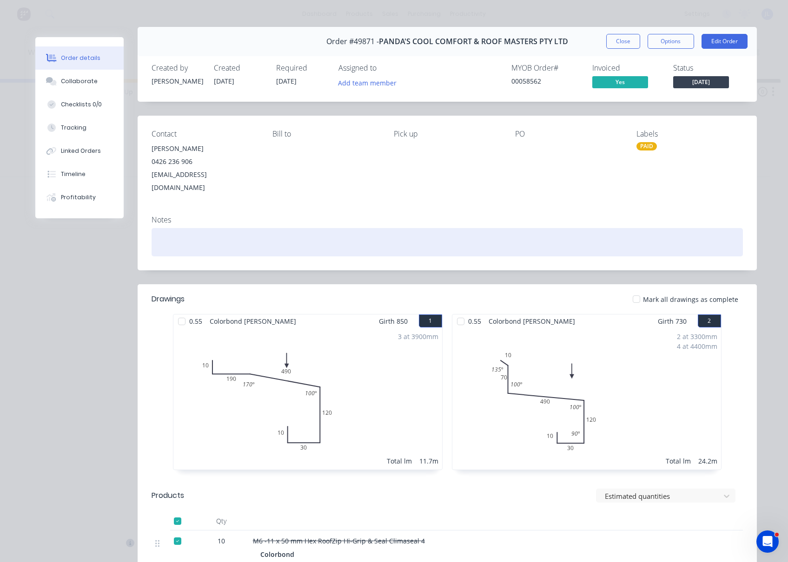
scroll to position [0, 0]
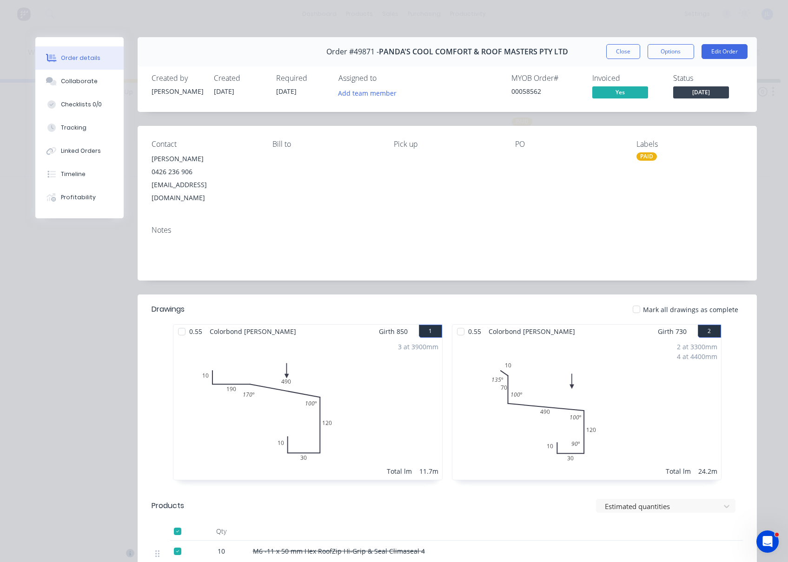
click at [718, 90] on span "Wednesday" at bounding box center [701, 92] width 56 height 12
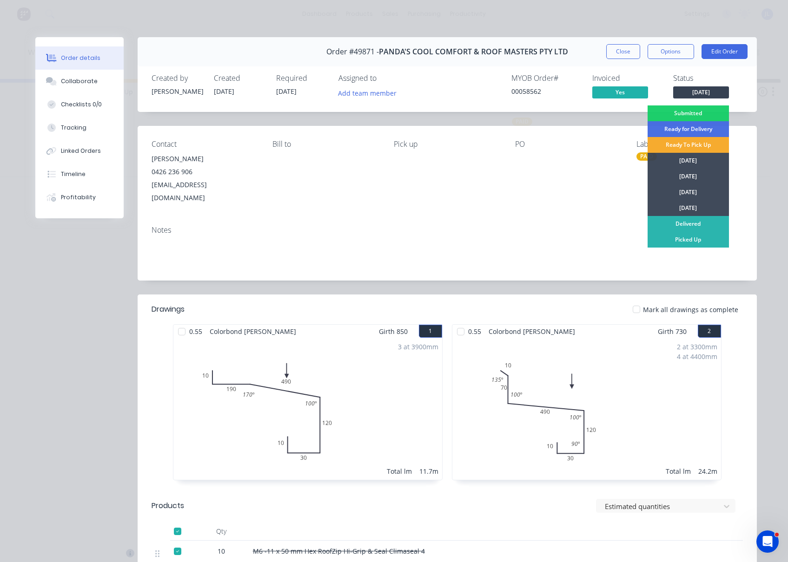
click at [689, 146] on div "Ready To Pick Up" at bounding box center [687, 145] width 81 height 16
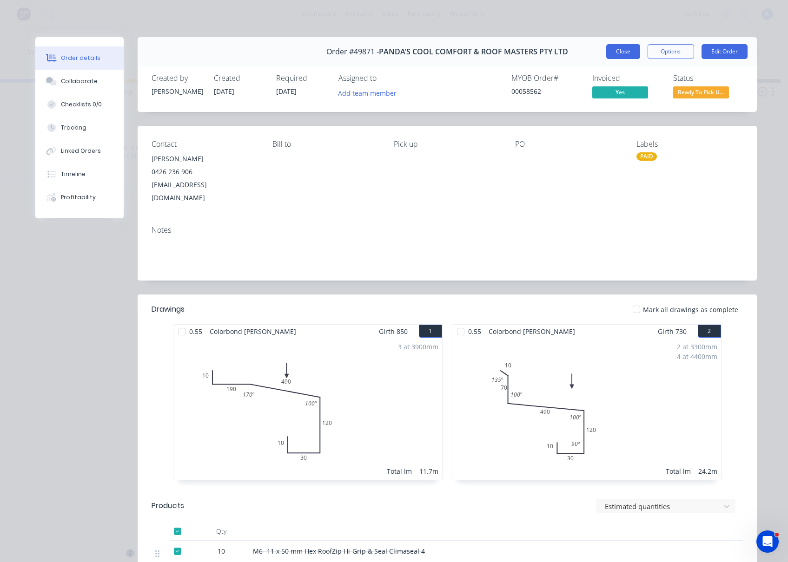
click at [615, 55] on button "Close" at bounding box center [623, 51] width 34 height 15
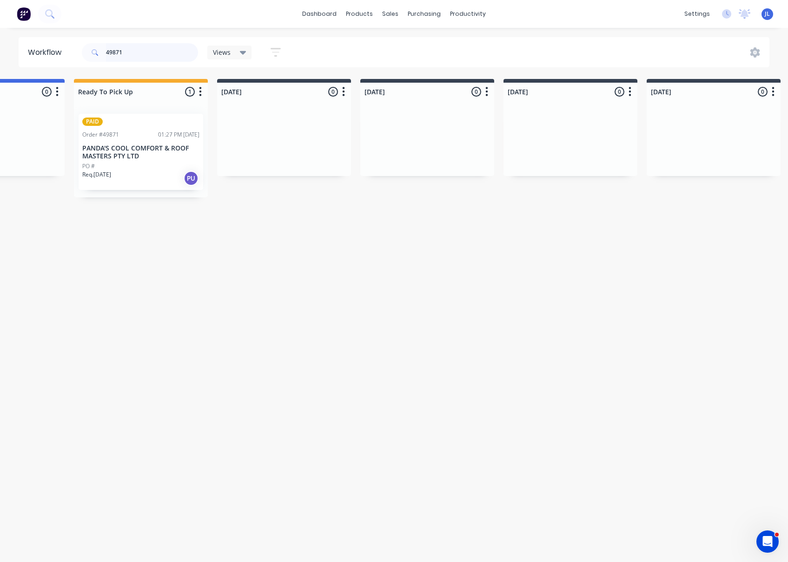
drag, startPoint x: 134, startPoint y: 55, endPoint x: 58, endPoint y: 59, distance: 76.3
click at [58, 59] on header "Workflow 49871 Views Save new view None (Default) edit Show/Hide statuses Show …" at bounding box center [394, 52] width 751 height 30
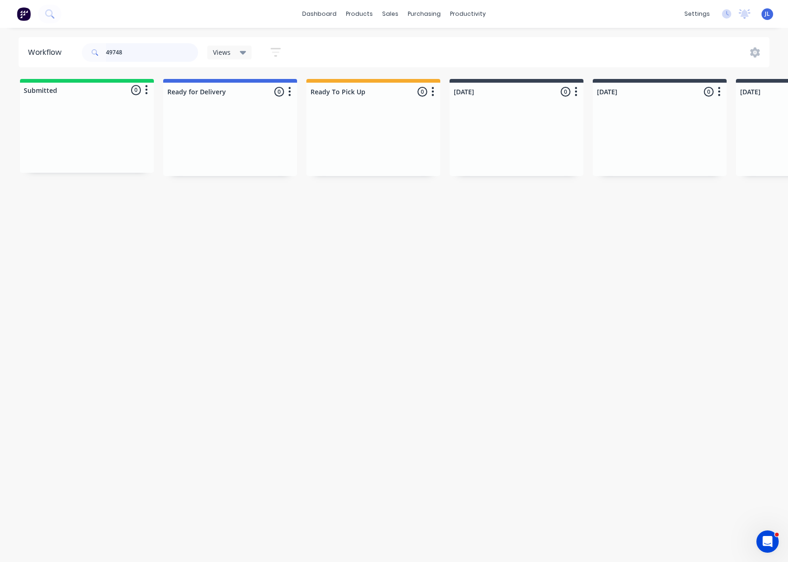
drag, startPoint x: 136, startPoint y: 54, endPoint x: 67, endPoint y: 53, distance: 68.3
click at [67, 53] on header "Workflow 49748 Views Save new view None (Default) edit Show/Hide statuses Show …" at bounding box center [394, 52] width 751 height 30
click at [768, 133] on p "PANDA'S COOL COMFORT & ROOF MASTERS PTY LTD" at bounding box center [802, 140] width 117 height 16
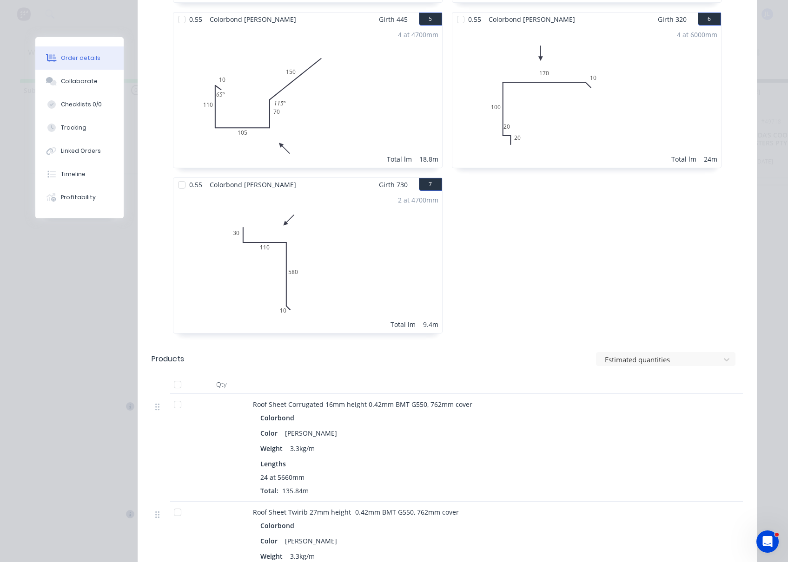
scroll to position [639, 0]
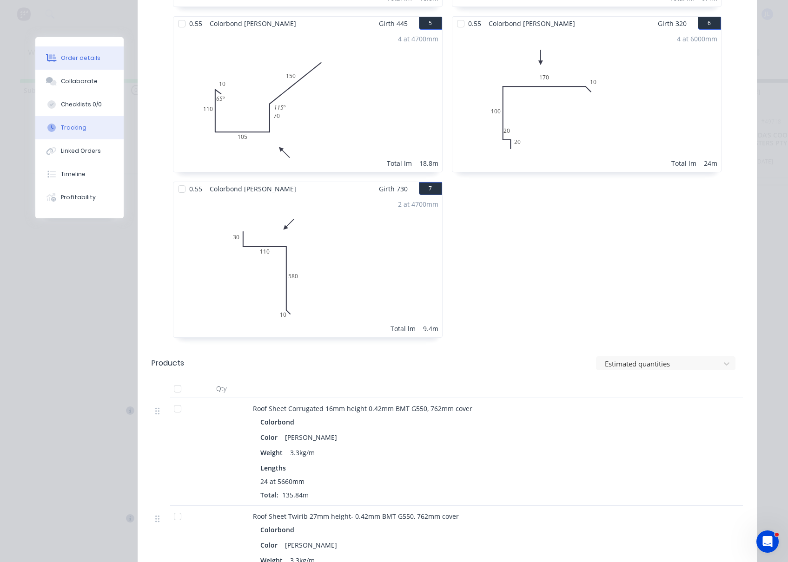
click at [71, 125] on div "Tracking" at bounding box center [74, 128] width 26 height 8
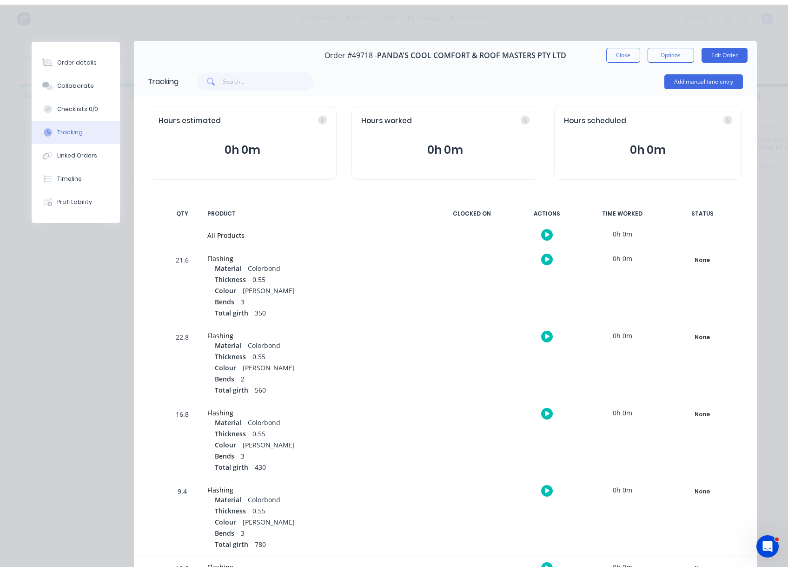
scroll to position [0, 0]
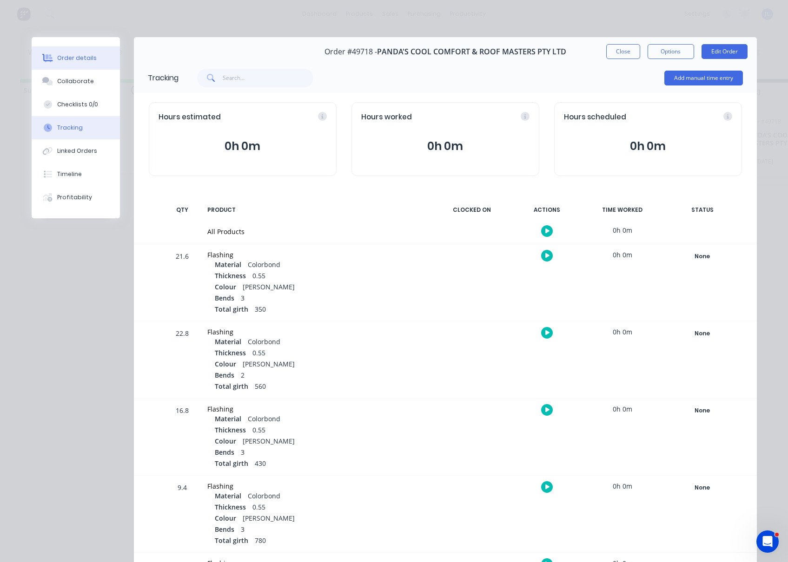
click at [71, 61] on div "Order details" at bounding box center [77, 58] width 40 height 8
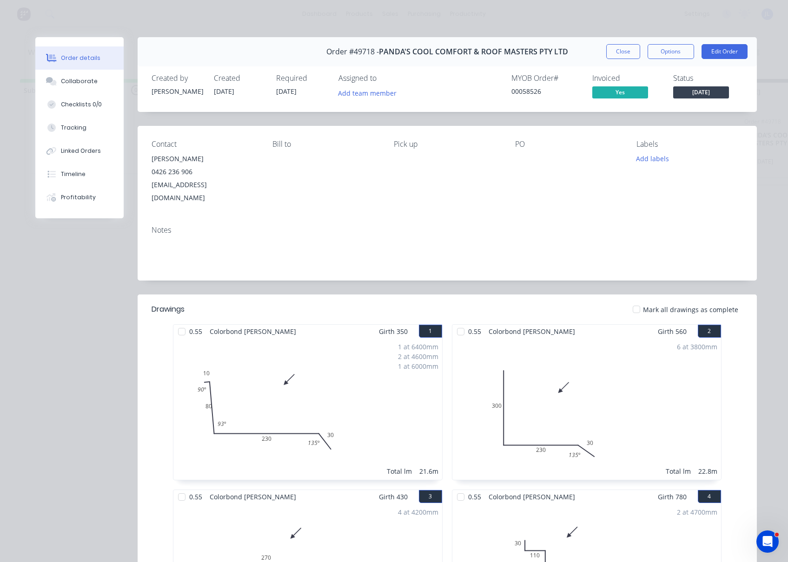
click at [696, 93] on span "Wednesday" at bounding box center [701, 92] width 56 height 12
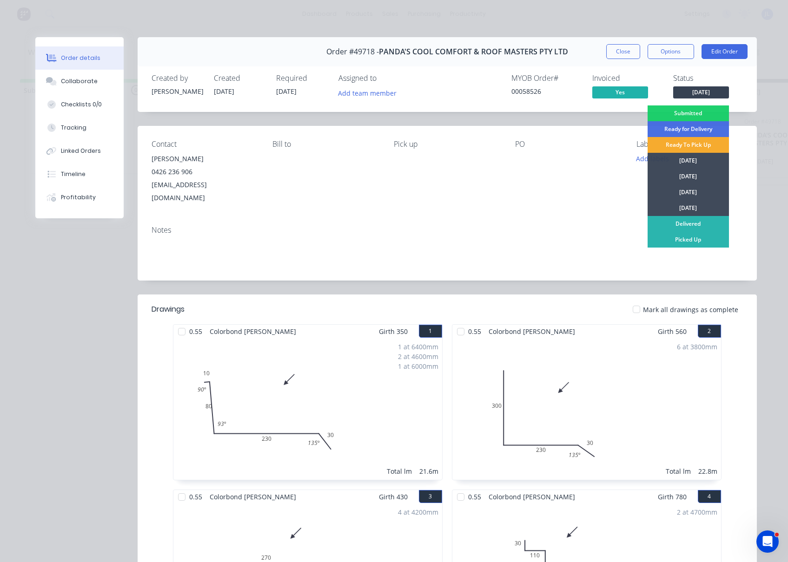
click at [700, 146] on div "Ready To Pick Up" at bounding box center [687, 145] width 81 height 16
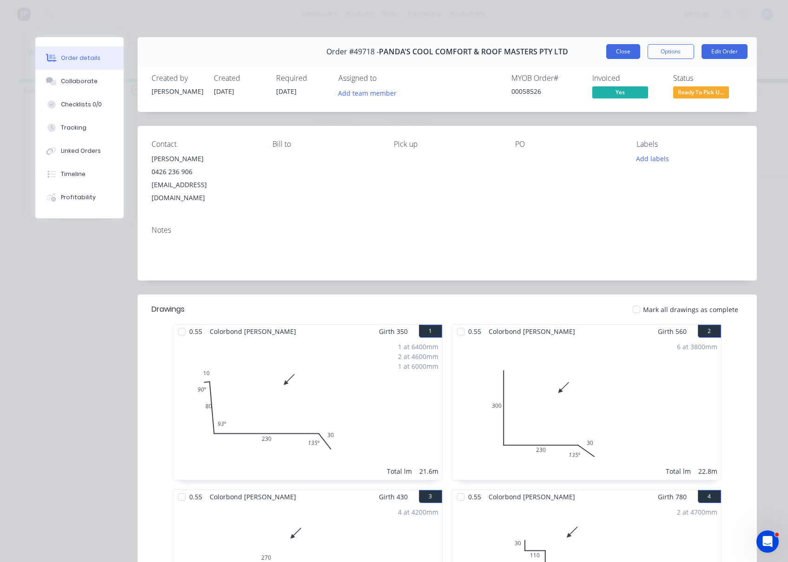
click at [626, 52] on button "Close" at bounding box center [623, 51] width 34 height 15
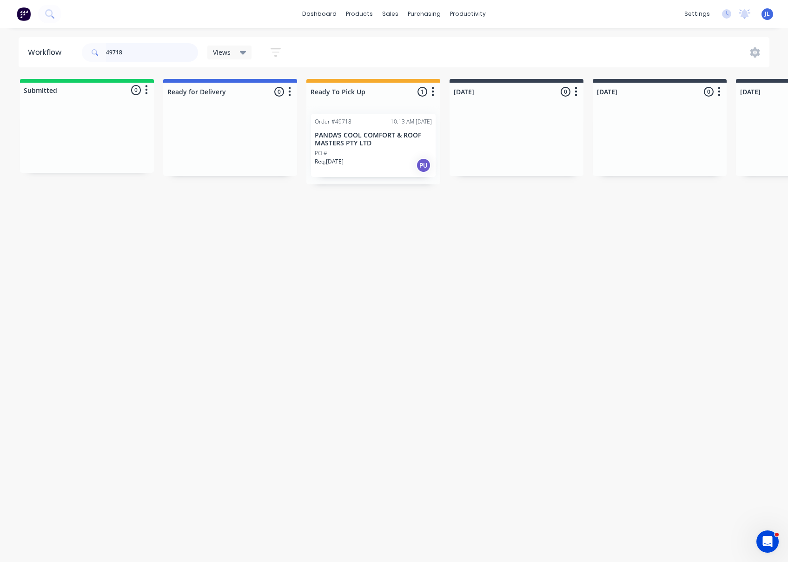
drag, startPoint x: 158, startPoint y: 51, endPoint x: 49, endPoint y: 50, distance: 109.2
click at [49, 50] on header "Workflow 49718 Views Save new view None (Default) edit Show/Hide statuses Show …" at bounding box center [394, 52] width 751 height 30
type input "49882"
click at [91, 142] on div "PO #97069" at bounding box center [86, 142] width 117 height 8
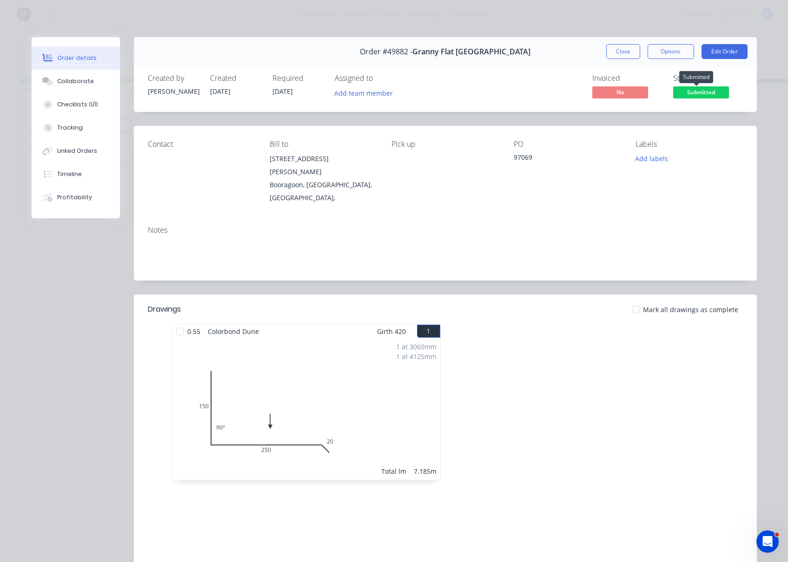
click at [702, 93] on span "Submitted" at bounding box center [701, 92] width 56 height 12
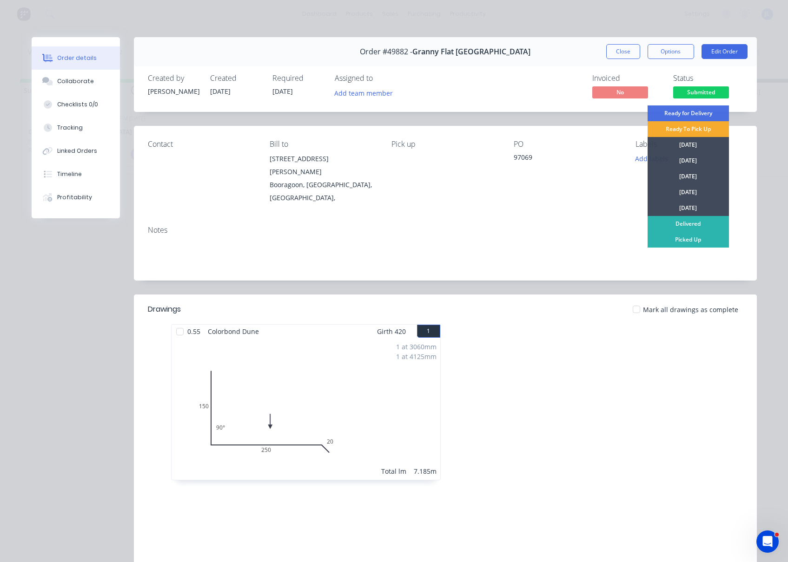
click at [683, 131] on div "Ready To Pick Up" at bounding box center [687, 129] width 81 height 16
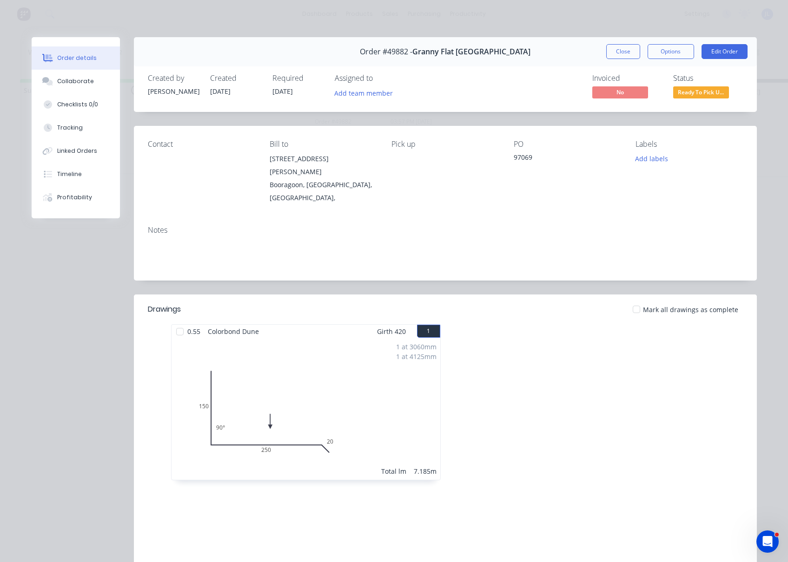
click at [598, 47] on div "Order #49882 - Granny Flat WA Close Options Edit Order" at bounding box center [445, 51] width 623 height 29
click at [617, 54] on button "Close" at bounding box center [623, 51] width 34 height 15
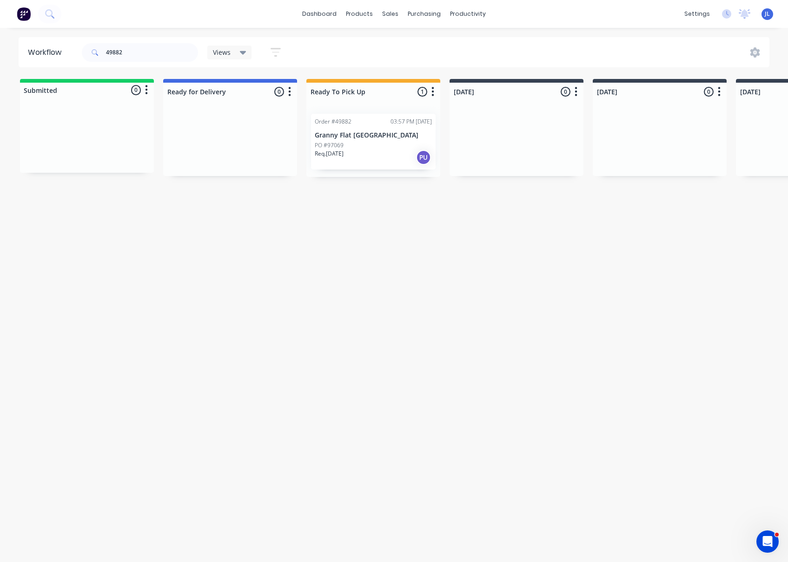
click at [429, 223] on div "Workflow 49882 Views Save new view None (Default) edit Show/Hide statuses Show …" at bounding box center [394, 290] width 788 height 507
click at [439, 66] on div "Suppliers" at bounding box center [443, 63] width 28 height 8
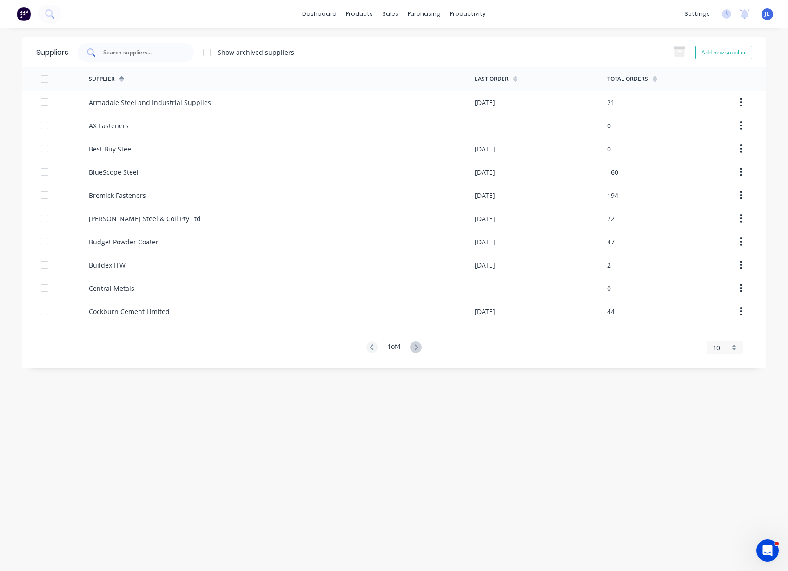
click at [161, 55] on input "text" at bounding box center [140, 52] width 77 height 9
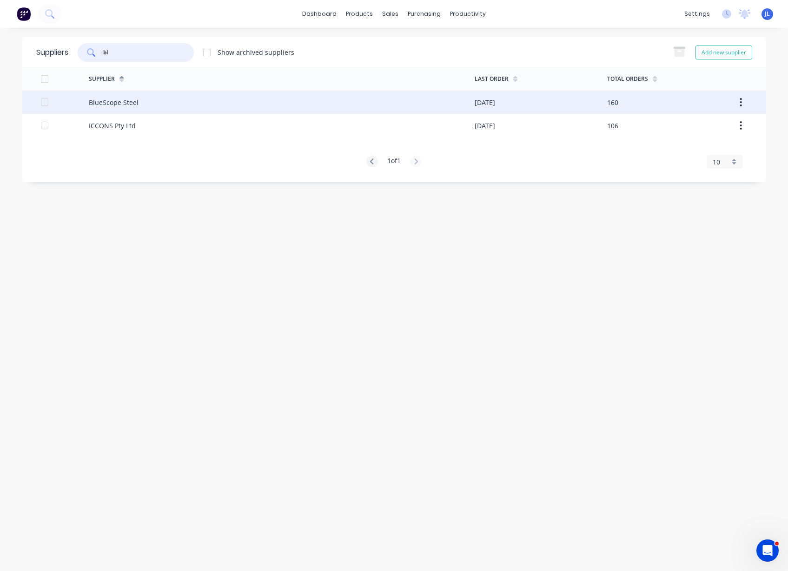
type input "bl"
click at [139, 101] on div "BlueScope Steel" at bounding box center [282, 102] width 386 height 23
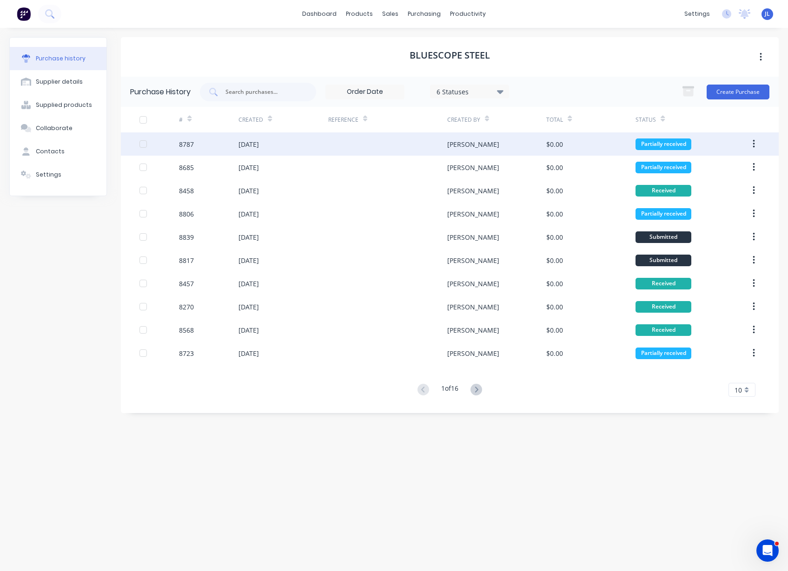
click at [271, 151] on div "26 Sep 2025" at bounding box center [282, 143] width 89 height 23
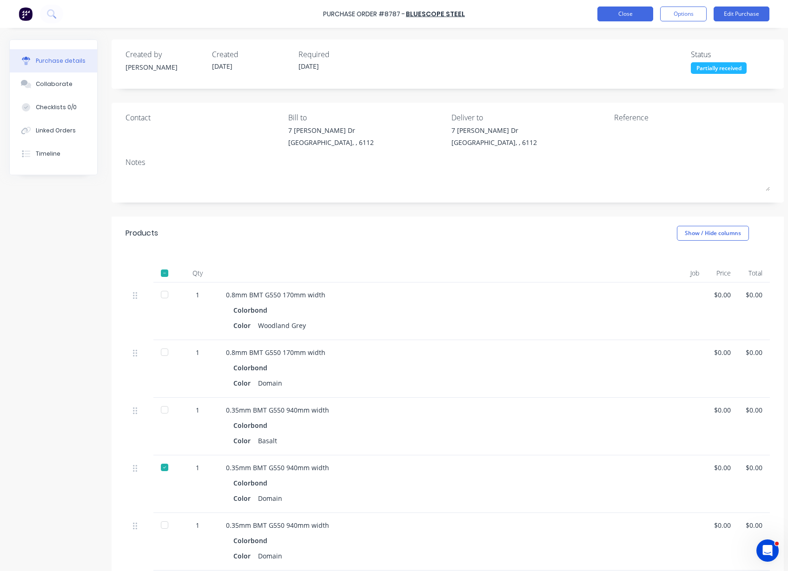
click at [631, 12] on button "Close" at bounding box center [625, 14] width 56 height 15
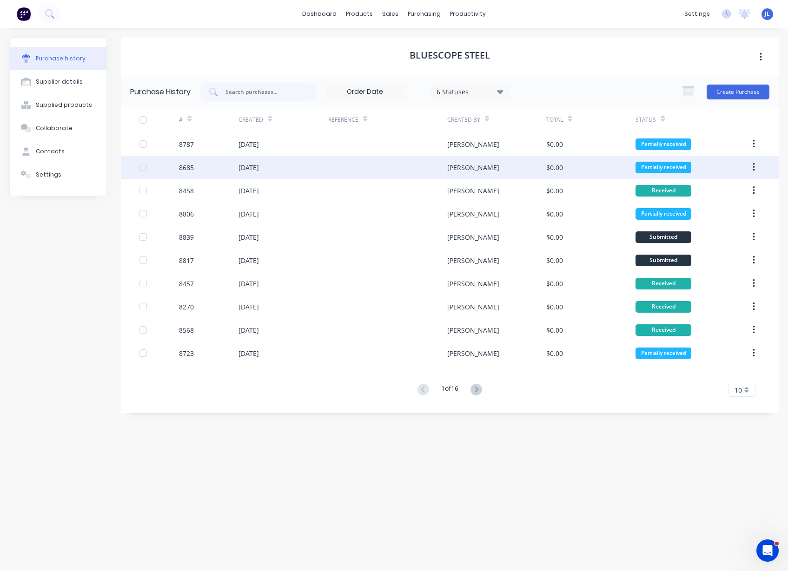
click at [394, 158] on div at bounding box center [387, 167] width 119 height 23
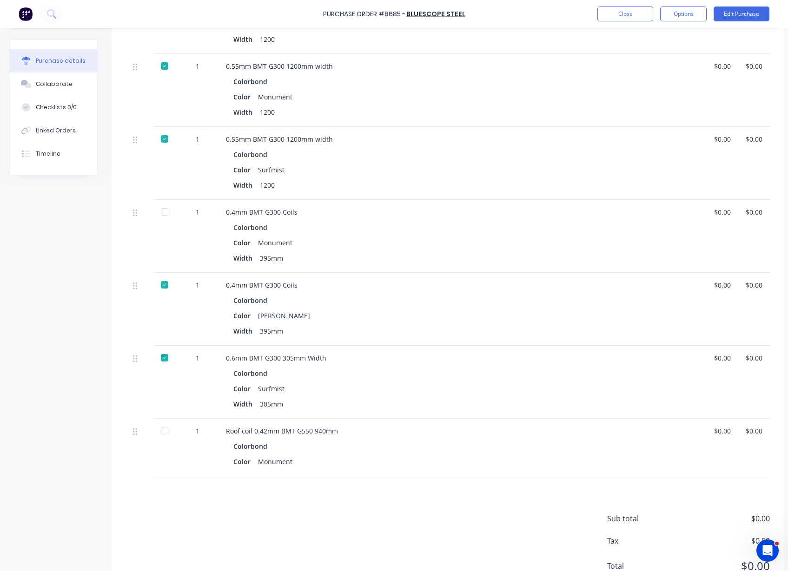
scroll to position [579, 0]
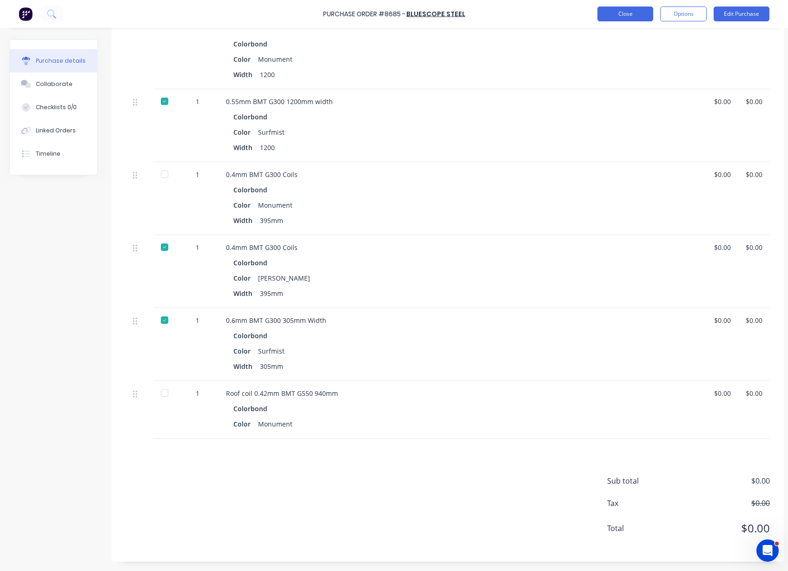
click at [631, 14] on button "Close" at bounding box center [625, 14] width 56 height 15
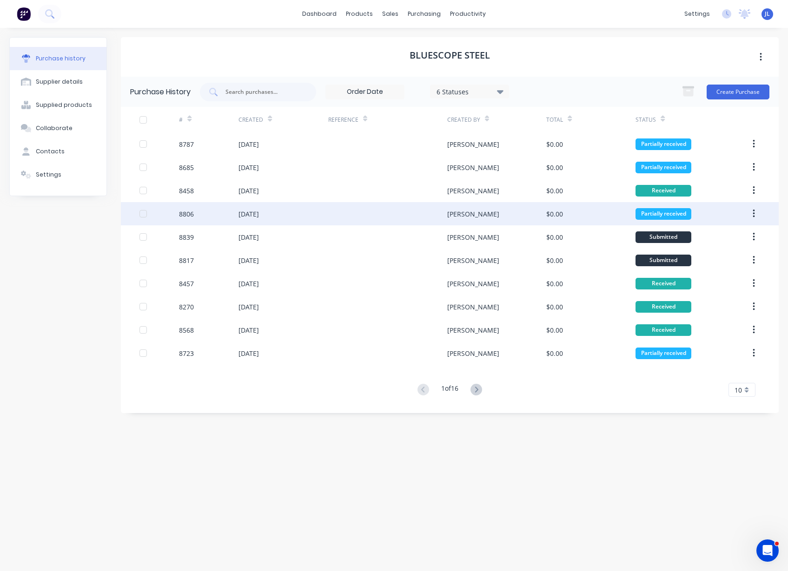
click at [426, 213] on div at bounding box center [387, 213] width 119 height 23
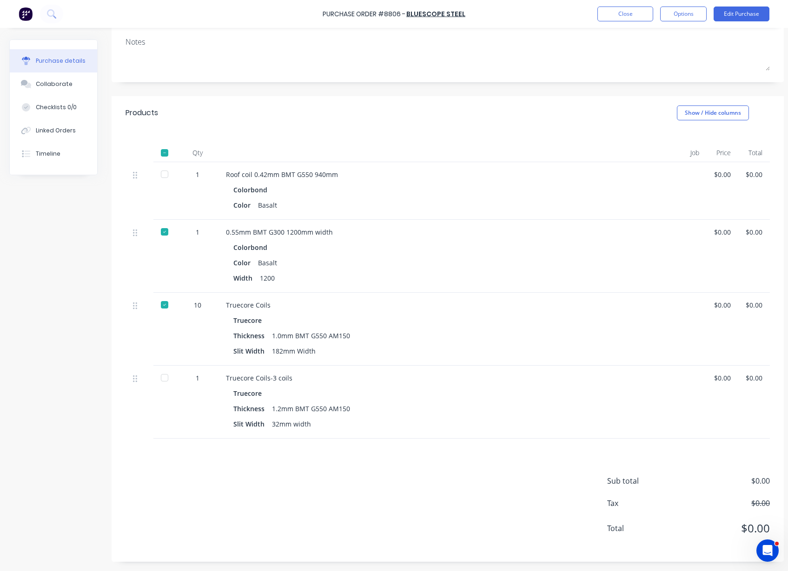
scroll to position [129, 0]
click at [163, 369] on div at bounding box center [164, 378] width 19 height 19
click at [623, 12] on button "Close" at bounding box center [625, 14] width 56 height 15
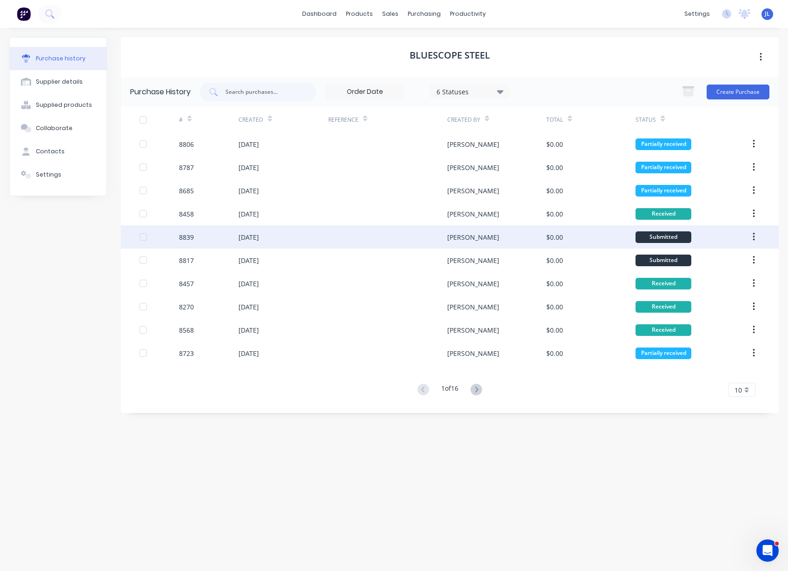
click at [367, 237] on div at bounding box center [387, 236] width 119 height 23
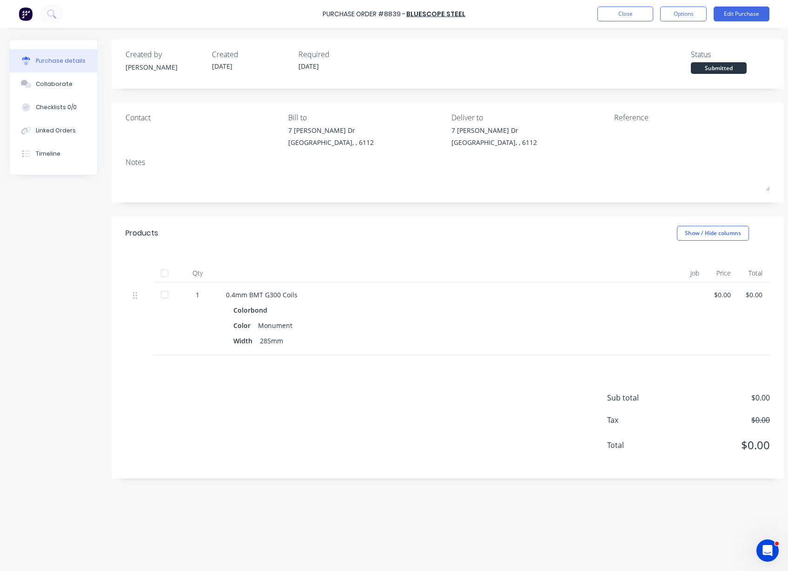
click at [654, 7] on div "Close Options Edit Purchase" at bounding box center [683, 14] width 172 height 15
click at [635, 15] on button "Close" at bounding box center [625, 14] width 56 height 15
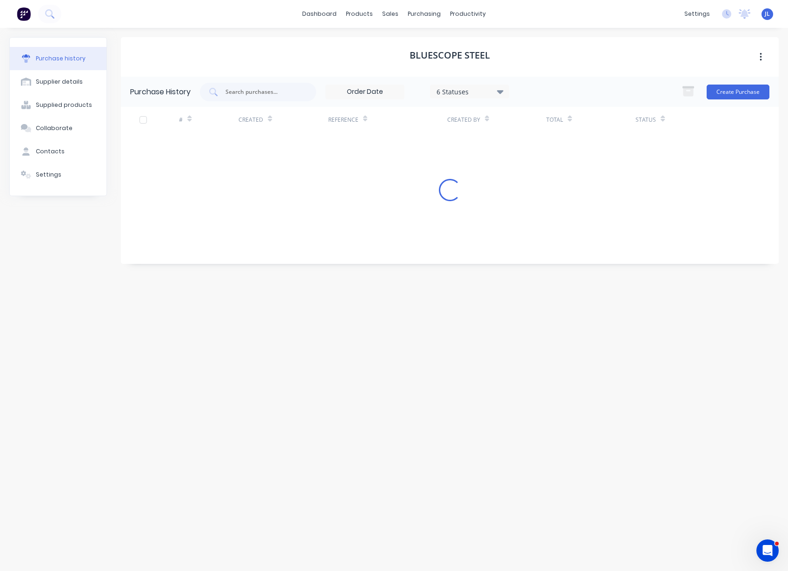
click at [501, 91] on icon at bounding box center [500, 92] width 7 height 4
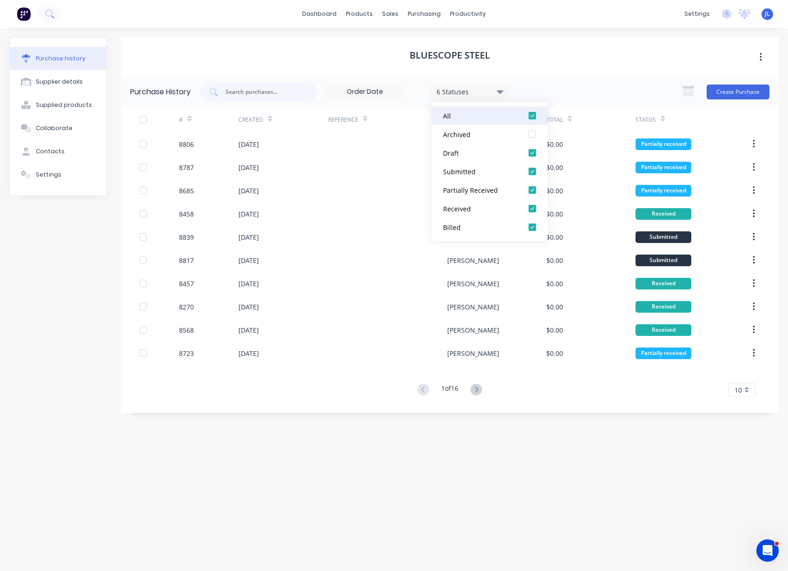
click at [532, 115] on div at bounding box center [532, 115] width 19 height 19
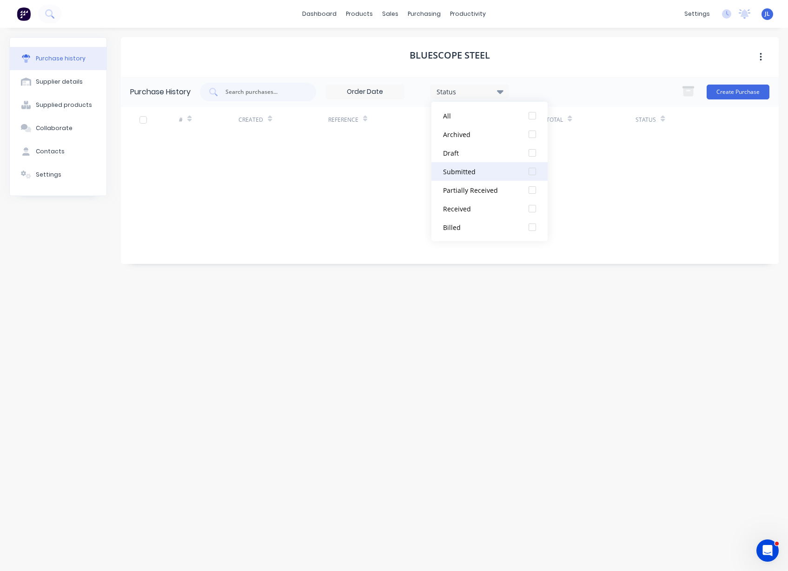
click at [535, 167] on div at bounding box center [532, 171] width 19 height 19
click at [532, 191] on div at bounding box center [532, 190] width 19 height 19
click at [610, 72] on div "BlueScope Steel" at bounding box center [450, 57] width 658 height 40
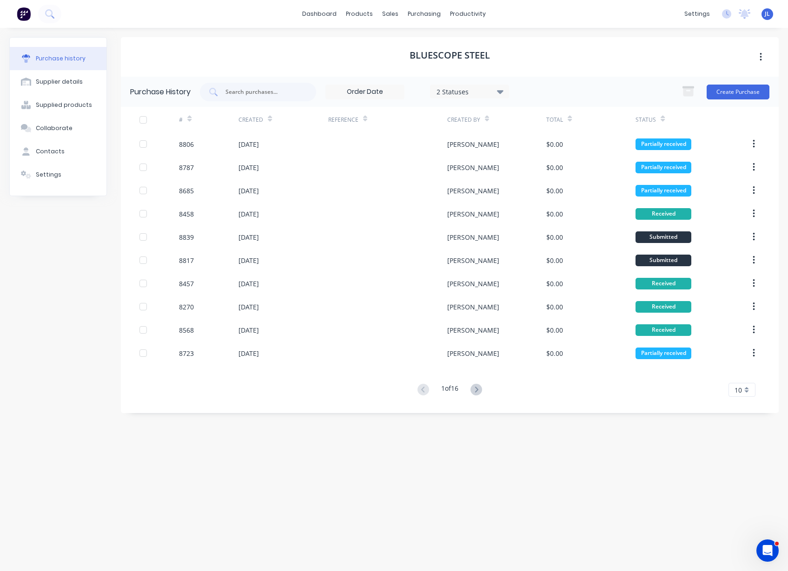
click at [483, 394] on button at bounding box center [476, 389] width 17 height 13
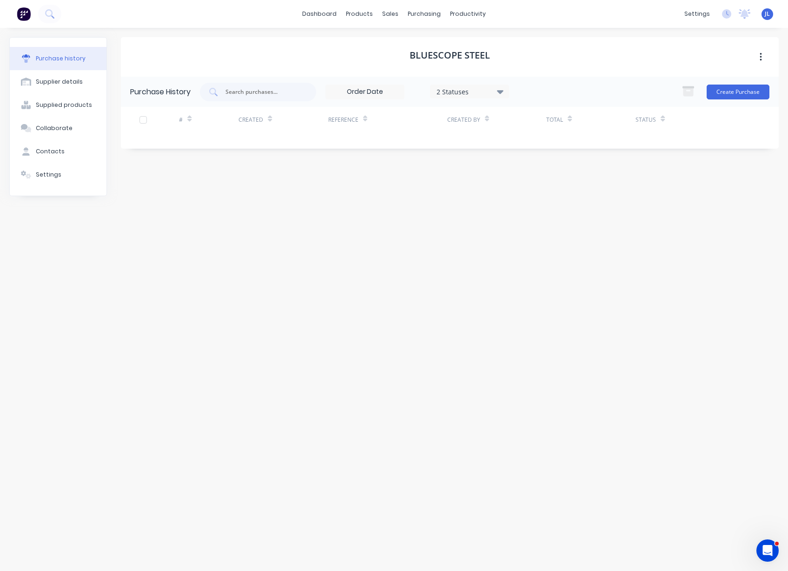
click at [372, 89] on input at bounding box center [365, 92] width 78 height 14
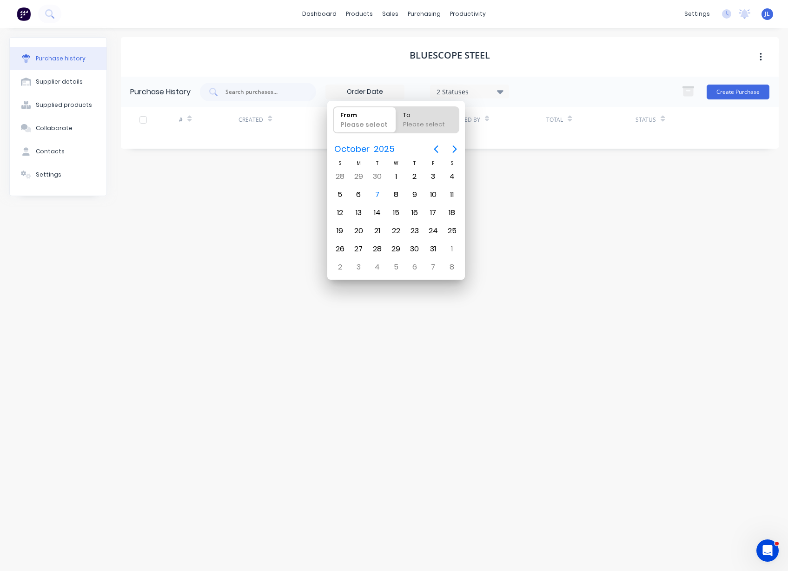
click at [271, 360] on div "BlueScope Steel Purchase History 2 Statuses 2 Statuses Create Purchase # Create…" at bounding box center [450, 294] width 658 height 515
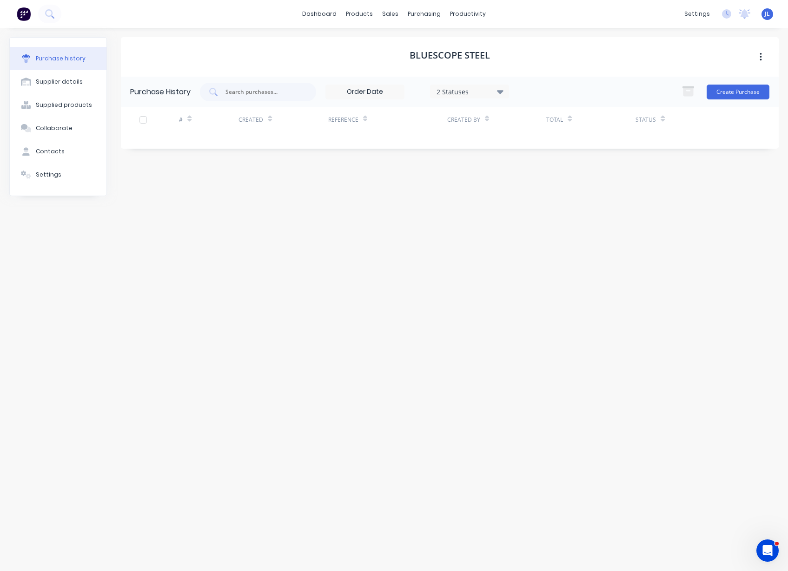
click at [304, 353] on div "BlueScope Steel Purchase History 2 Statuses 2 Statuses Create Purchase # Create…" at bounding box center [450, 294] width 658 height 515
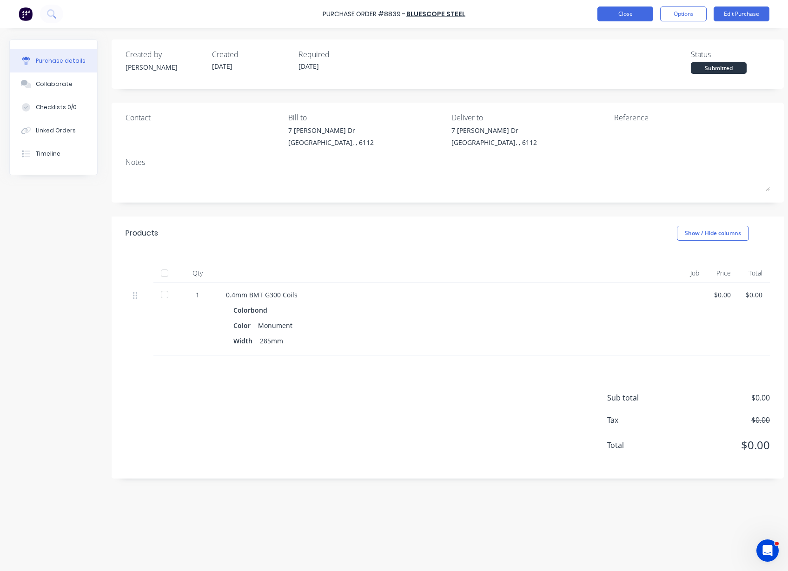
drag, startPoint x: 628, startPoint y: 5, endPoint x: 631, endPoint y: 18, distance: 13.0
click at [628, 6] on div "Purchase Order #8839 - BlueScope Steel Close Options Edit Purchase" at bounding box center [394, 14] width 788 height 28
click at [631, 18] on button "Close" at bounding box center [625, 14] width 56 height 15
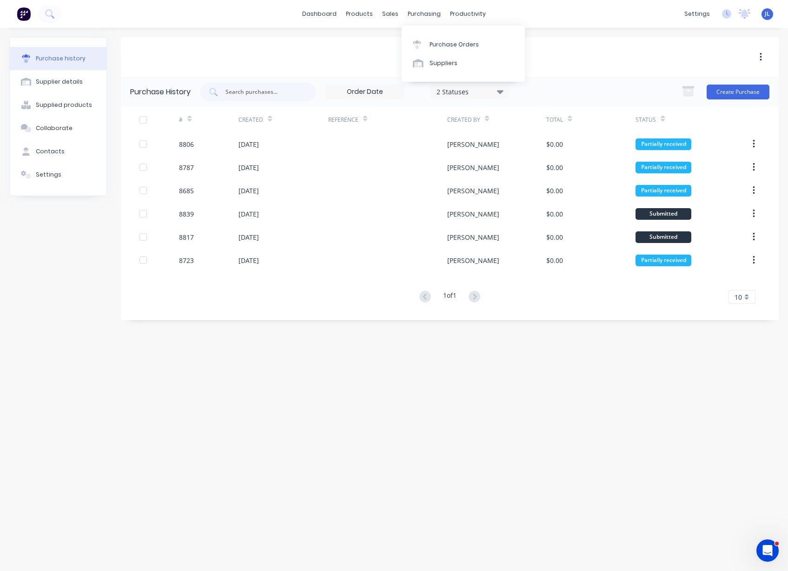
click at [361, 60] on div "BlueScope Steel" at bounding box center [450, 57] width 658 height 40
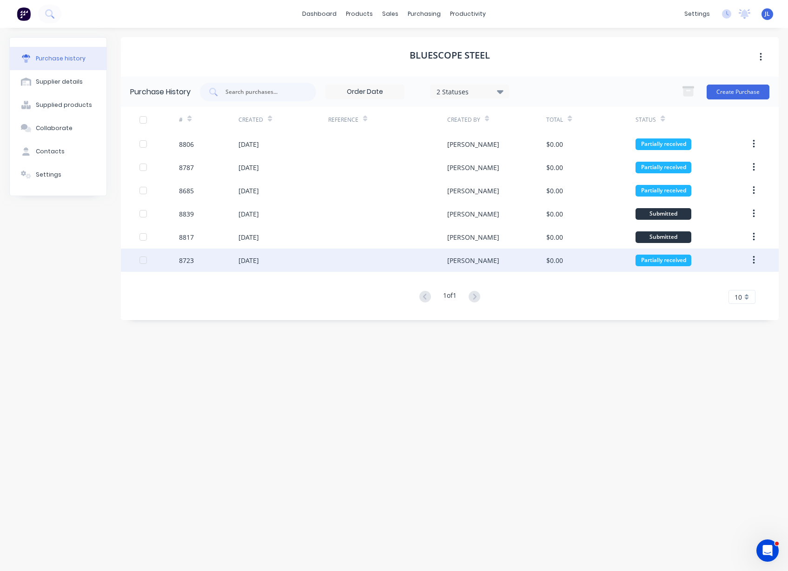
click at [474, 253] on div "Juana" at bounding box center [496, 260] width 99 height 23
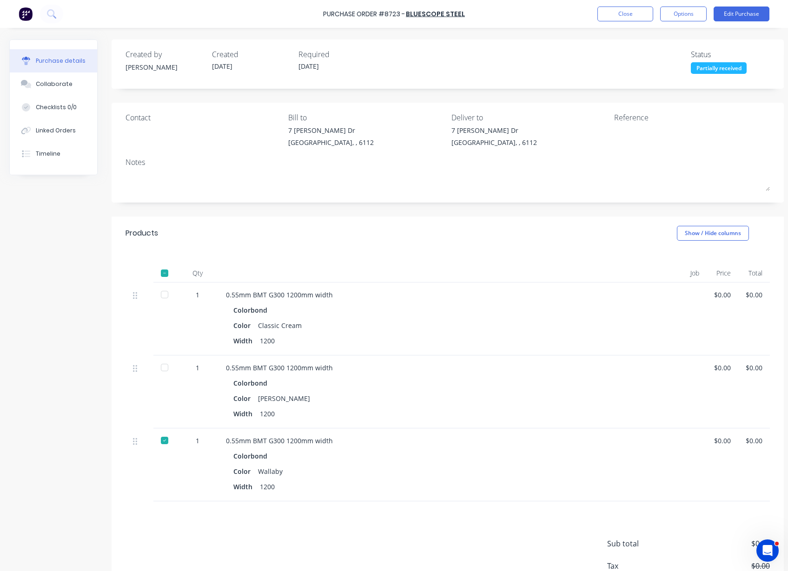
drag, startPoint x: 168, startPoint y: 292, endPoint x: 167, endPoint y: 310, distance: 17.7
click at [167, 293] on div at bounding box center [164, 294] width 19 height 19
click at [165, 370] on div at bounding box center [164, 367] width 19 height 19
click at [617, 18] on button "Close" at bounding box center [625, 14] width 56 height 15
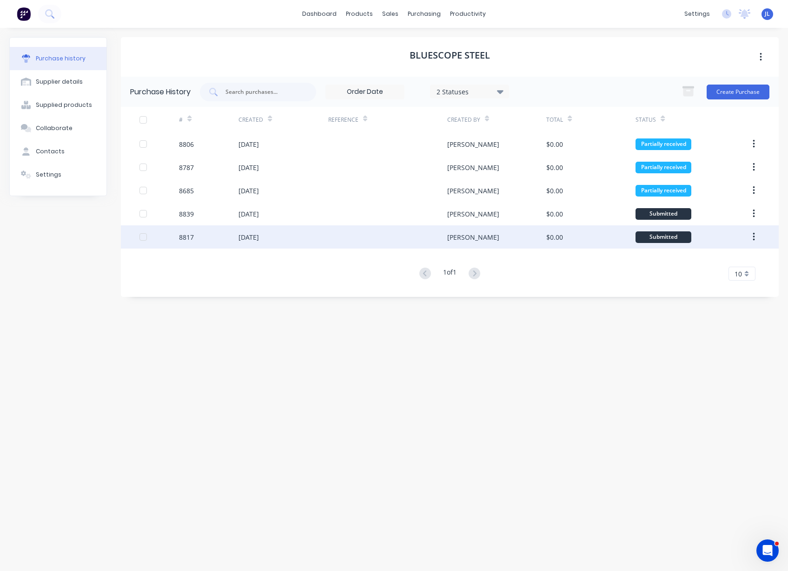
click at [439, 239] on div at bounding box center [387, 236] width 119 height 23
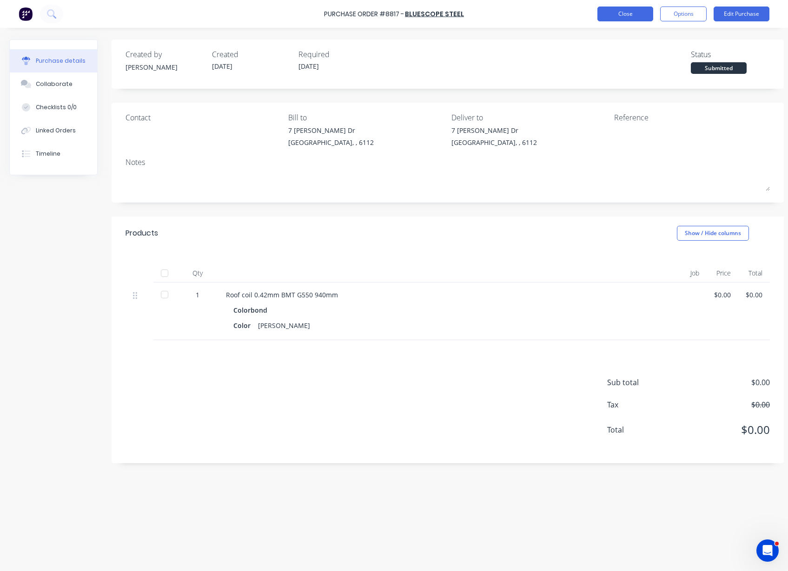
click at [624, 19] on button "Close" at bounding box center [625, 14] width 56 height 15
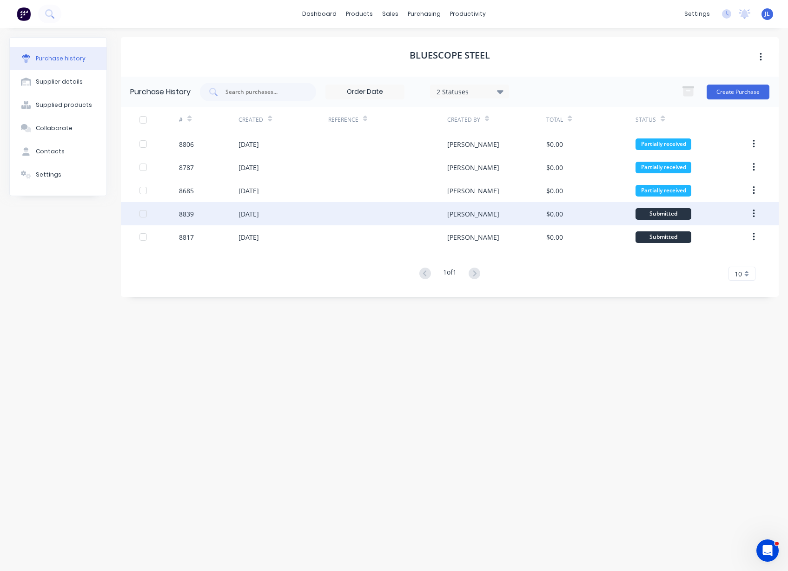
click at [403, 218] on div at bounding box center [387, 213] width 119 height 23
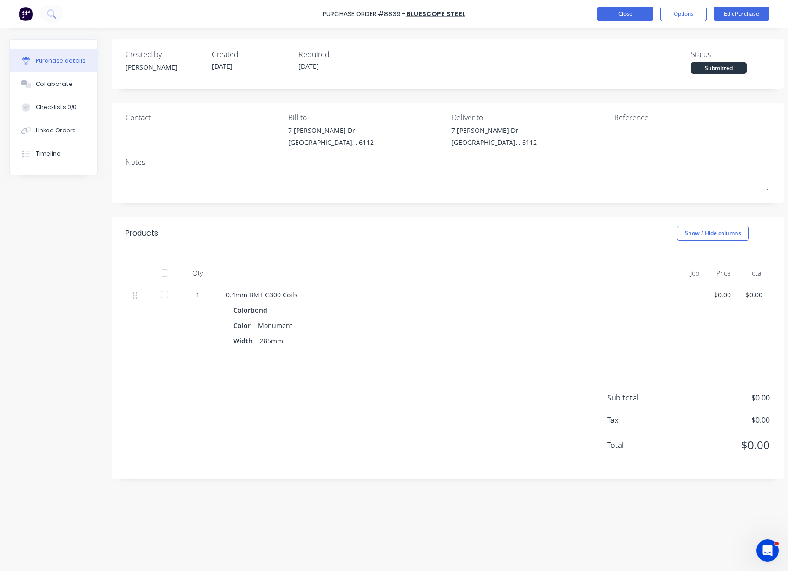
click at [614, 10] on button "Close" at bounding box center [625, 14] width 56 height 15
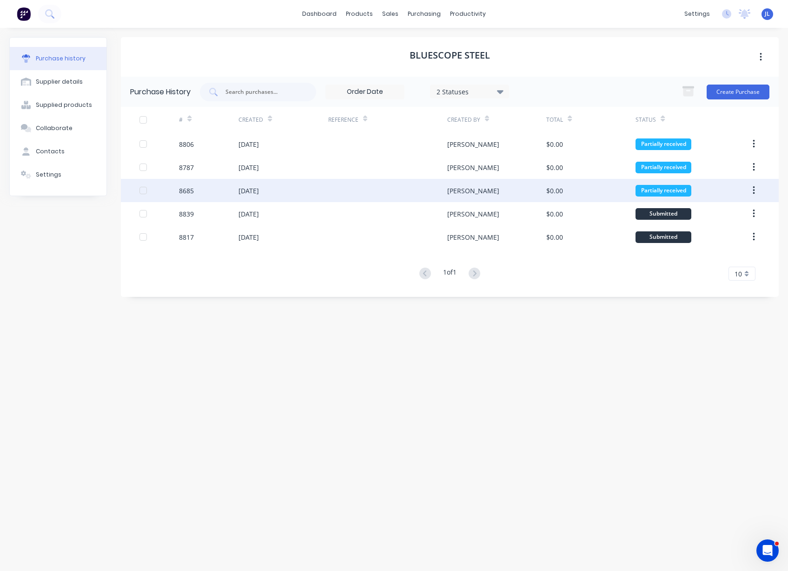
click at [430, 188] on div at bounding box center [387, 190] width 119 height 23
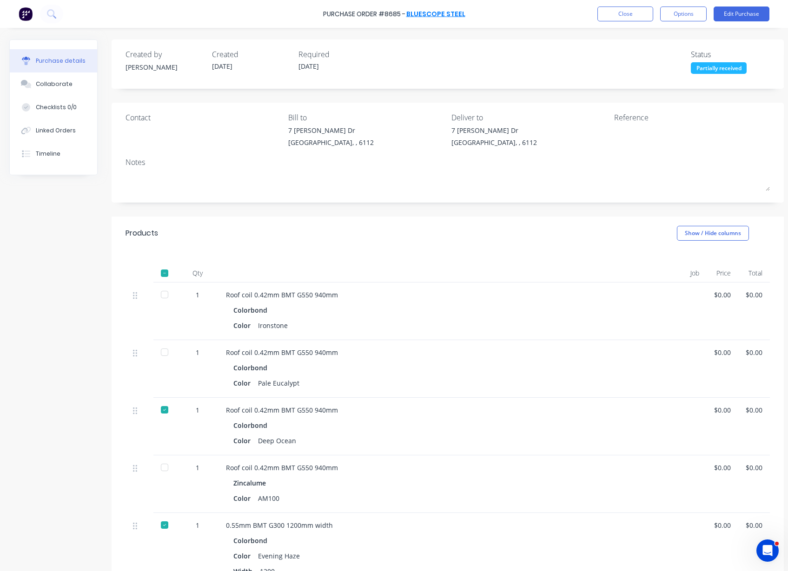
click at [457, 16] on link "BlueScope Steel" at bounding box center [435, 13] width 59 height 9
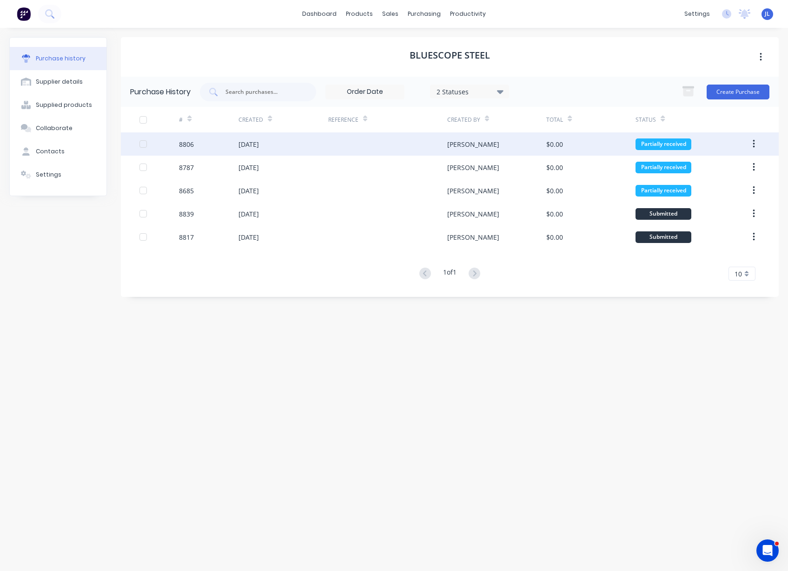
click at [314, 145] on div "01 Oct 2025" at bounding box center [282, 143] width 89 height 23
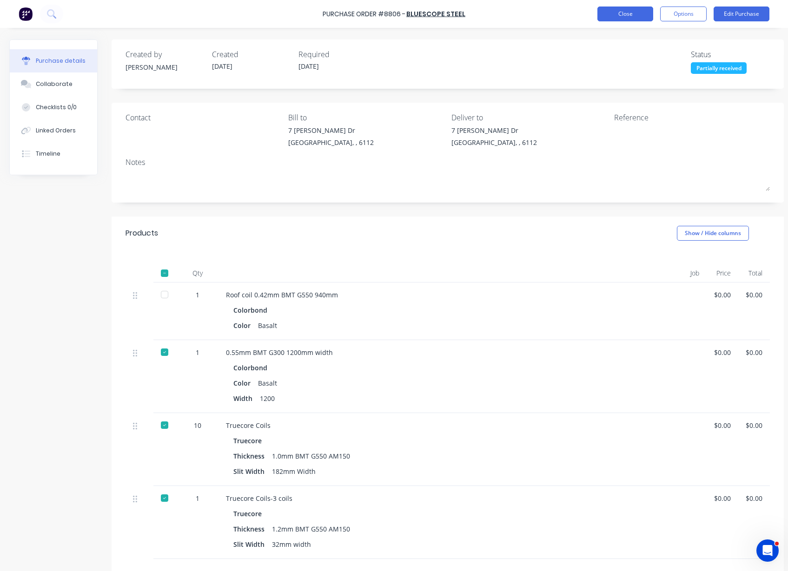
click at [634, 18] on button "Close" at bounding box center [625, 14] width 56 height 15
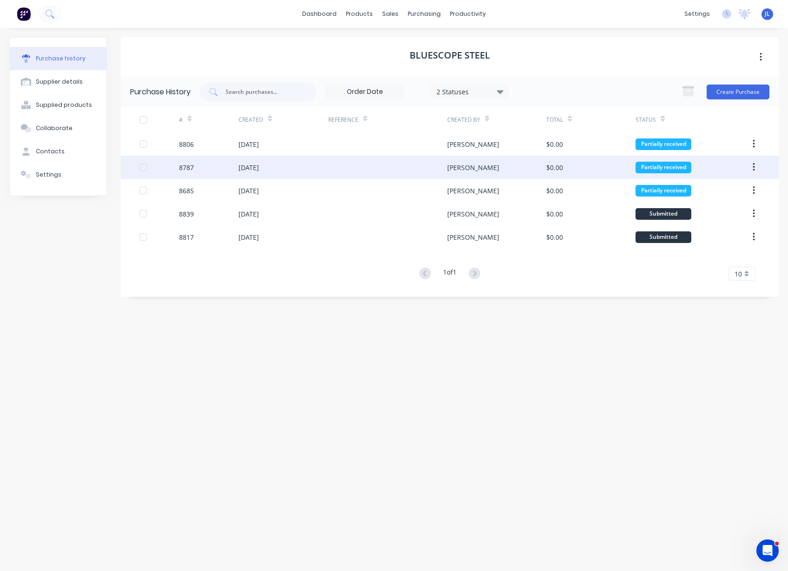
click at [283, 165] on div "26 Sep 2025" at bounding box center [282, 167] width 89 height 23
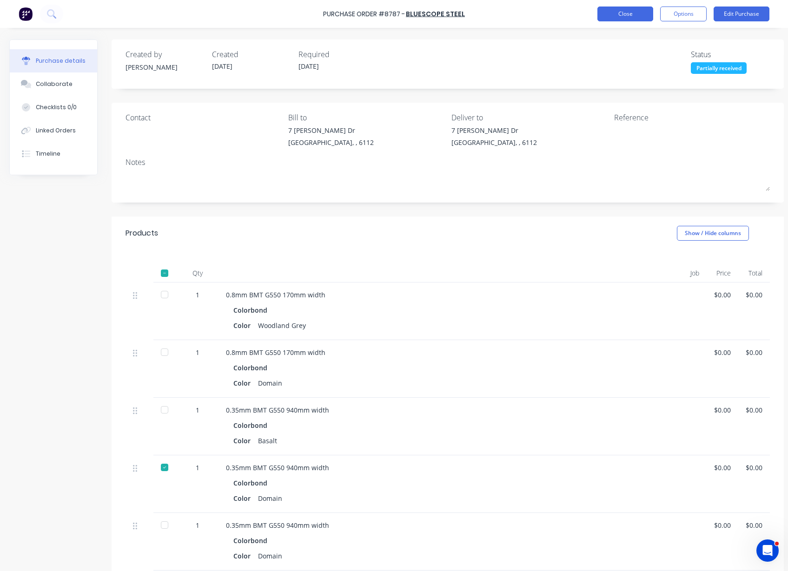
click at [633, 14] on button "Close" at bounding box center [625, 14] width 56 height 15
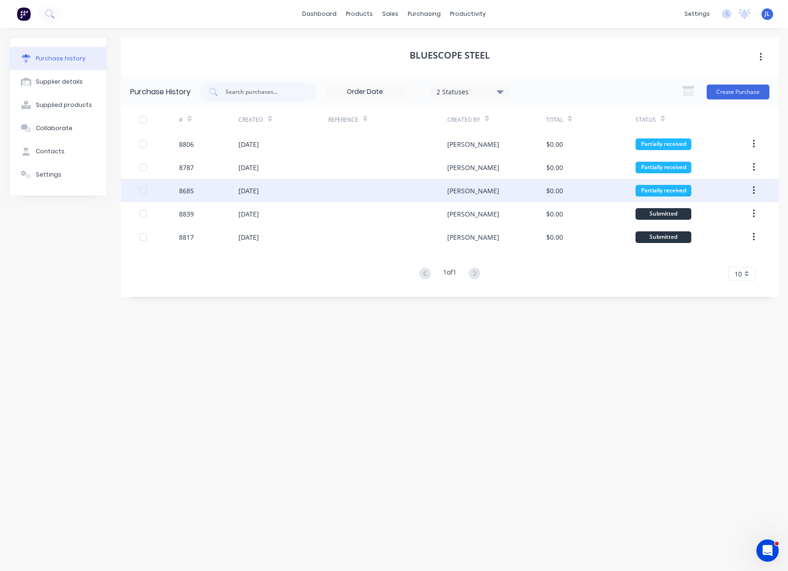
click at [302, 192] on div "15 Sep 2025" at bounding box center [282, 190] width 89 height 23
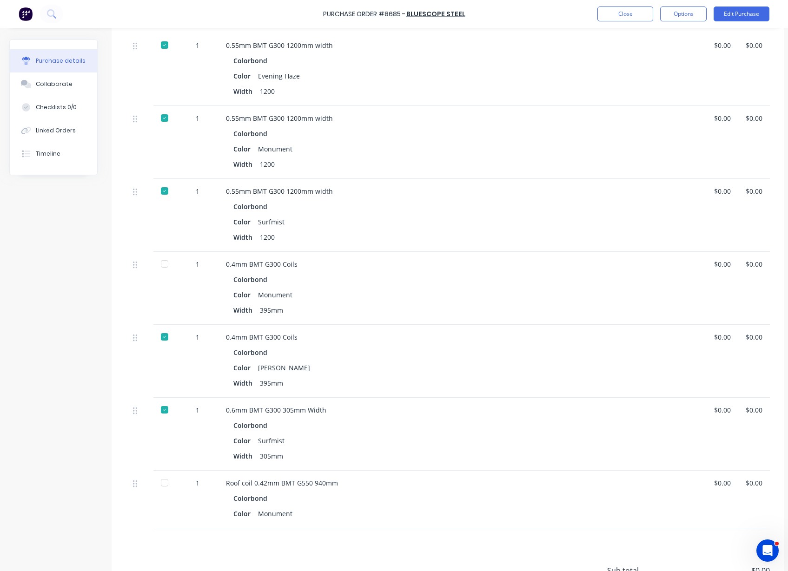
scroll to position [579, 0]
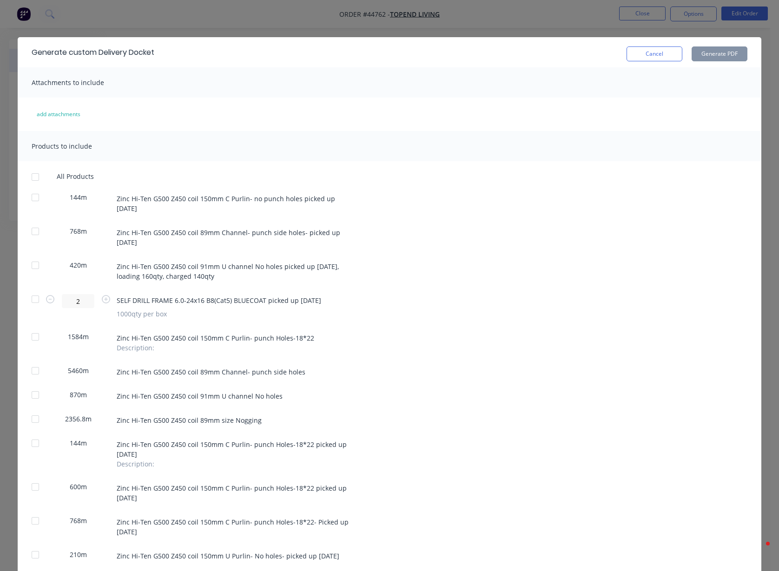
click at [641, 57] on button "Cancel" at bounding box center [655, 53] width 56 height 15
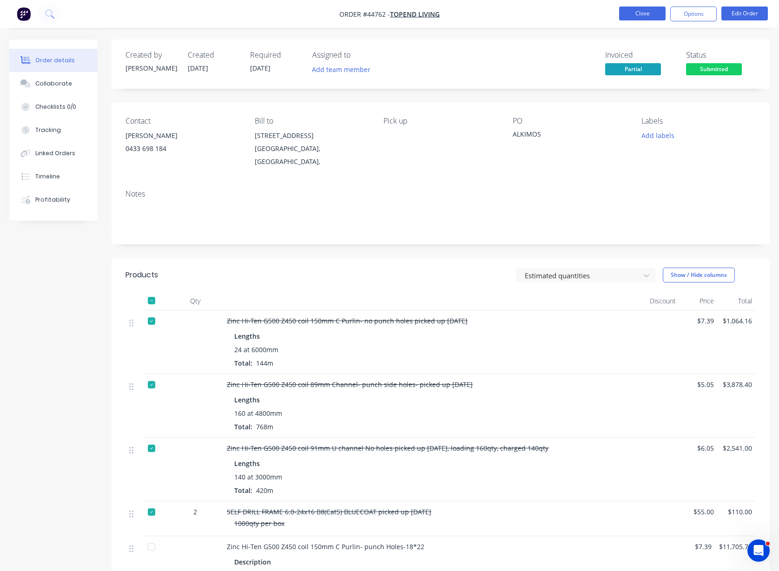
click at [633, 9] on button "Close" at bounding box center [642, 14] width 46 height 14
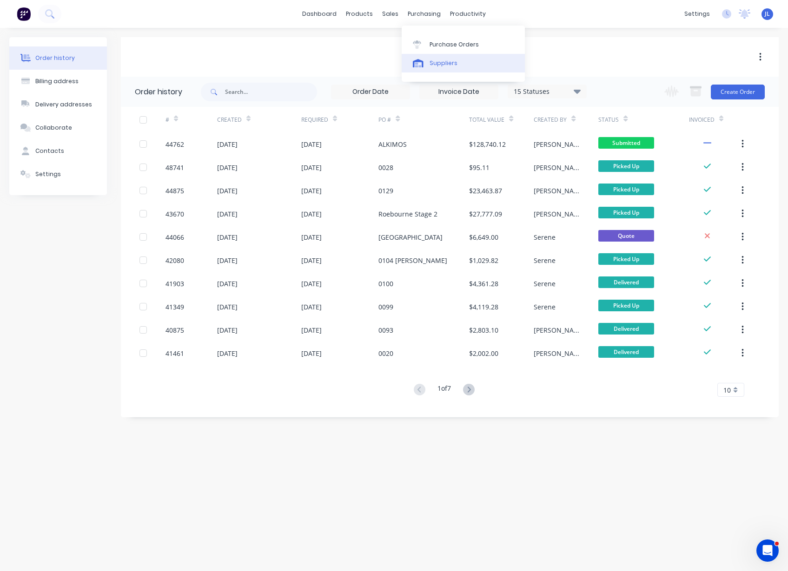
click at [447, 65] on div "Suppliers" at bounding box center [443, 63] width 28 height 8
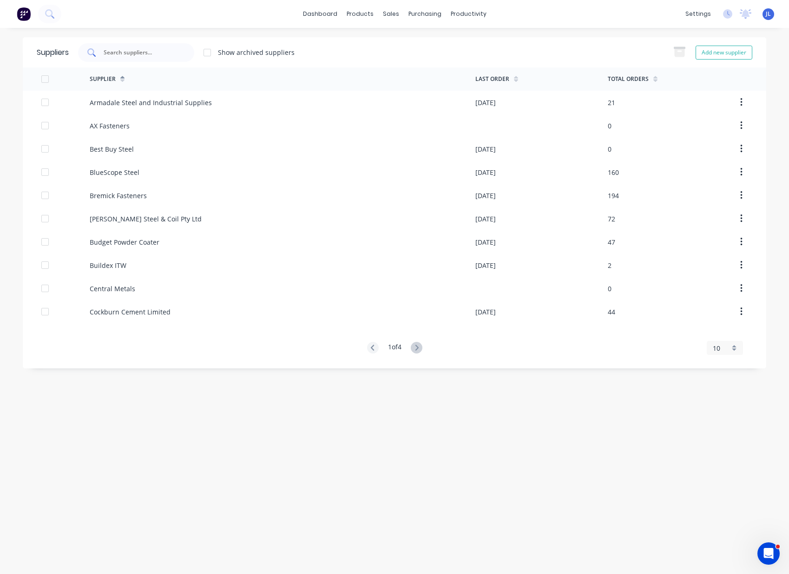
click at [158, 57] on div at bounding box center [136, 52] width 116 height 19
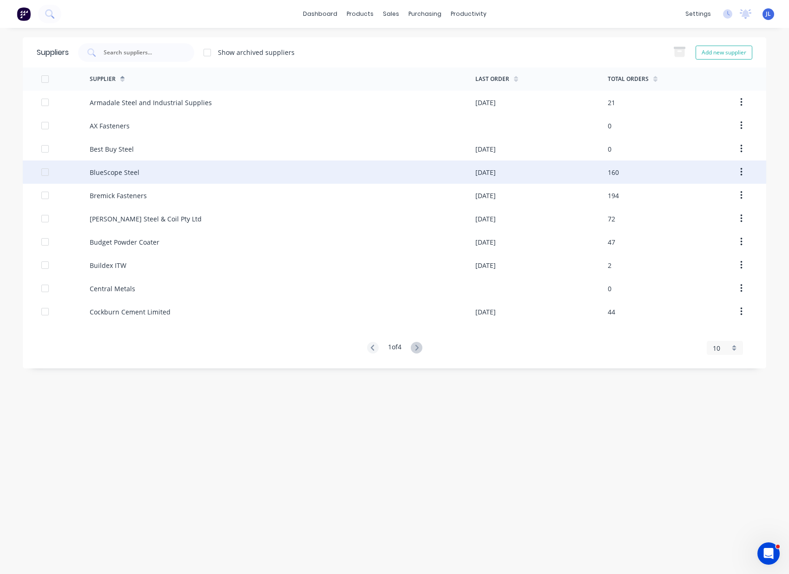
click at [129, 172] on div "BlueScope Steel" at bounding box center [115, 172] width 50 height 10
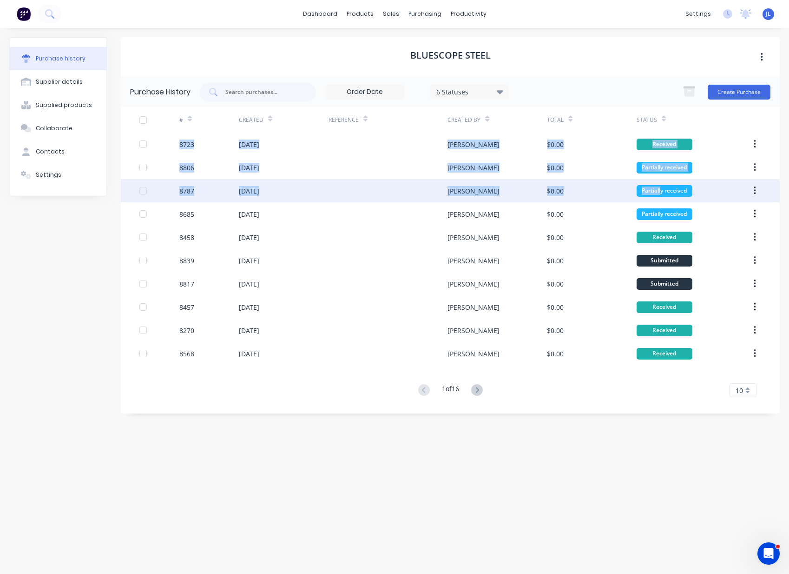
drag, startPoint x: 695, startPoint y: 202, endPoint x: 700, endPoint y: 196, distance: 7.9
click at [667, 198] on div "Purchase history Supplier details Supplied products Collaborate Contacts Settin…" at bounding box center [394, 296] width 789 height 536
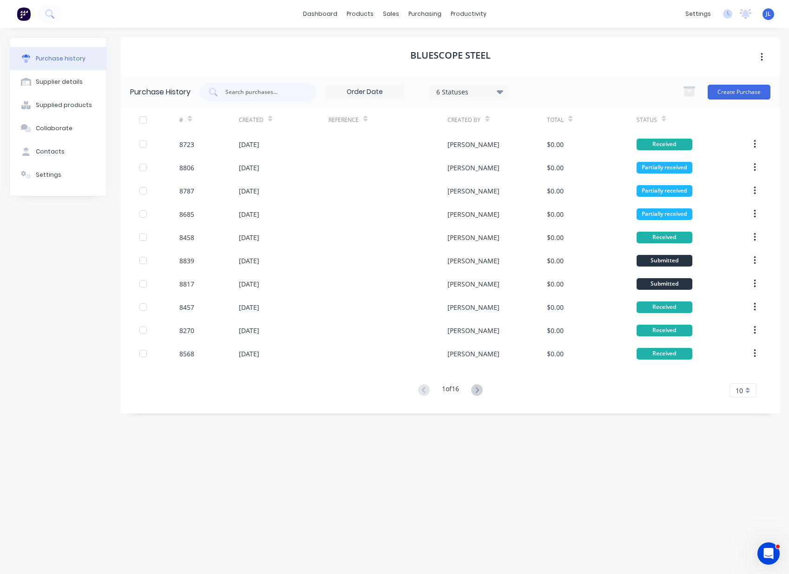
click at [277, 59] on div "BlueScope Steel" at bounding box center [450, 57] width 659 height 40
click at [752, 93] on button "Create Purchase" at bounding box center [739, 92] width 63 height 15
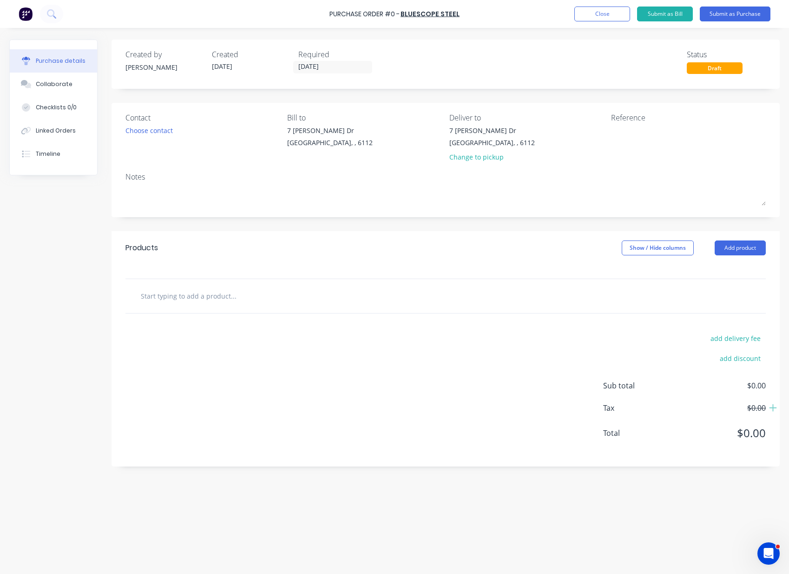
click at [779, 114] on div "Purchase details Collaborate Checklists 0/0 Linked Orders Timeline Created by J…" at bounding box center [394, 272] width 789 height 527
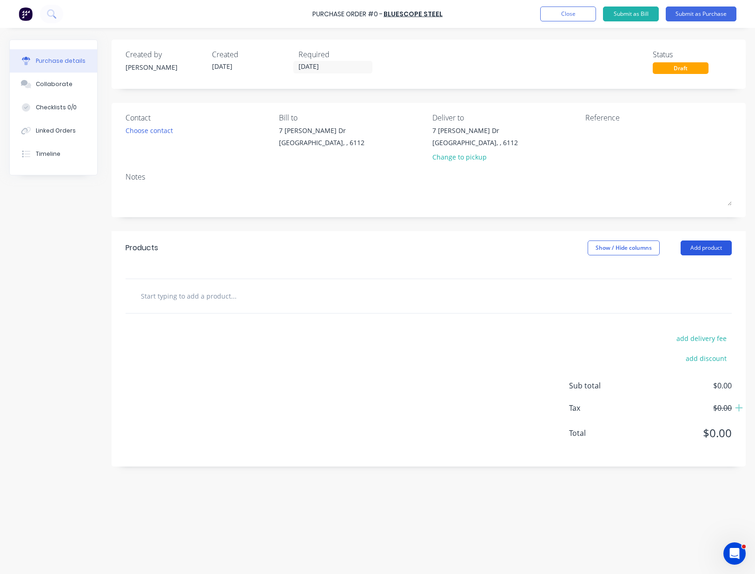
click at [711, 250] on button "Add product" at bounding box center [705, 247] width 51 height 15
click at [707, 272] on div "Product catalogue" at bounding box center [688, 271] width 72 height 13
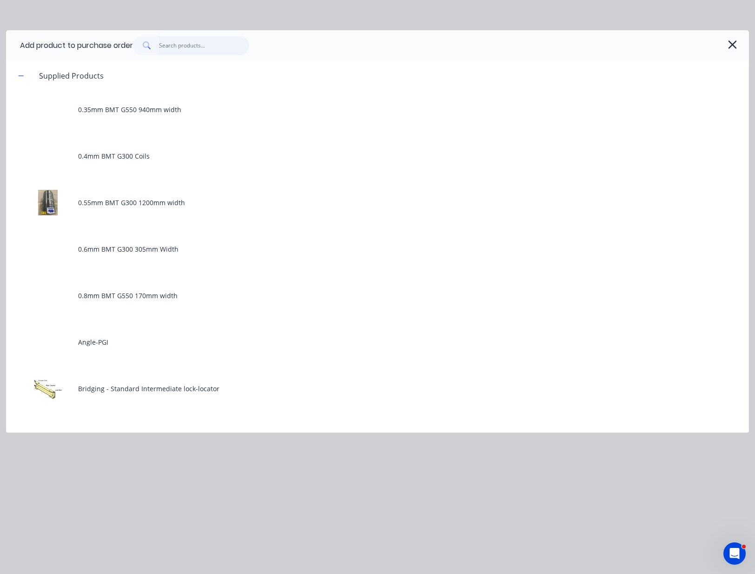
click at [206, 50] on input "text" at bounding box center [204, 45] width 91 height 19
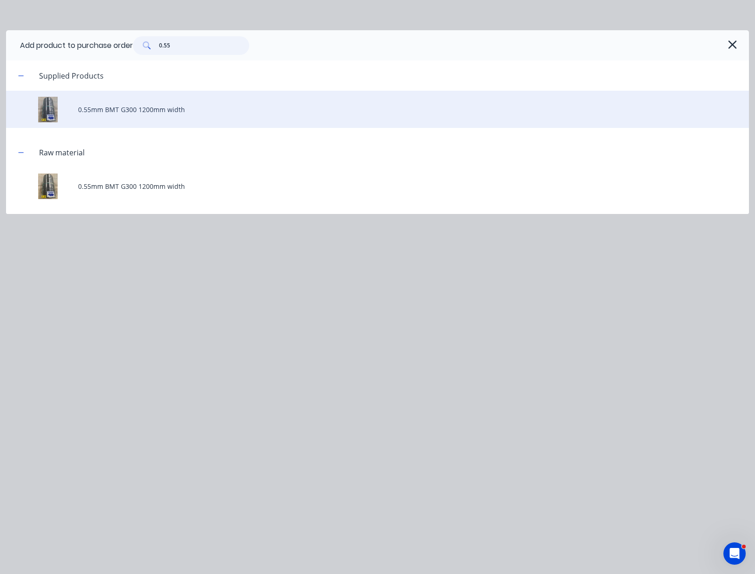
type input "0.55"
click at [181, 104] on div "0.55mm BMT G300 1200mm width" at bounding box center [377, 109] width 743 height 37
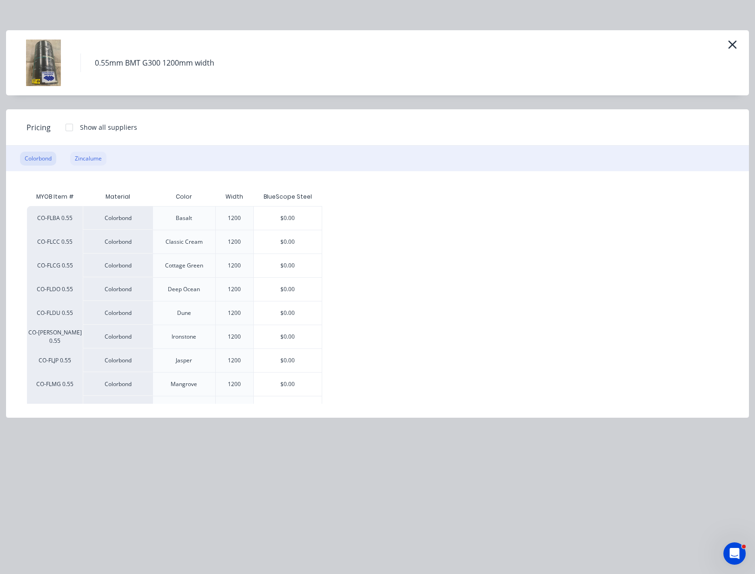
click at [92, 162] on div "Zincalume" at bounding box center [88, 159] width 36 height 14
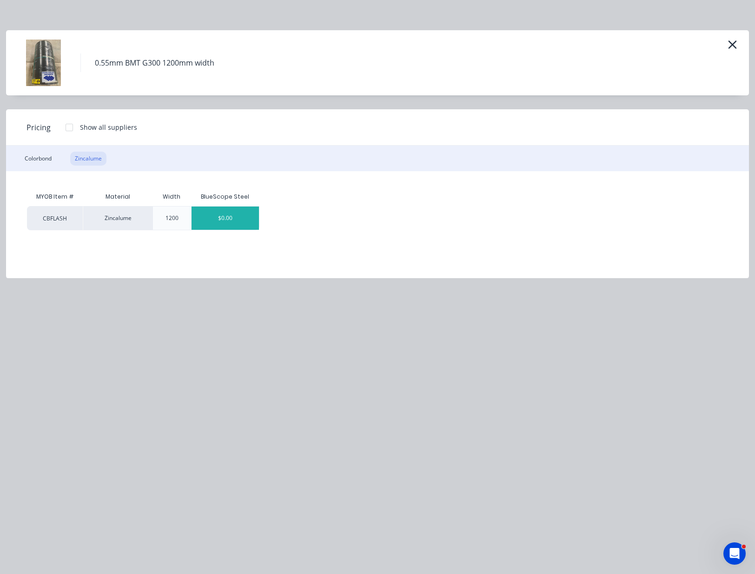
click at [228, 218] on div "$0.00" at bounding box center [225, 217] width 68 height 23
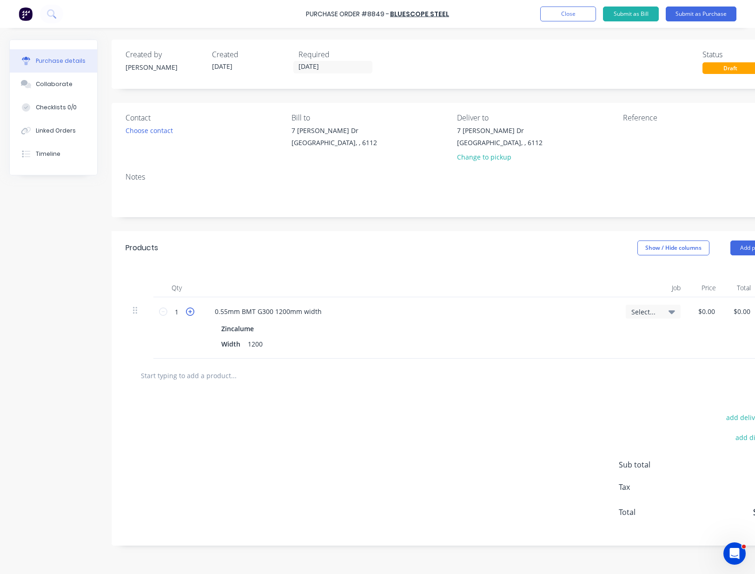
click at [188, 312] on icon at bounding box center [190, 311] width 8 height 8
type input "2"
drag, startPoint x: 319, startPoint y: 315, endPoint x: 328, endPoint y: 313, distance: 8.9
click at [319, 314] on div "0.55mm BMT G300 1200mm width" at bounding box center [268, 310] width 122 height 13
drag, startPoint x: 416, startPoint y: 377, endPoint x: 421, endPoint y: 376, distance: 5.2
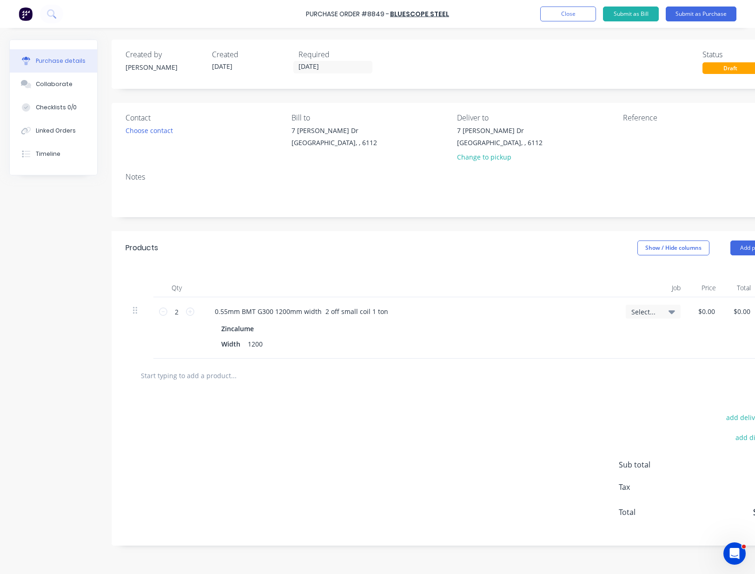
click at [417, 377] on div at bounding box center [453, 375] width 641 height 19
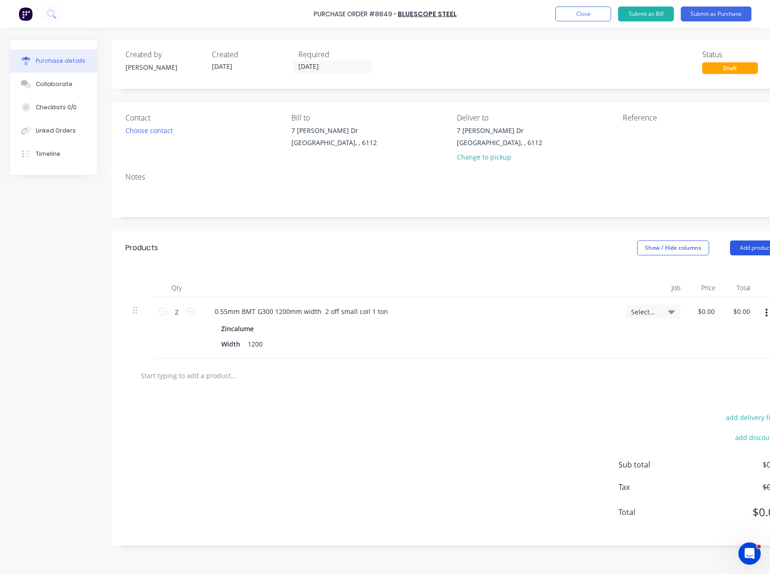
click at [743, 252] on button "Add product" at bounding box center [755, 247] width 51 height 15
click at [741, 271] on div "Product catalogue" at bounding box center [737, 271] width 72 height 13
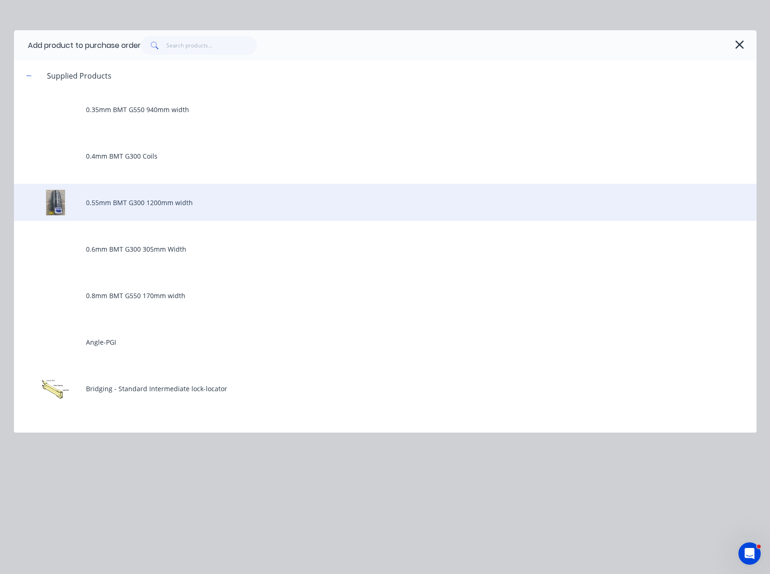
click at [166, 199] on div "0.55mm BMT G300 1200mm width" at bounding box center [385, 202] width 743 height 37
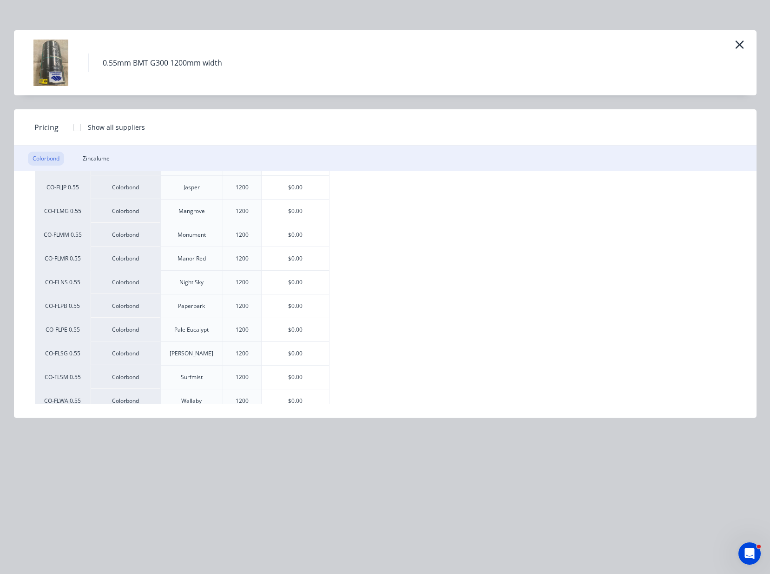
scroll to position [174, 0]
click at [303, 358] on div "$0.00" at bounding box center [296, 351] width 68 height 23
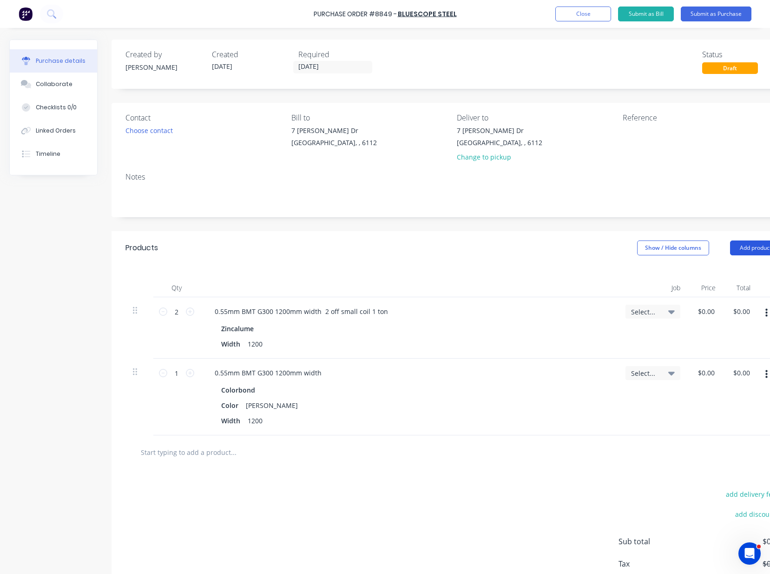
click at [738, 249] on button "Add product" at bounding box center [755, 247] width 51 height 15
click at [731, 273] on div "Product catalogue" at bounding box center [737, 271] width 72 height 13
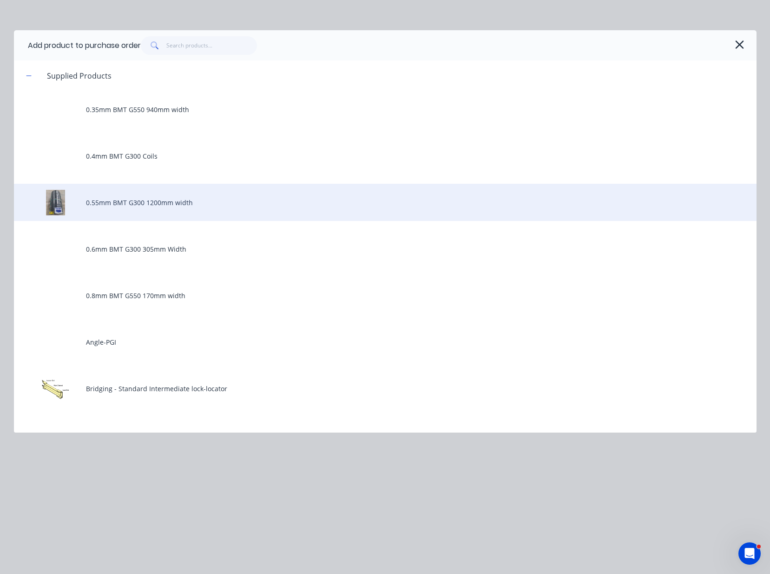
click at [192, 204] on div "0.55mm BMT G300 1200mm width" at bounding box center [385, 202] width 743 height 37
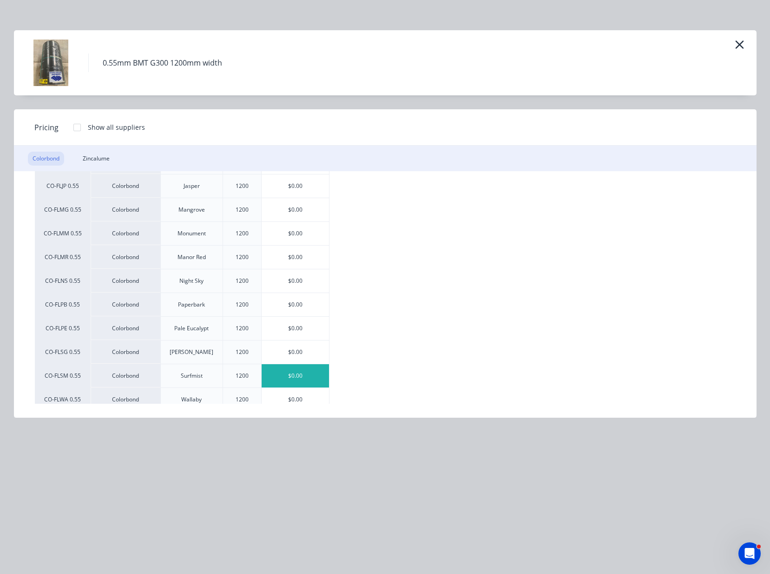
click at [302, 380] on div "$0.00" at bounding box center [296, 375] width 68 height 23
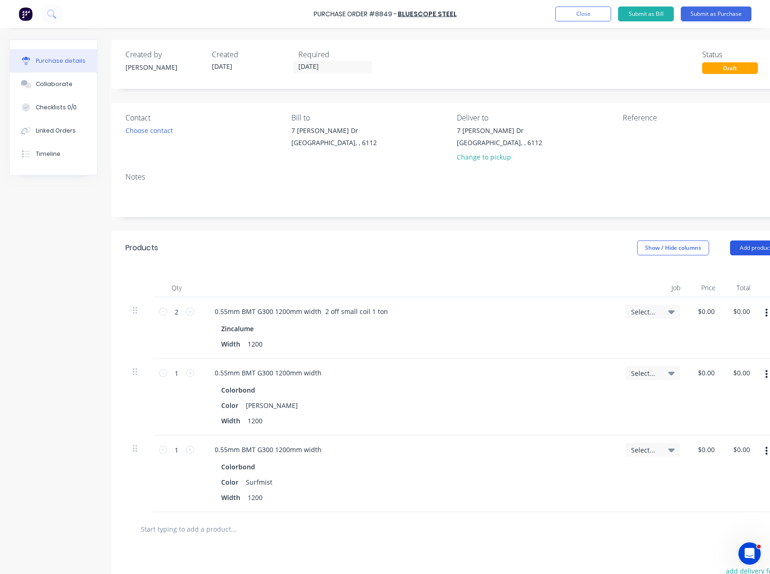
click at [745, 246] on button "Add product" at bounding box center [755, 247] width 51 height 15
click at [741, 274] on div "Product catalogue" at bounding box center [737, 271] width 72 height 13
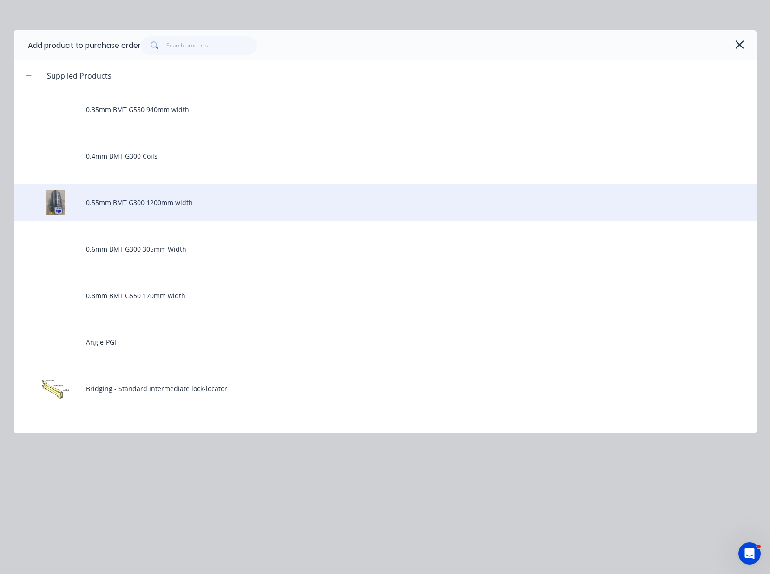
click at [172, 198] on div "0.55mm BMT G300 1200mm width" at bounding box center [385, 202] width 743 height 37
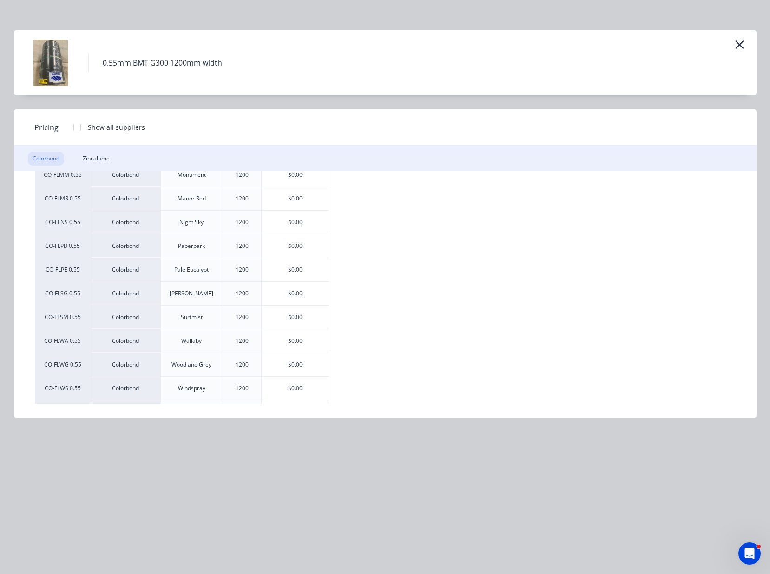
scroll to position [253, 0]
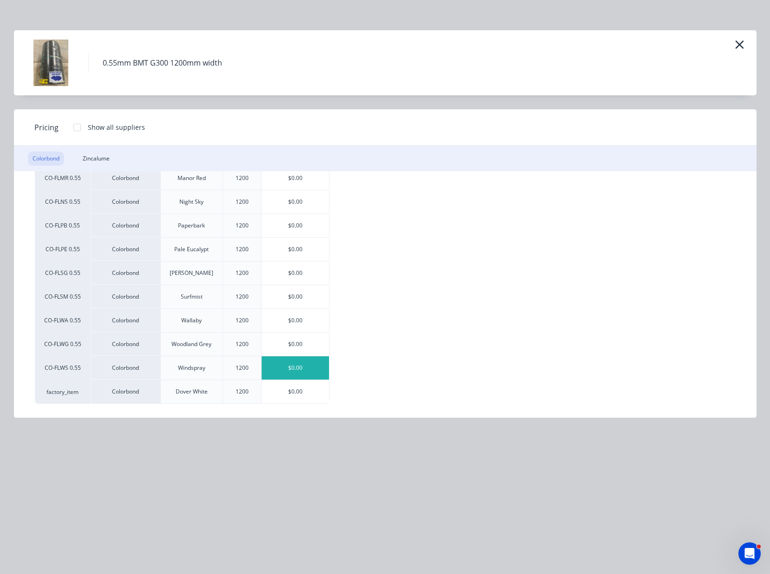
click at [293, 372] on div "$0.00" at bounding box center [296, 367] width 68 height 23
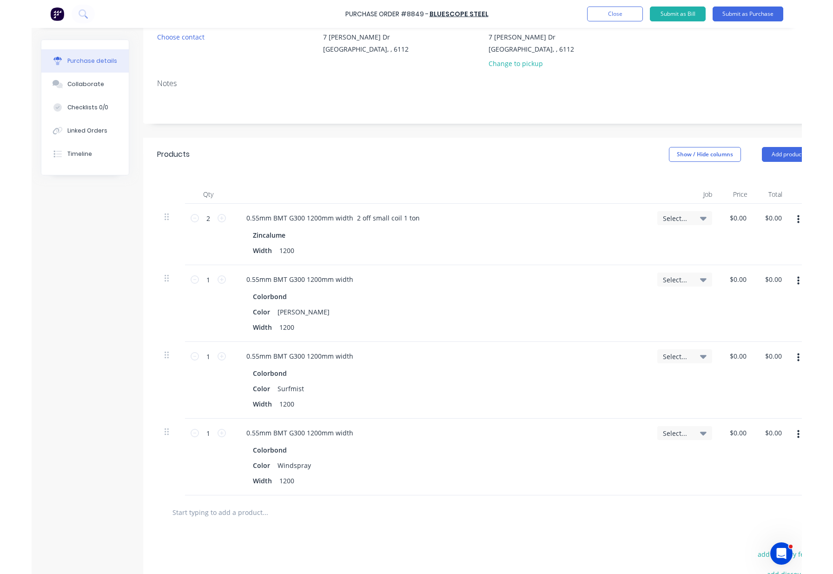
scroll to position [174, 0]
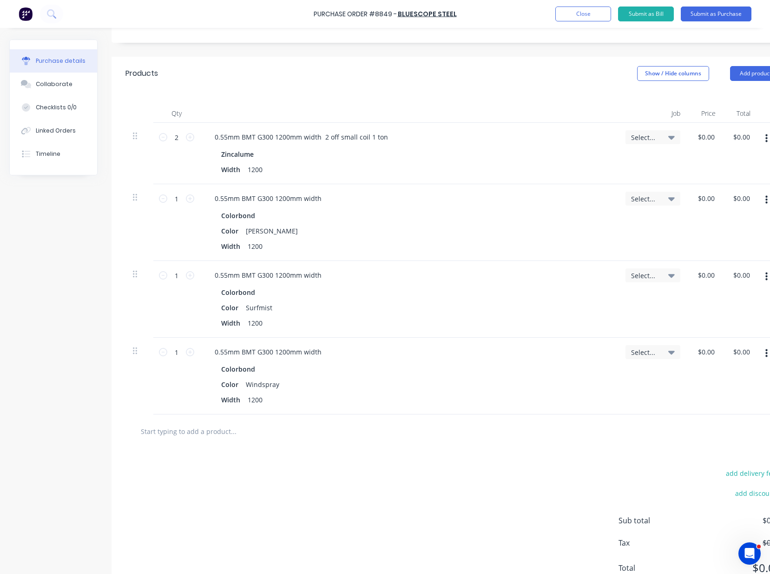
drag, startPoint x: 753, startPoint y: 77, endPoint x: 753, endPoint y: 82, distance: 5.7
click at [753, 77] on button "Add product" at bounding box center [755, 73] width 51 height 15
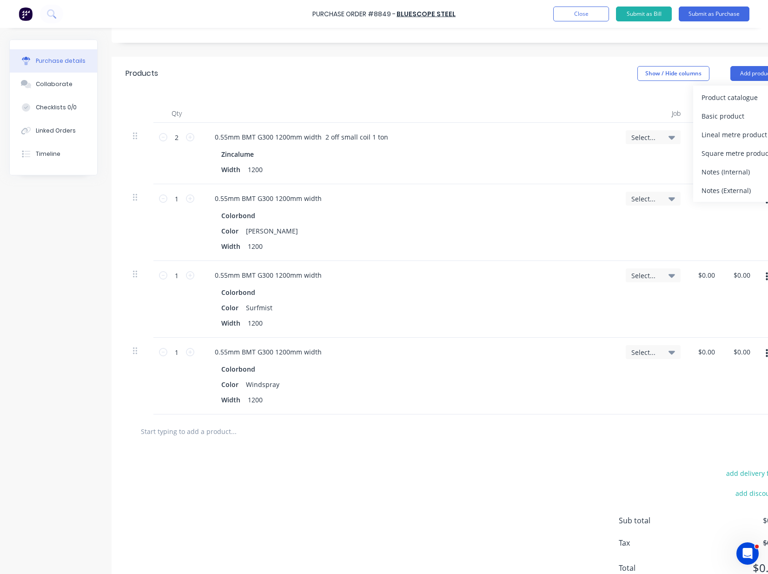
click at [549, 80] on div "Products Show / Hide columns Add product Product catalogue Basic product Lineal…" at bounding box center [454, 73] width 684 height 33
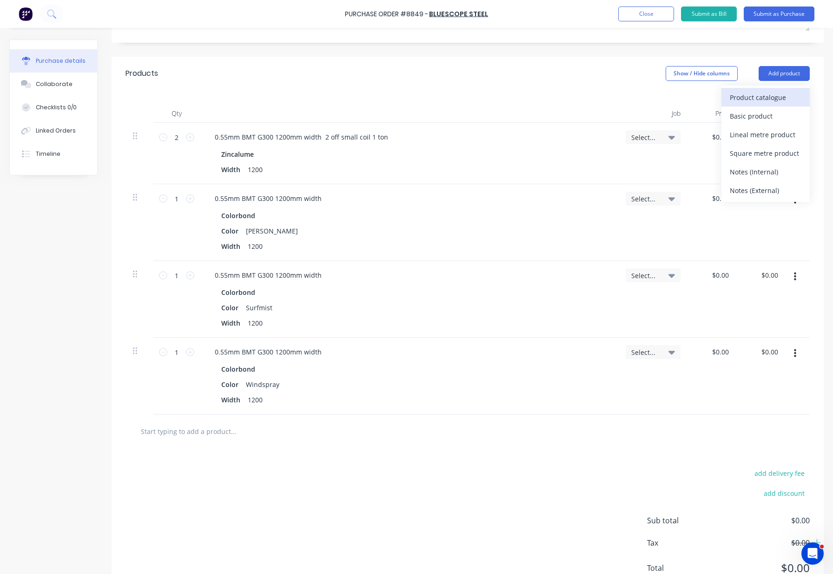
click at [773, 95] on div "Product catalogue" at bounding box center [766, 97] width 72 height 13
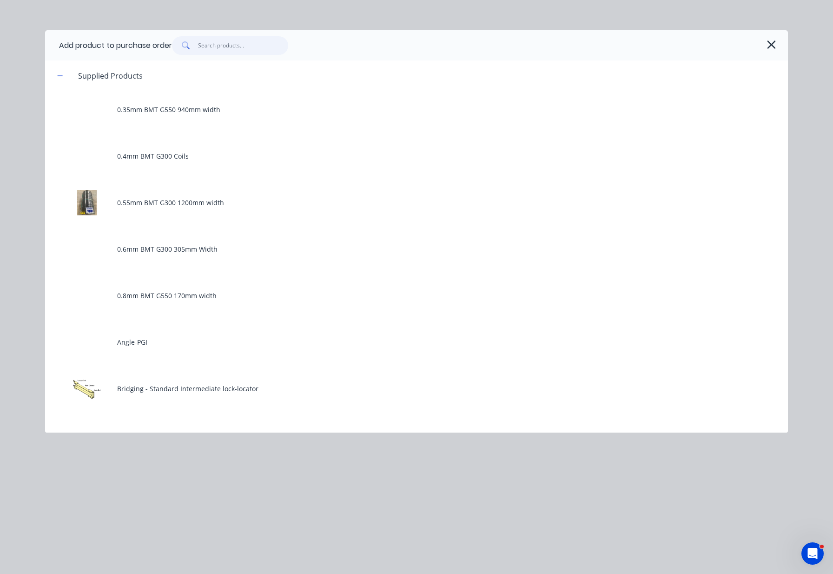
click at [264, 47] on input "text" at bounding box center [243, 45] width 91 height 19
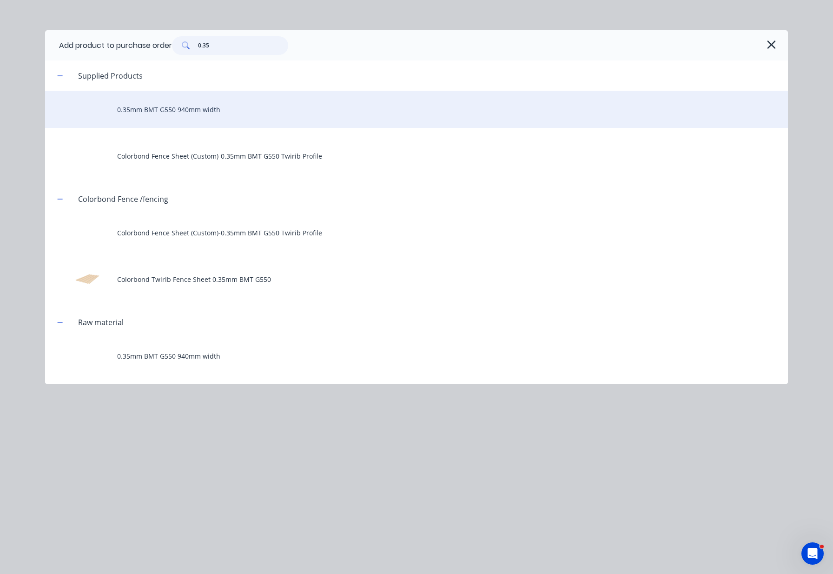
type input "0.35"
click at [178, 111] on div "0.35mm BMT G550 940mm width" at bounding box center [416, 109] width 743 height 37
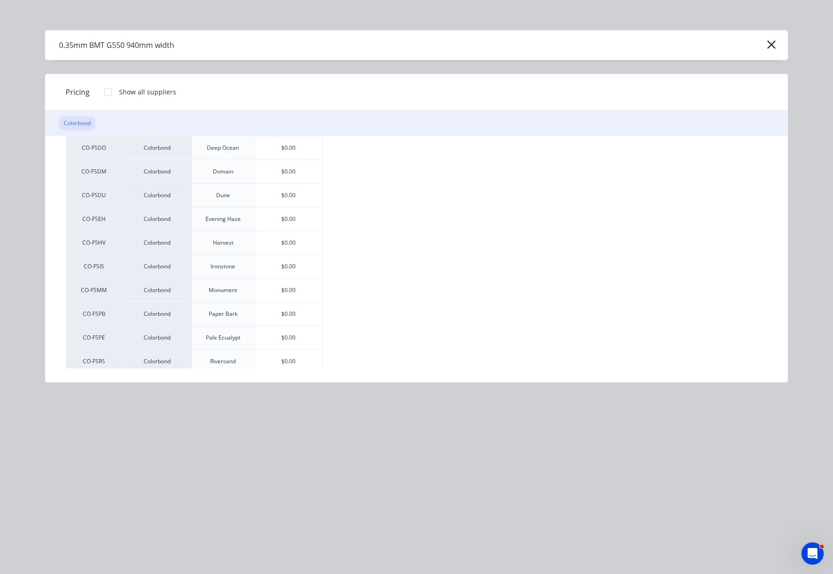
scroll to position [116, 0]
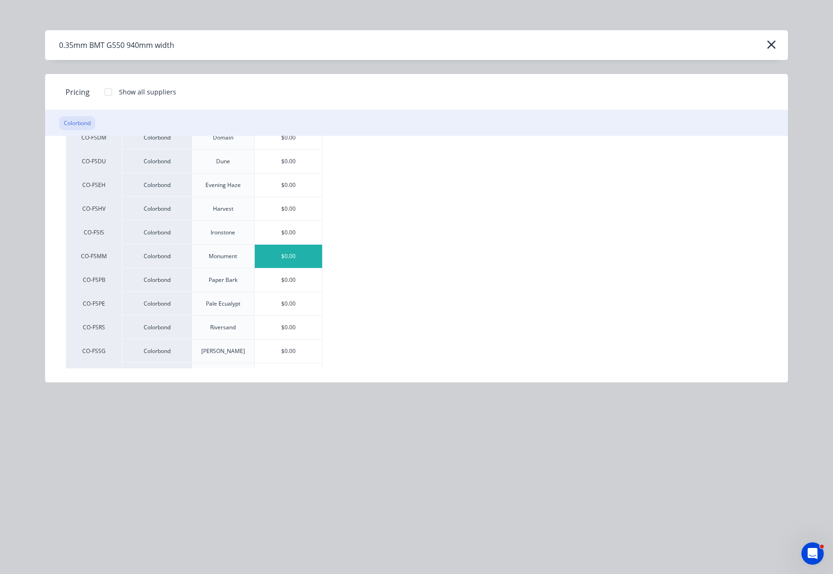
click at [306, 257] on div "$0.00" at bounding box center [289, 255] width 68 height 23
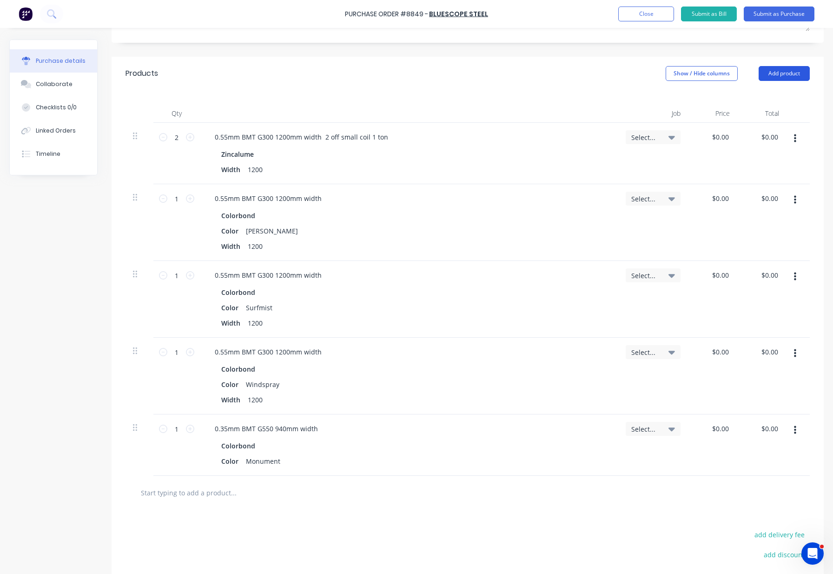
click at [779, 71] on button "Add product" at bounding box center [784, 73] width 51 height 15
click at [766, 97] on div "Product catalogue" at bounding box center [766, 97] width 72 height 13
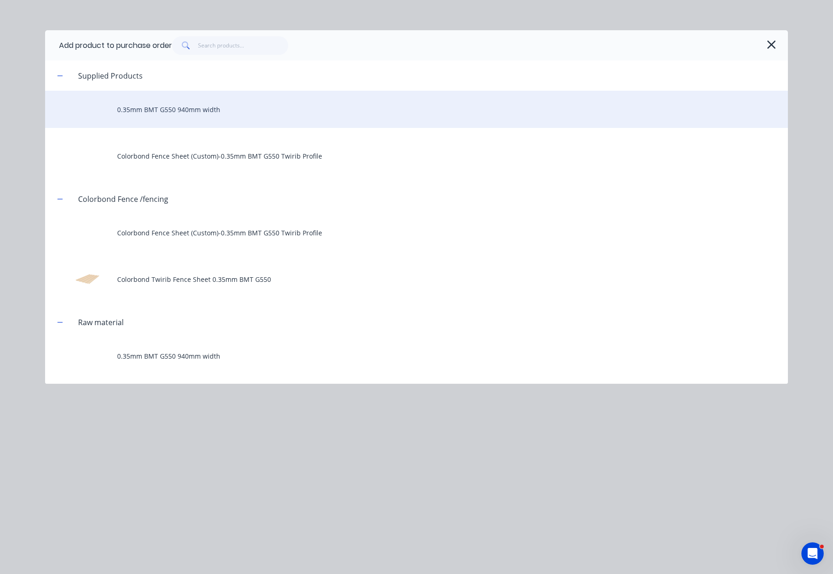
click at [236, 109] on div "0.35mm BMT G550 940mm width" at bounding box center [416, 109] width 743 height 37
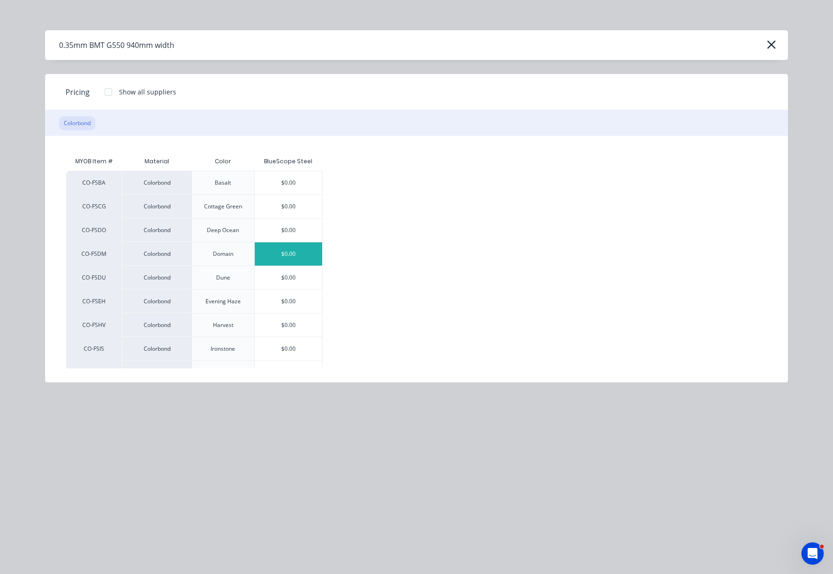
click at [299, 250] on div "$0.00" at bounding box center [289, 253] width 68 height 23
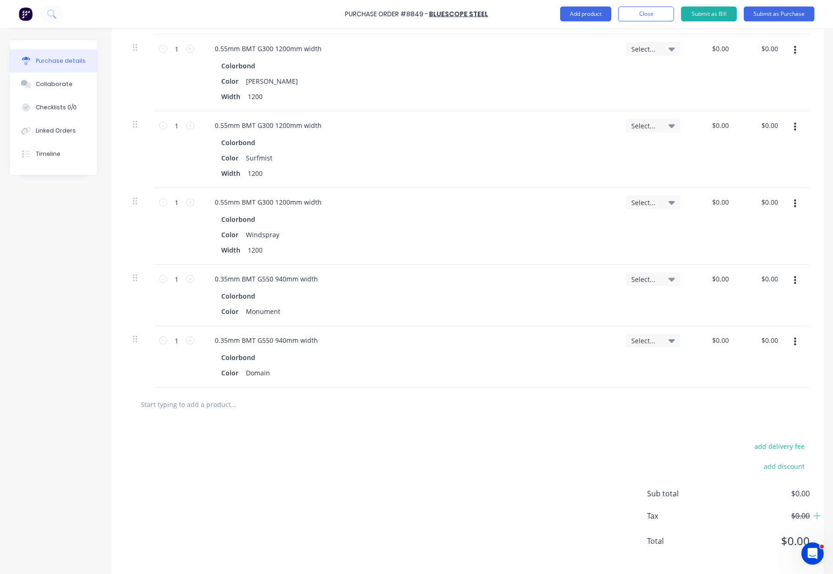
scroll to position [334, 0]
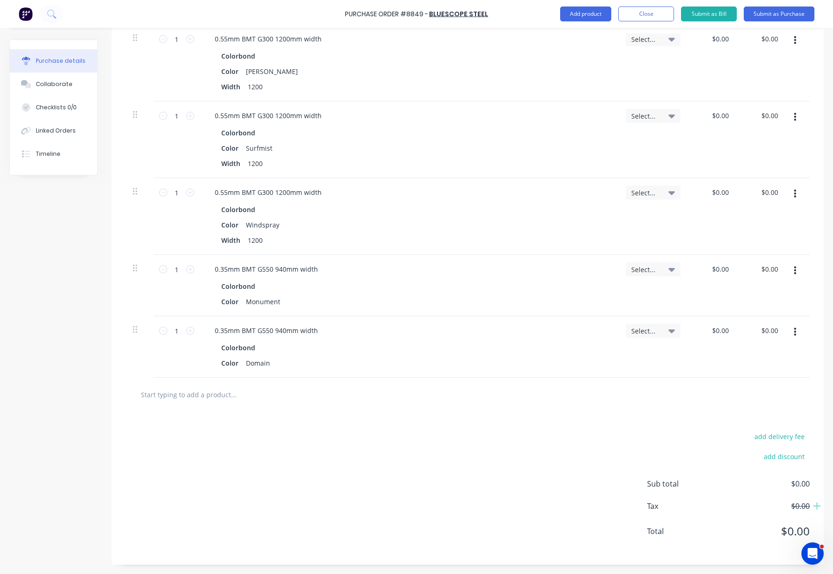
click at [398, 400] on div at bounding box center [272, 394] width 279 height 19
click at [608, 12] on button "Add product" at bounding box center [585, 14] width 51 height 15
click at [592, 32] on div "Product catalogue" at bounding box center [567, 37] width 72 height 13
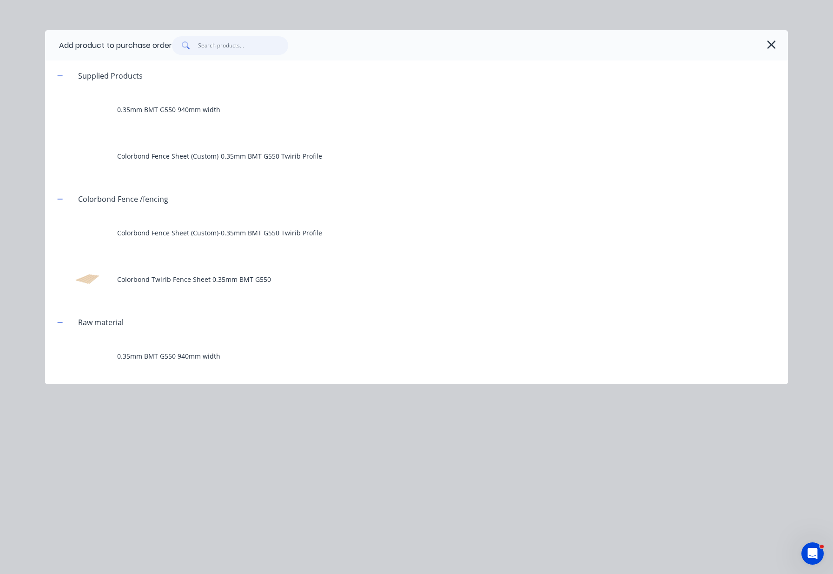
click at [244, 48] on input "text" at bounding box center [243, 45] width 91 height 19
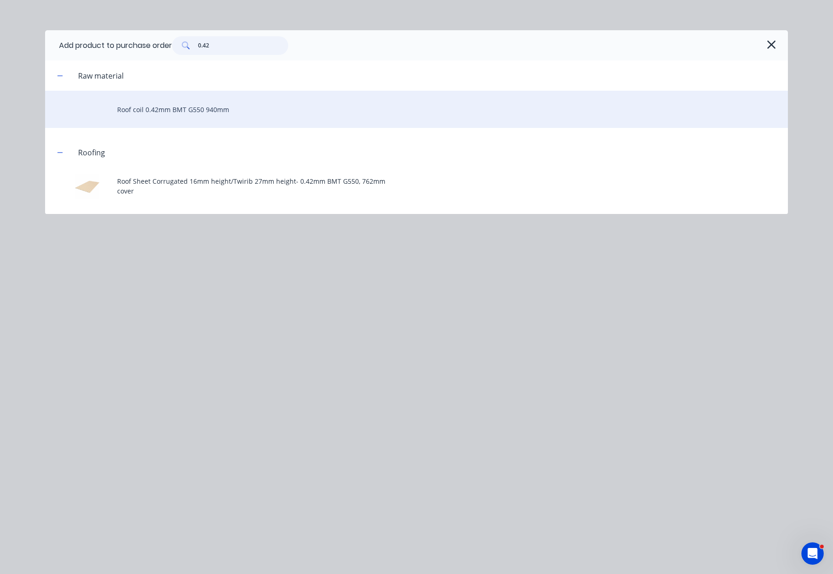
type input "0.42"
click at [234, 108] on div "Roof coil 0.42mm BMT G550 940mm" at bounding box center [416, 109] width 743 height 37
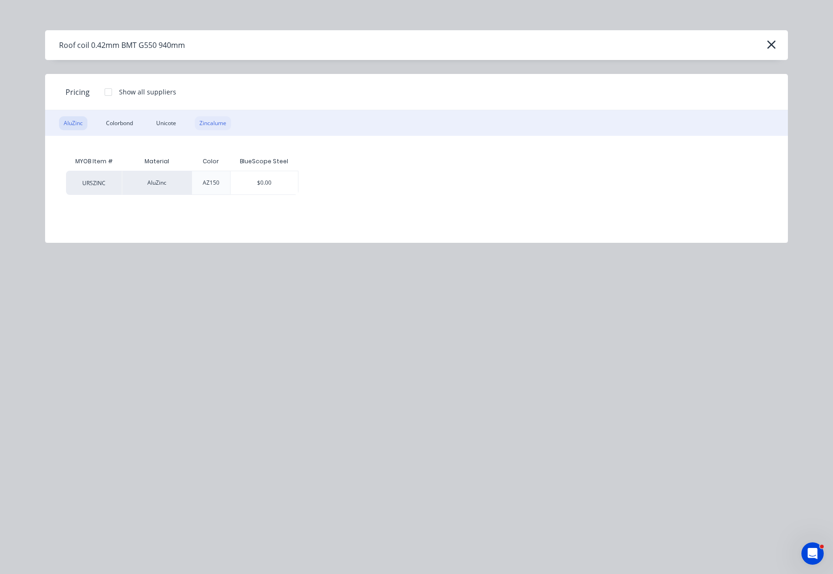
click at [227, 125] on div "Zincalume" at bounding box center [213, 123] width 36 height 14
click at [119, 123] on div "Colorbond" at bounding box center [119, 123] width 36 height 14
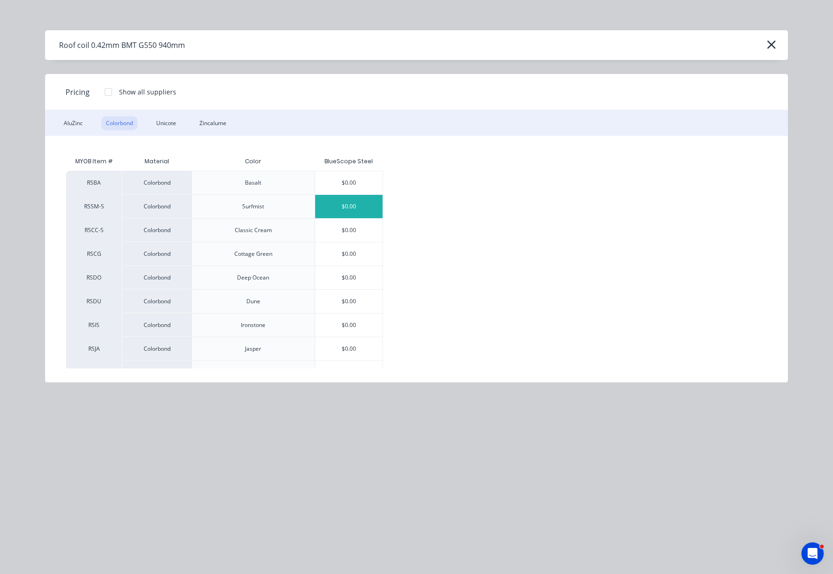
click at [354, 210] on div "$0.00" at bounding box center [349, 206] width 68 height 23
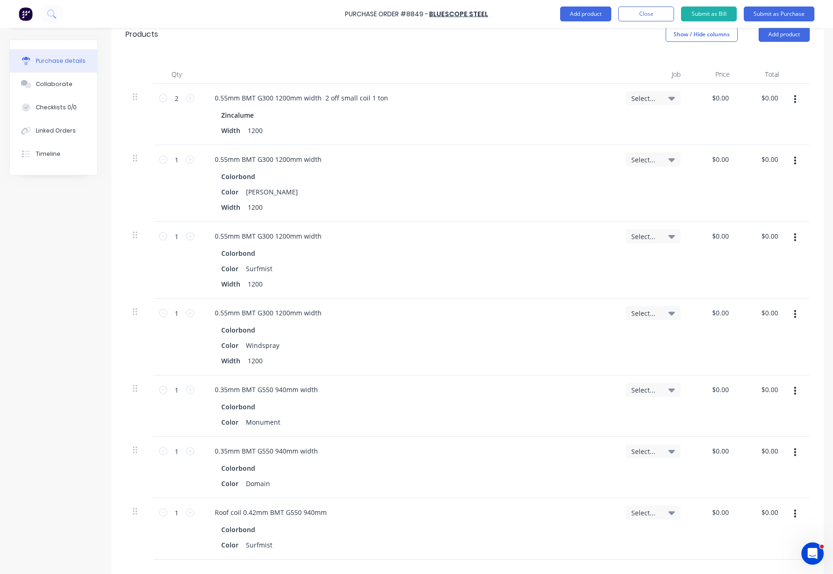
scroll to position [395, 0]
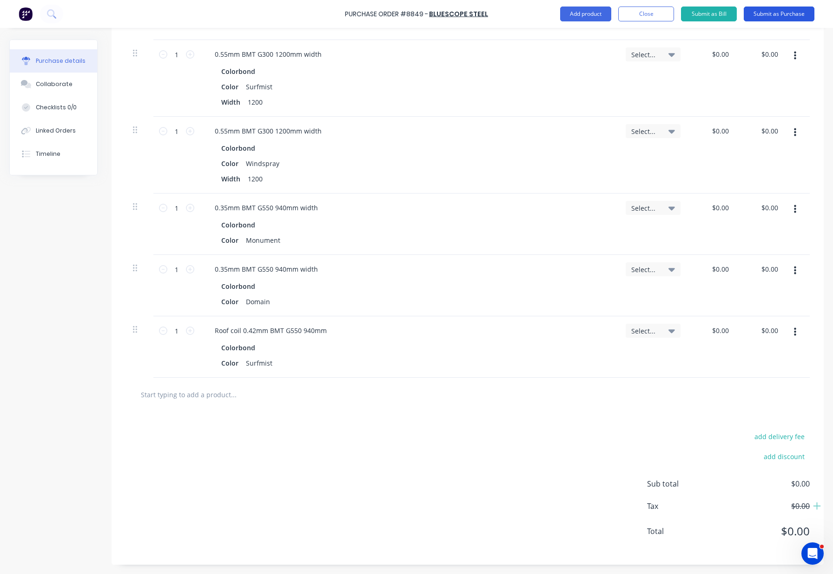
click at [779, 20] on button "Submit as Purchase" at bounding box center [779, 14] width 71 height 15
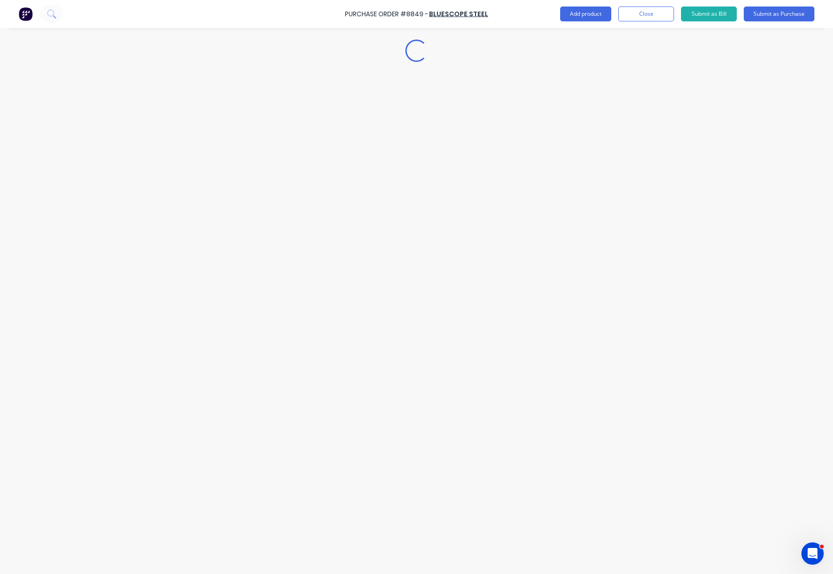
scroll to position [0, 0]
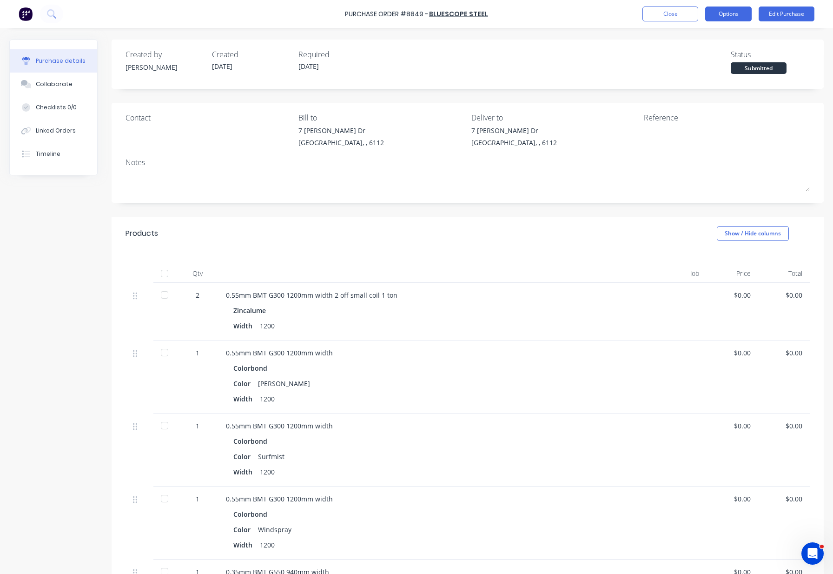
click at [727, 16] on button "Options" at bounding box center [728, 14] width 46 height 15
click at [713, 38] on div "Print / Email" at bounding box center [708, 37] width 72 height 13
click at [709, 73] on div "Without pricing" at bounding box center [708, 74] width 72 height 13
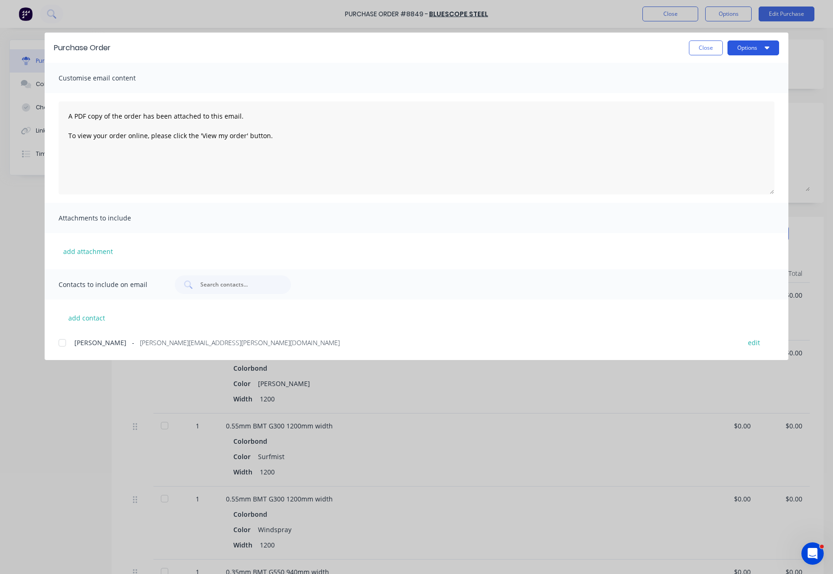
click at [740, 46] on button "Options" at bounding box center [753, 47] width 52 height 15
click at [744, 84] on div "Print" at bounding box center [735, 89] width 72 height 13
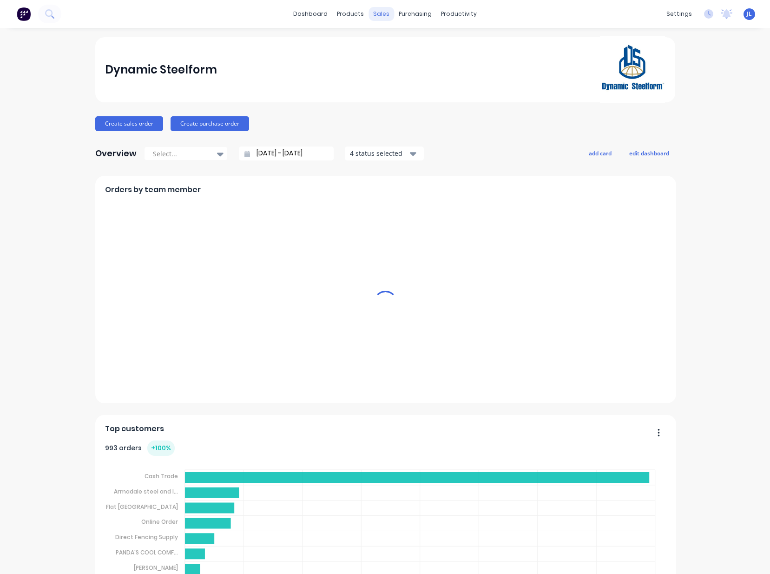
click at [371, 12] on div "sales" at bounding box center [382, 14] width 26 height 14
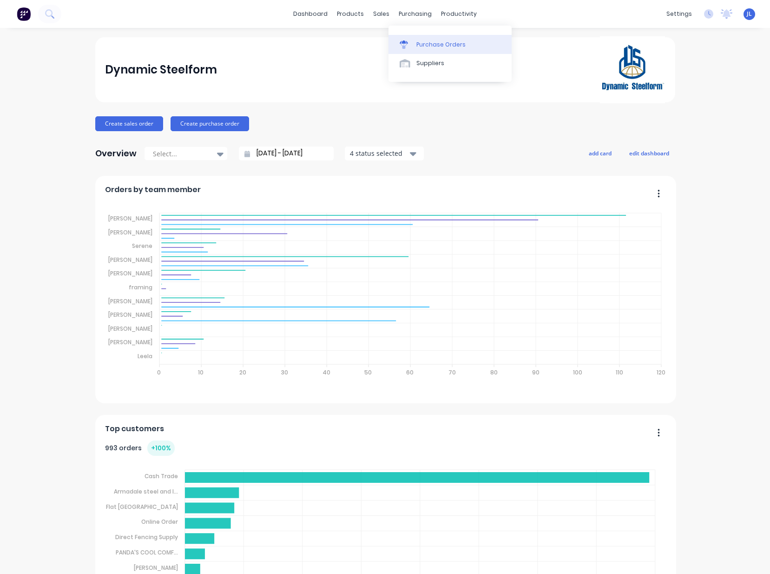
click at [419, 39] on link "Purchase Orders" at bounding box center [450, 44] width 123 height 19
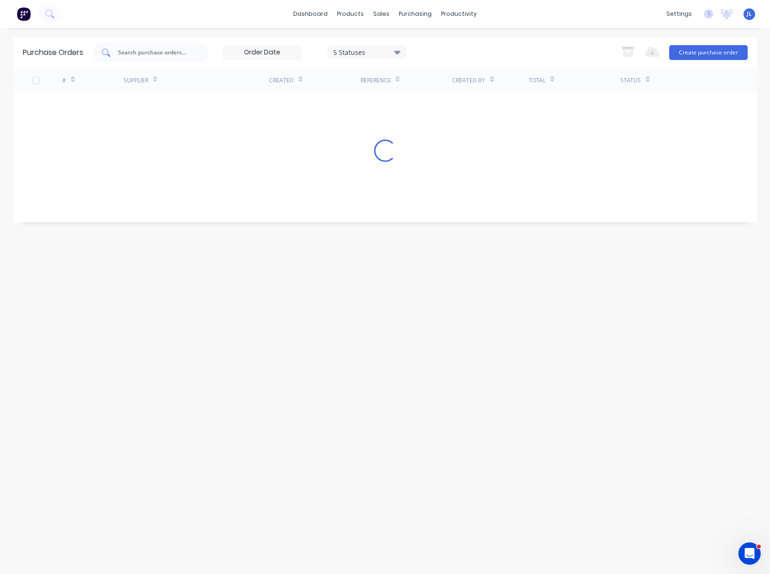
click at [165, 53] on input "text" at bounding box center [155, 52] width 77 height 9
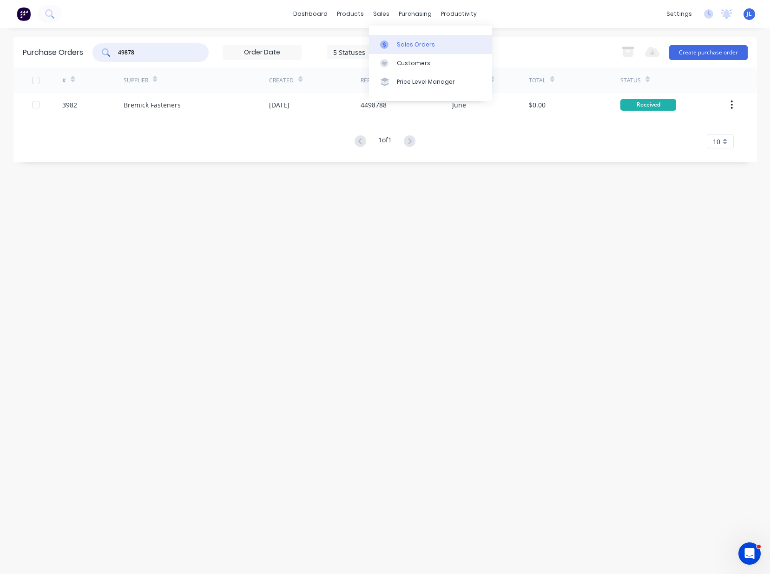
type input "49878"
click at [397, 42] on div "Sales Orders" at bounding box center [416, 44] width 38 height 8
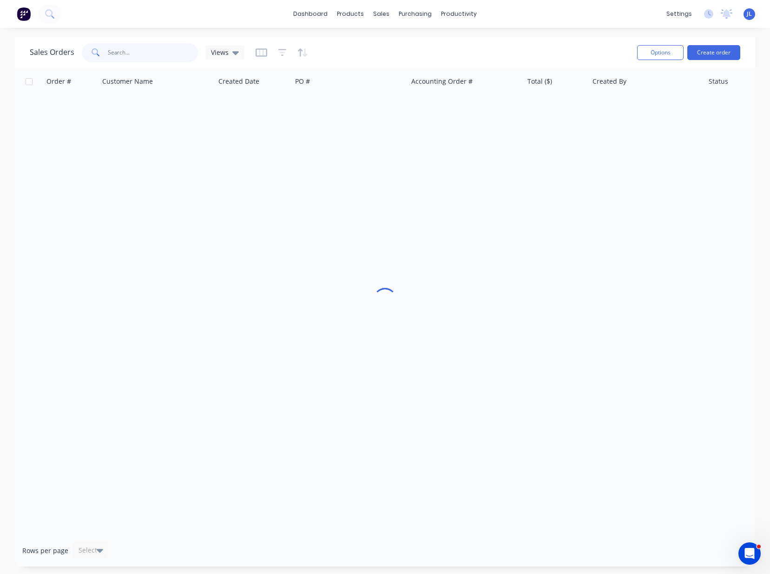
click at [139, 58] on input "text" at bounding box center [153, 52] width 91 height 19
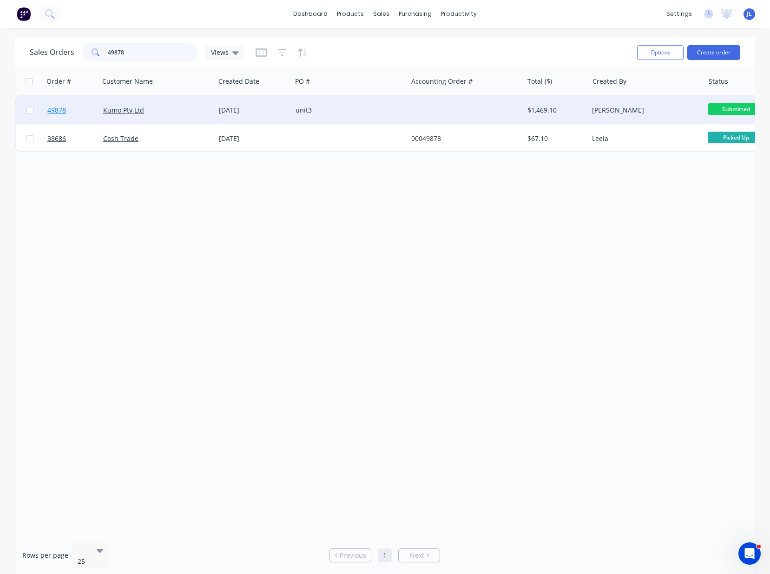
type input "49878"
click at [53, 109] on span "49878" at bounding box center [56, 110] width 19 height 9
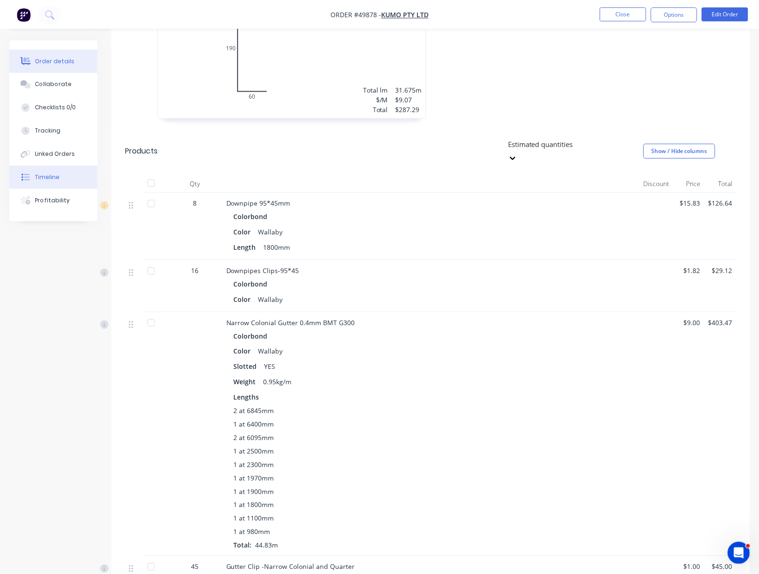
scroll to position [338, 0]
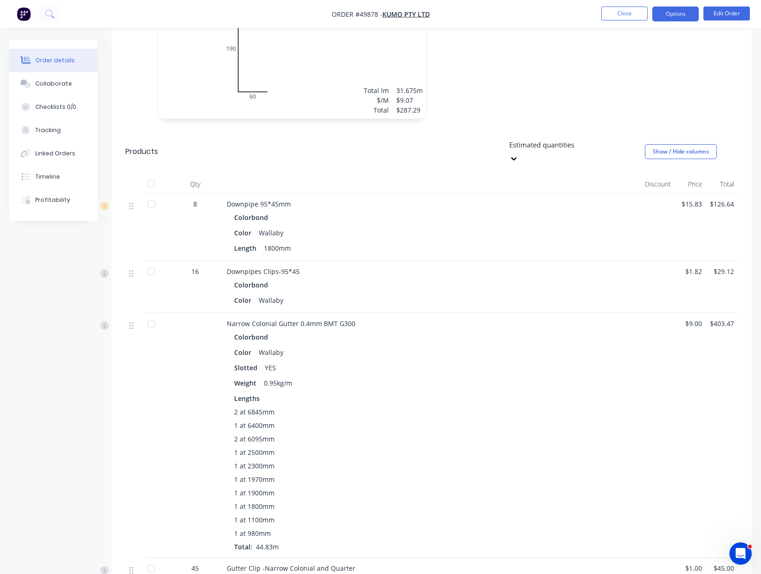
click at [690, 16] on button "Options" at bounding box center [676, 14] width 46 height 15
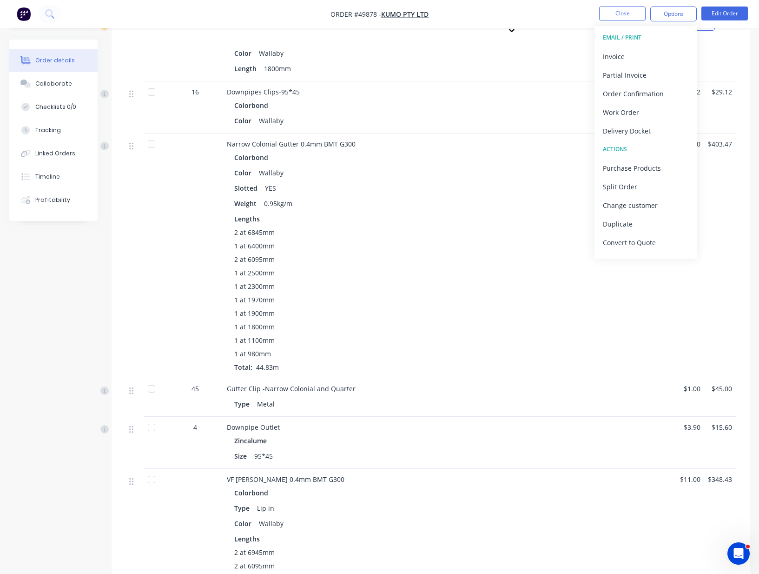
scroll to position [687, 0]
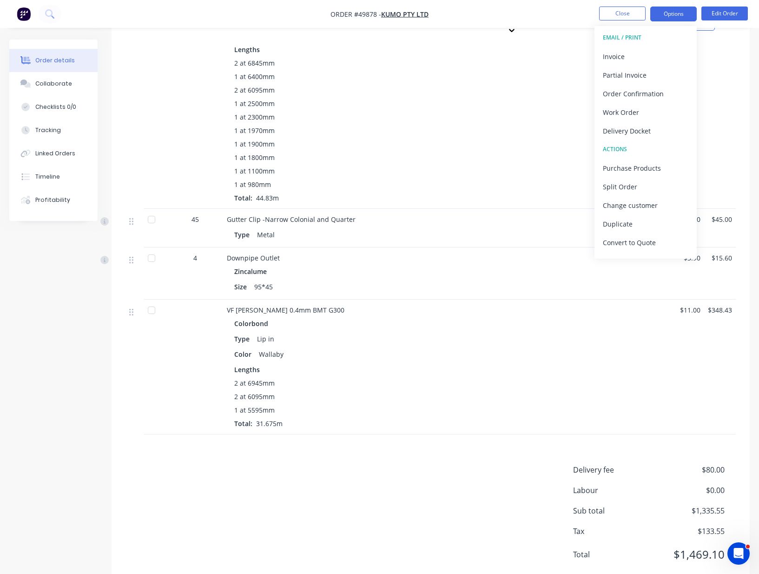
click at [669, 16] on button "Options" at bounding box center [673, 14] width 46 height 15
click at [681, 11] on button "Options" at bounding box center [673, 14] width 46 height 15
click at [643, 63] on button "Invoice" at bounding box center [645, 56] width 102 height 19
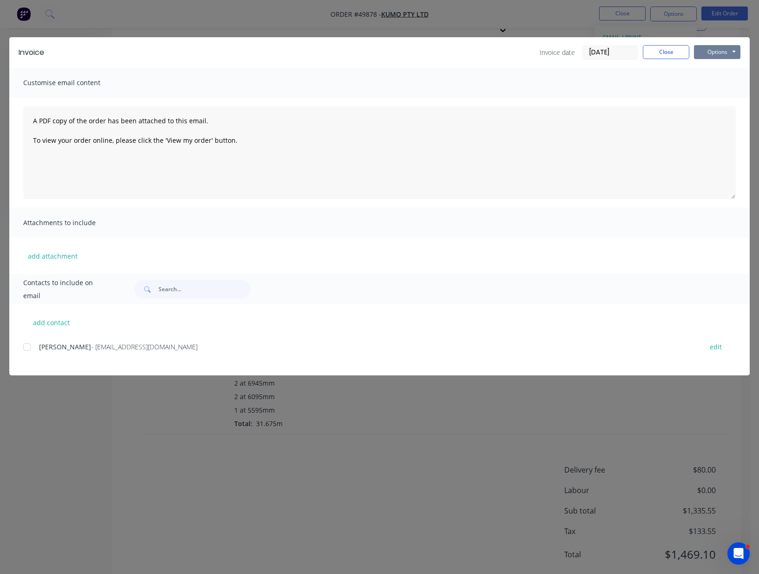
click at [724, 55] on button "Options" at bounding box center [717, 52] width 46 height 14
drag, startPoint x: 725, startPoint y: 93, endPoint x: 724, endPoint y: 88, distance: 5.7
click at [724, 93] on button "Email" at bounding box center [723, 99] width 59 height 15
click at [724, 50] on button "Options" at bounding box center [717, 52] width 46 height 14
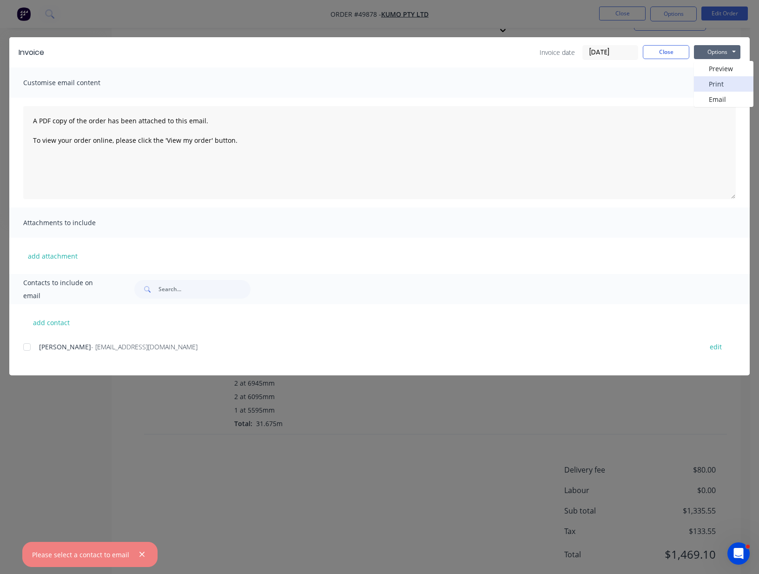
click at [725, 84] on button "Print" at bounding box center [723, 83] width 59 height 15
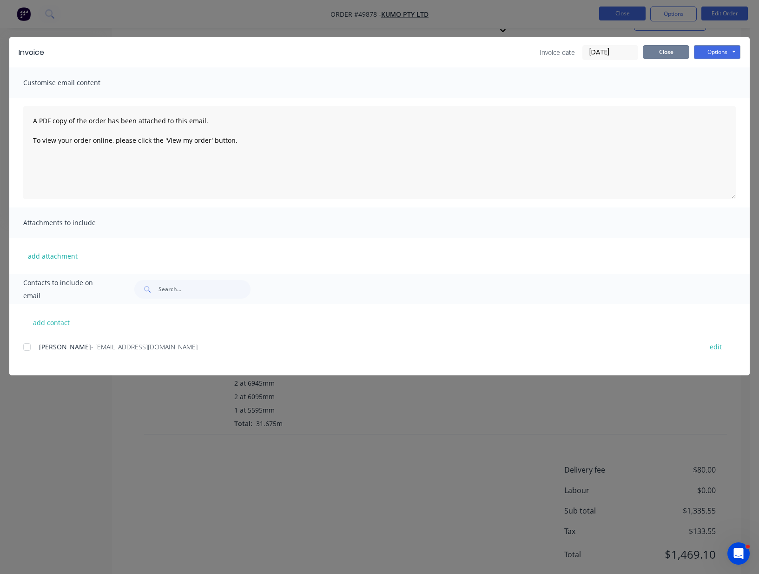
drag, startPoint x: 679, startPoint y: 55, endPoint x: 638, endPoint y: 11, distance: 60.2
click at [677, 52] on button "Close" at bounding box center [666, 52] width 46 height 14
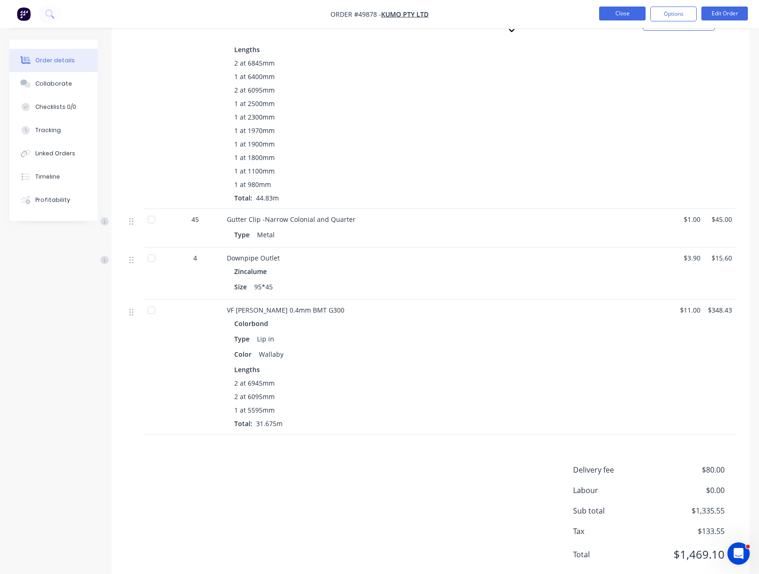
click at [634, 12] on button "Close" at bounding box center [622, 14] width 46 height 14
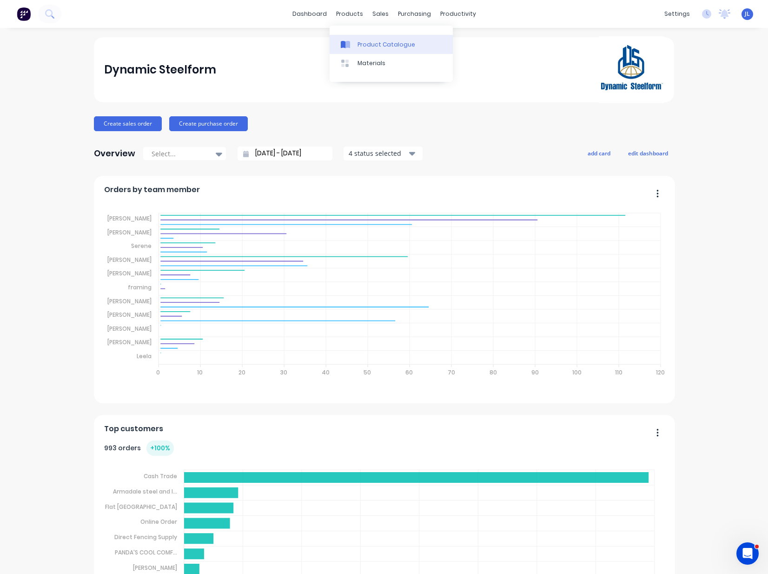
drag, startPoint x: 379, startPoint y: 44, endPoint x: 362, endPoint y: 44, distance: 17.2
click at [378, 44] on div "Product Catalogue" at bounding box center [386, 44] width 58 height 8
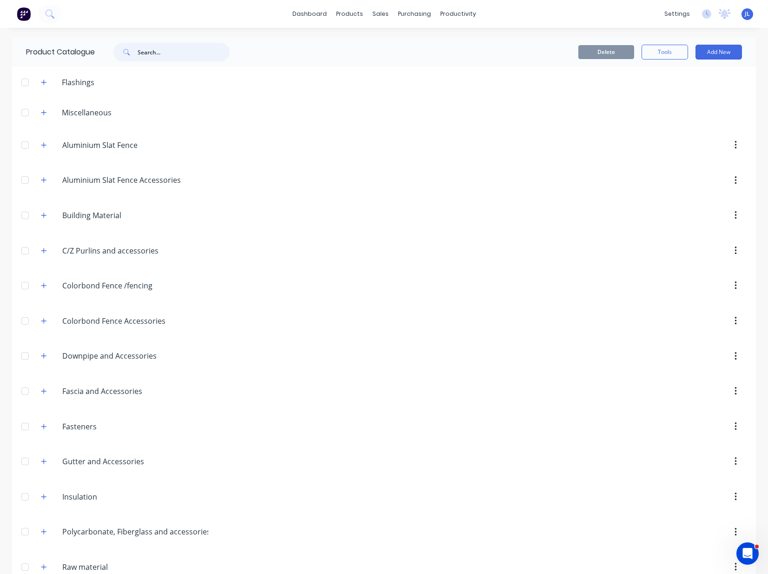
click at [204, 55] on input "text" at bounding box center [184, 52] width 92 height 19
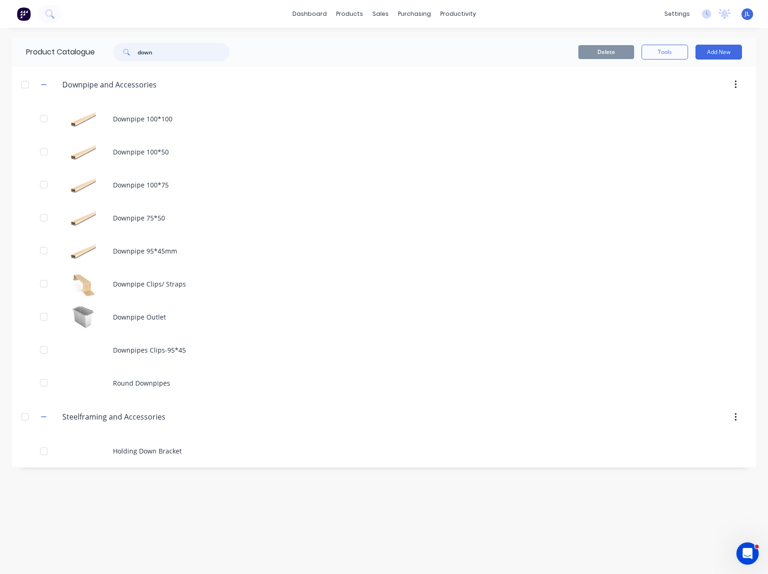
type input "down"
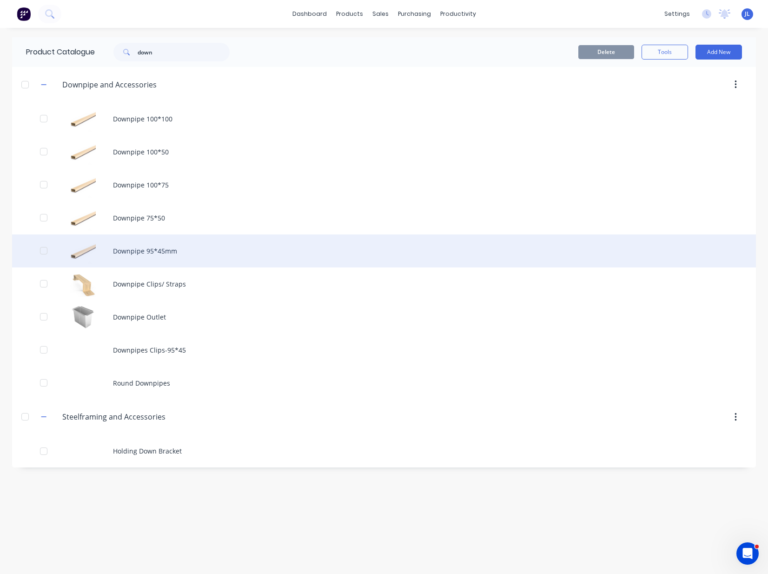
click at [155, 241] on div "Downpipe 95*45mm" at bounding box center [384, 250] width 744 height 33
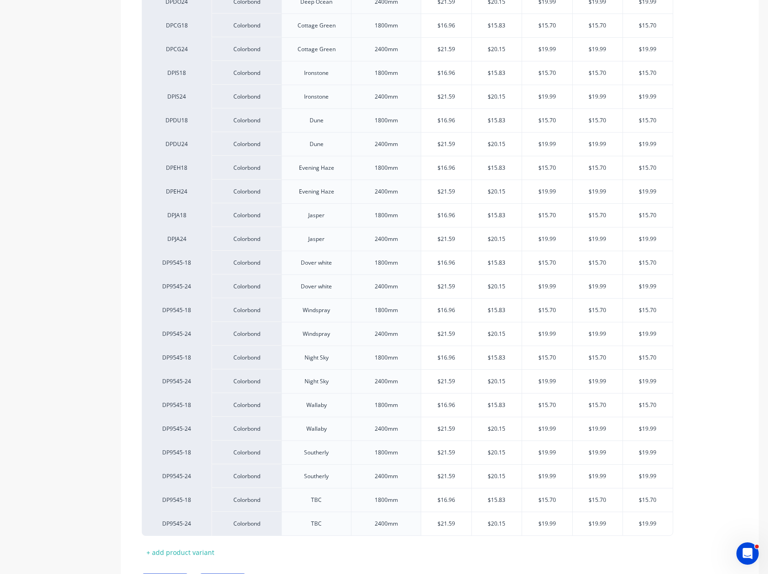
scroll to position [789, 0]
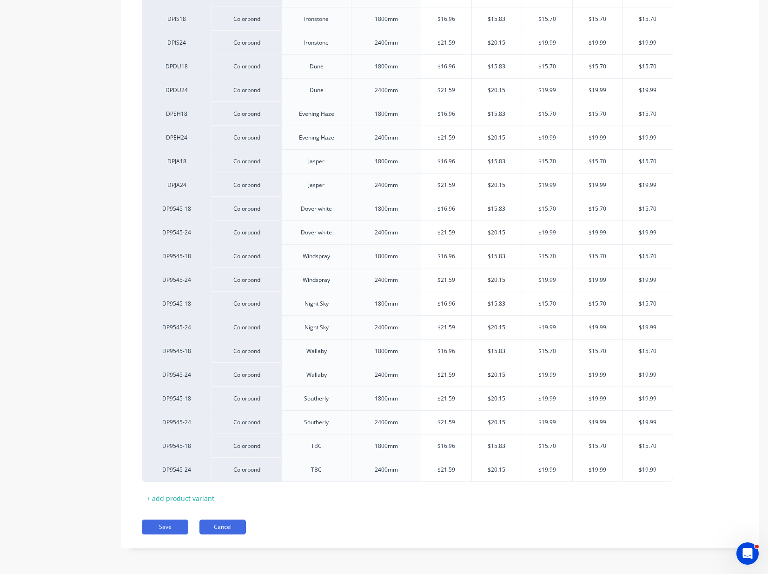
click at [231, 522] on button "Cancel" at bounding box center [222, 526] width 46 height 15
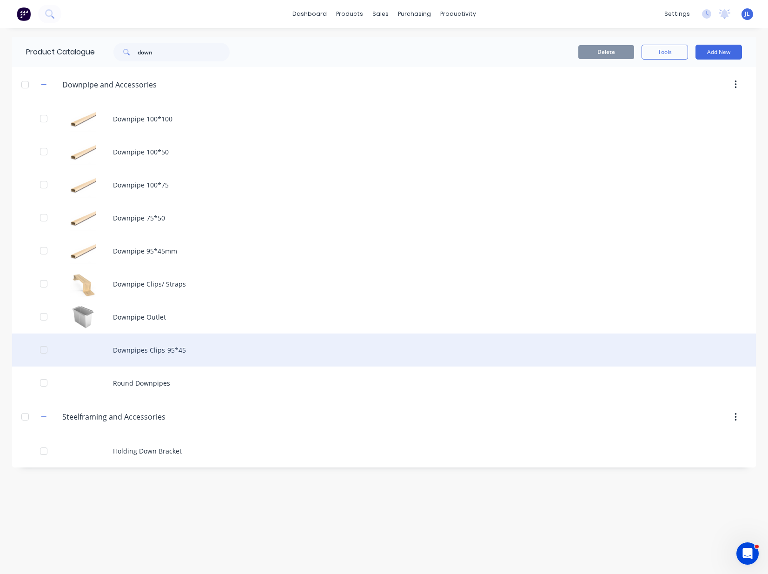
click at [136, 352] on div "Downpipes Clips-95*45" at bounding box center [384, 349] width 744 height 33
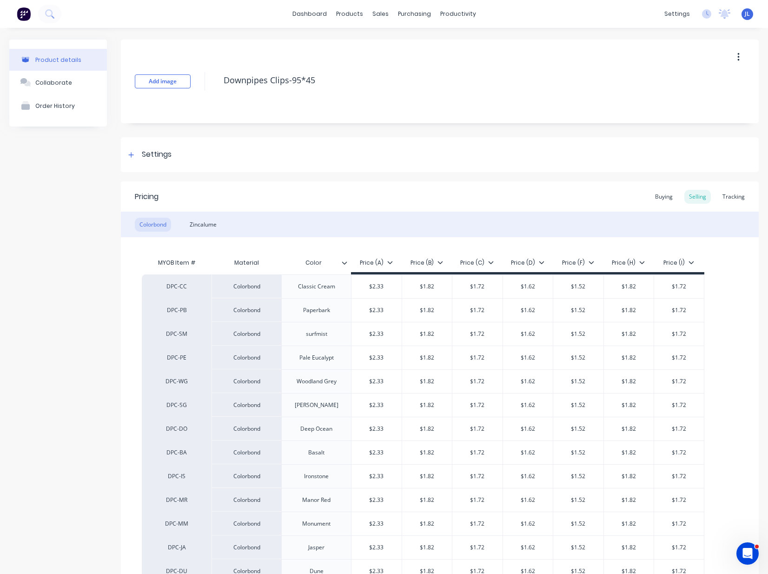
scroll to position [291, 0]
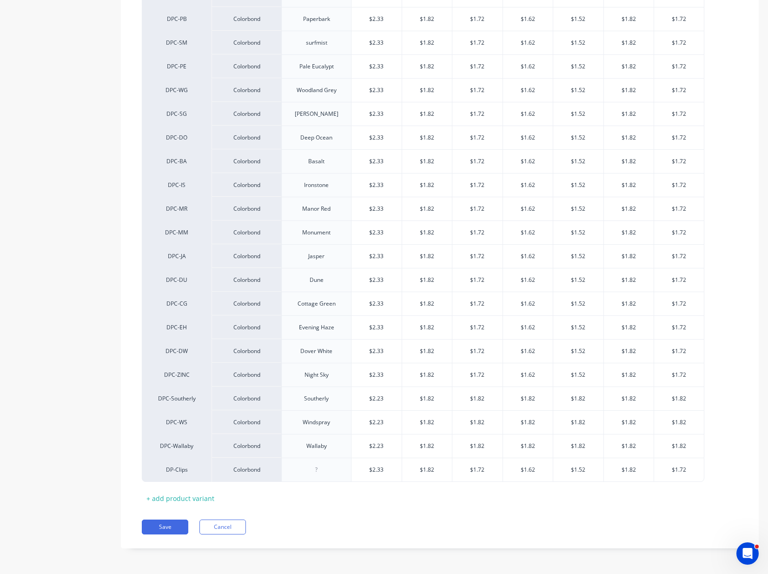
type textarea "x"
click at [225, 532] on button "Cancel" at bounding box center [222, 526] width 46 height 15
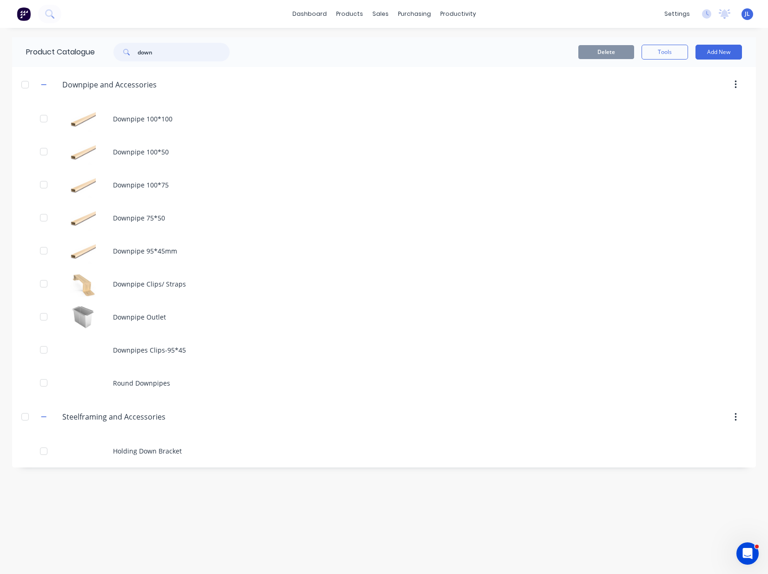
drag, startPoint x: 170, startPoint y: 49, endPoint x: 73, endPoint y: 54, distance: 96.8
click at [73, 54] on div "Product Catalogue down" at bounding box center [132, 52] width 241 height 30
type input "g"
type input "gutter"
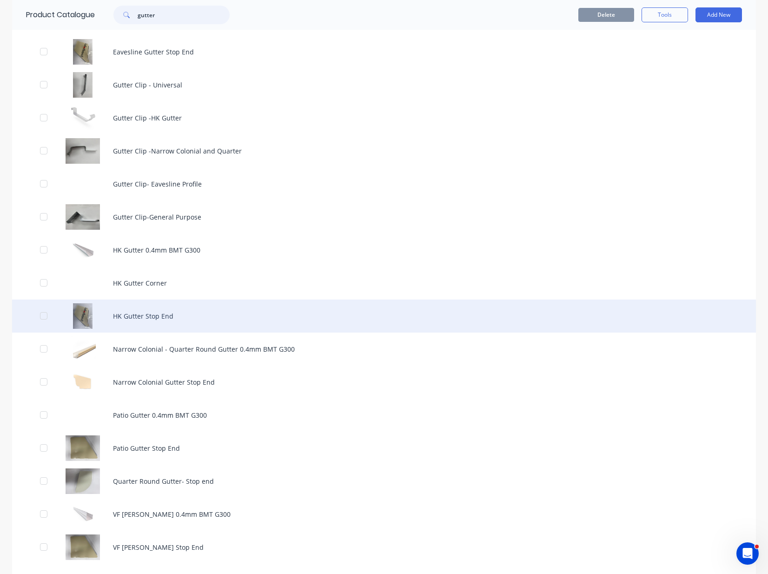
scroll to position [232, 0]
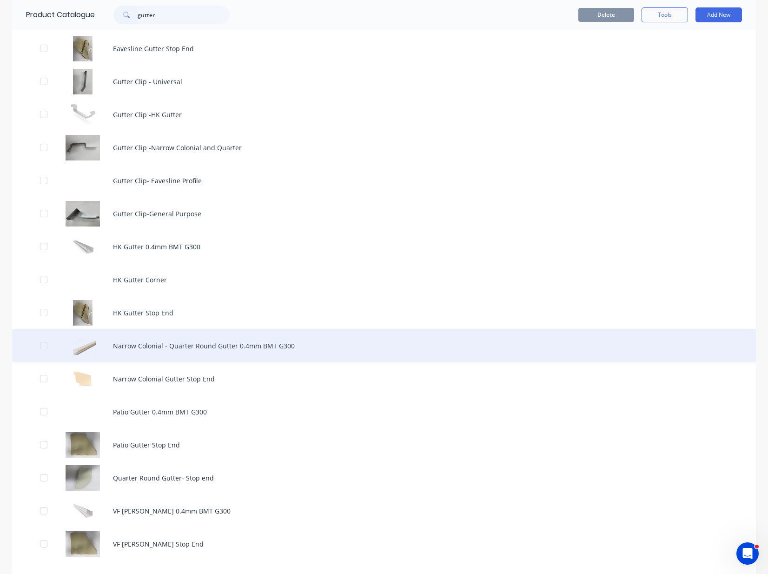
click at [171, 347] on div "Narrow Colonial - Quarter Round Gutter 0.4mm BMT G300" at bounding box center [384, 345] width 744 height 33
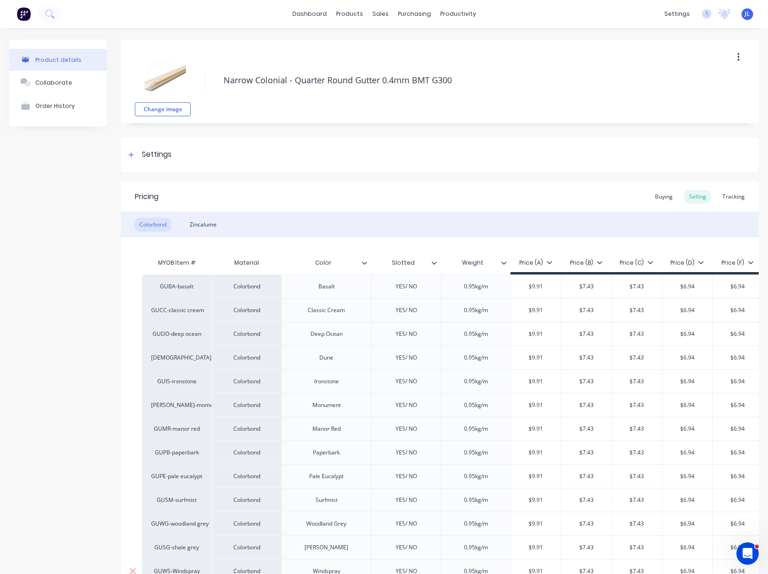
scroll to position [229, 0]
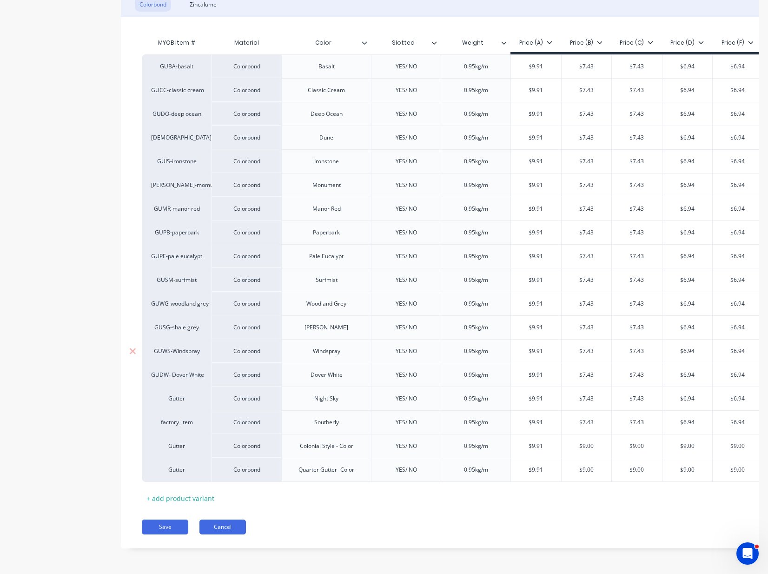
click at [226, 530] on button "Cancel" at bounding box center [222, 526] width 46 height 15
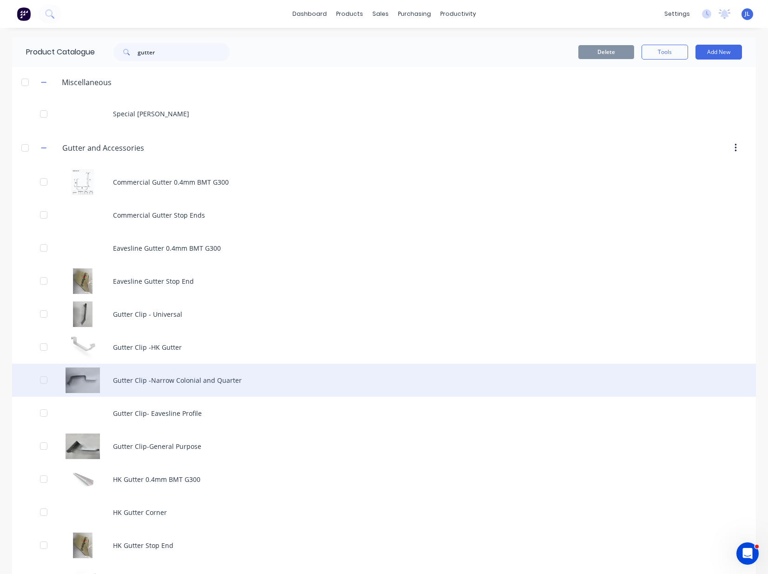
click at [195, 378] on div "Gutter Clip -Narrow Colonial and Quarter" at bounding box center [384, 379] width 744 height 33
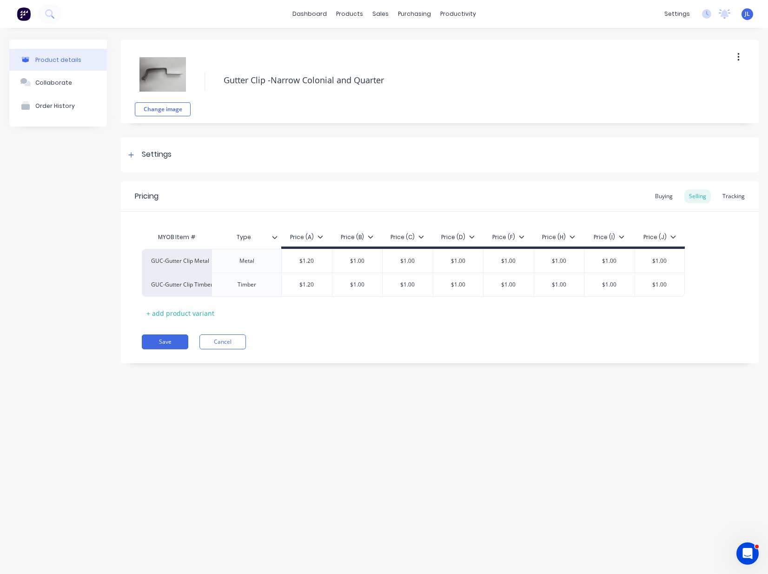
type textarea "x"
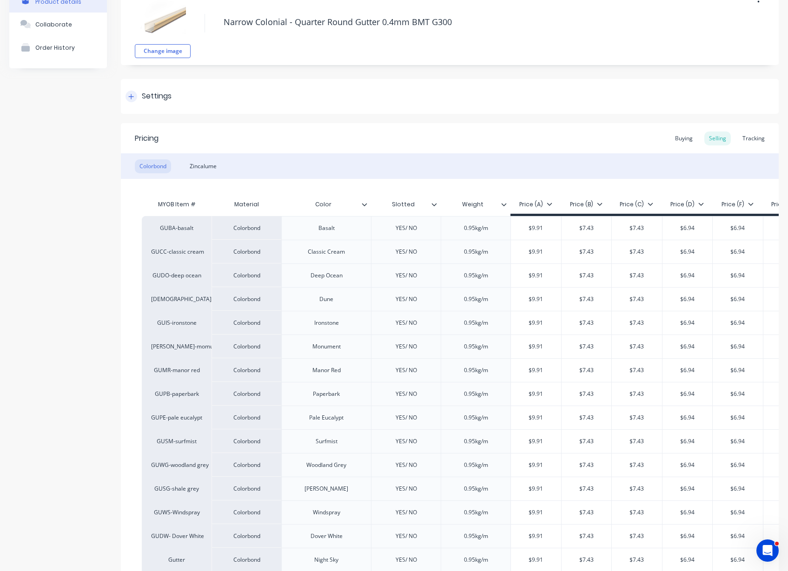
click at [131, 93] on icon at bounding box center [131, 96] width 6 height 7
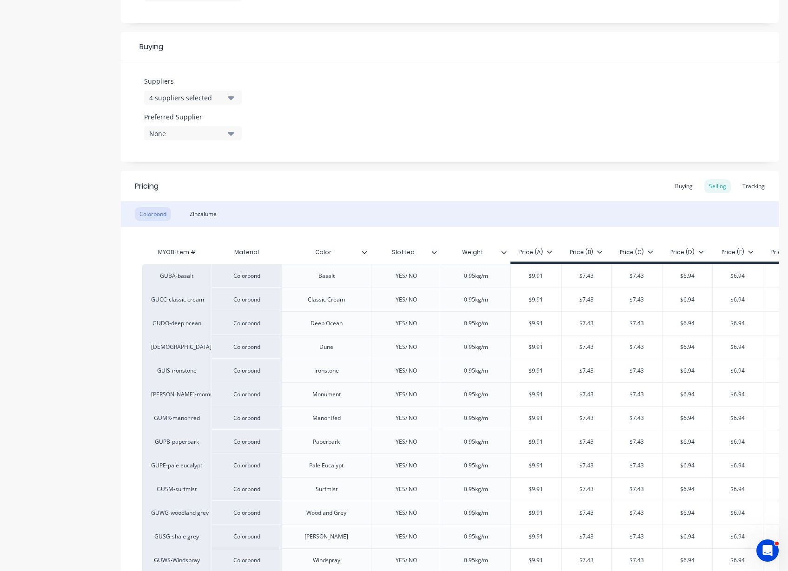
scroll to position [407, 0]
click at [217, 96] on div "4 suppliers selected" at bounding box center [186, 96] width 74 height 10
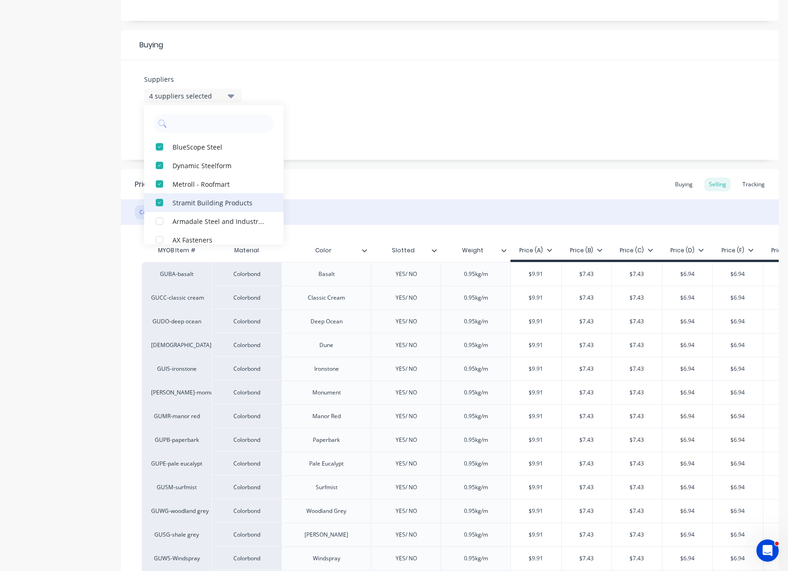
click at [160, 202] on div "button" at bounding box center [159, 202] width 19 height 19
click at [158, 146] on div "button" at bounding box center [159, 147] width 19 height 19
type textarea "x"
click at [196, 120] on input "text" at bounding box center [220, 123] width 99 height 19
type input "str"
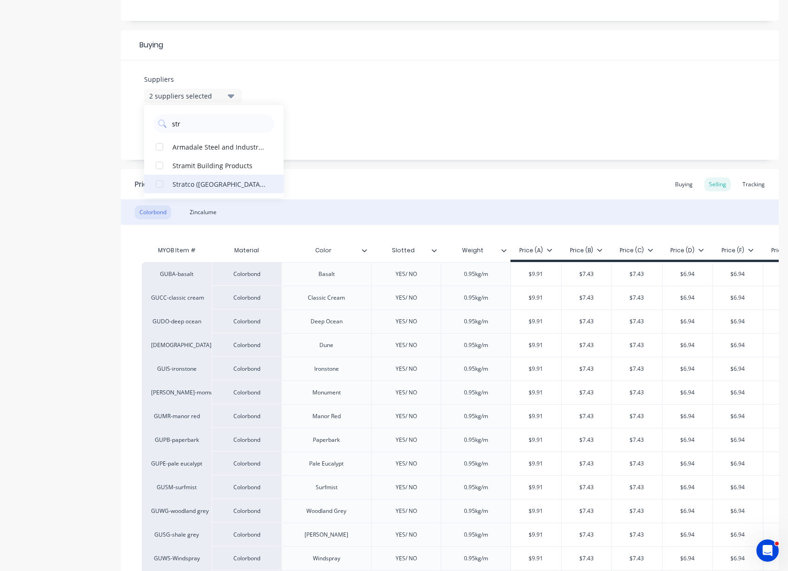
click at [156, 186] on div "button" at bounding box center [159, 184] width 19 height 19
type textarea "x"
type input "str"
click at [57, 150] on div "Product details Collaborate Order History" at bounding box center [58, 201] width 98 height 1137
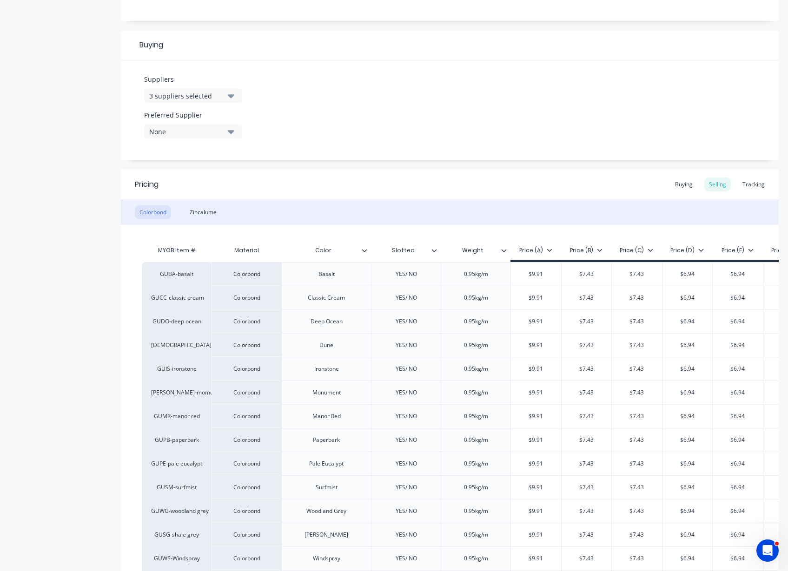
click at [173, 129] on div "None" at bounding box center [186, 132] width 74 height 10
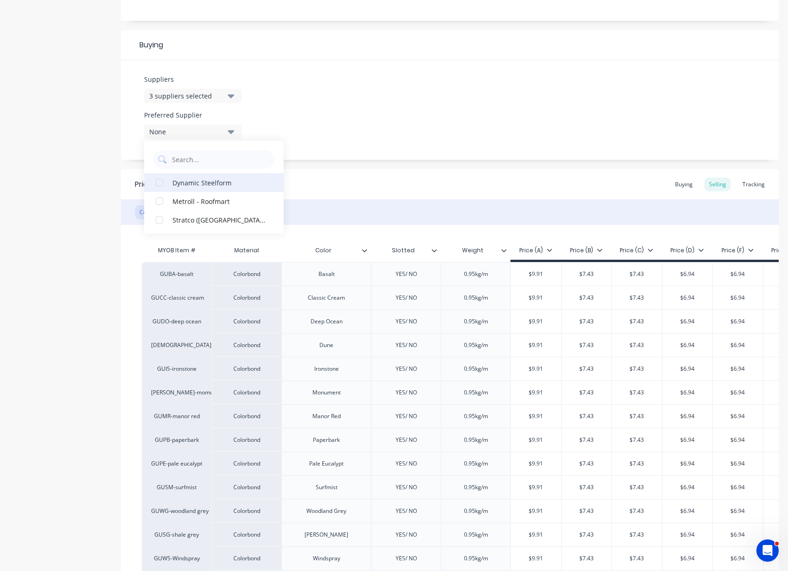
click at [159, 184] on div "button" at bounding box center [159, 182] width 19 height 19
click at [158, 218] on div "button" at bounding box center [159, 220] width 19 height 19
click at [37, 210] on div "Product details Collaborate Order History" at bounding box center [58, 201] width 98 height 1137
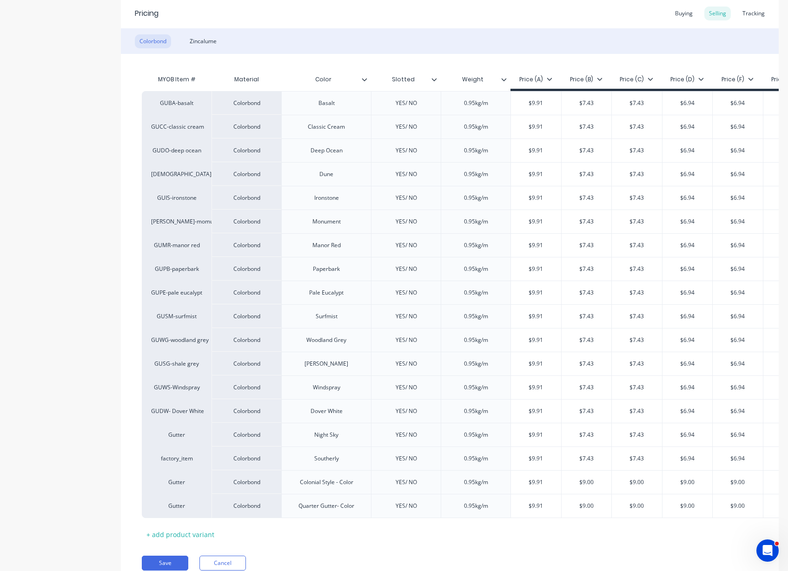
scroll to position [626, 0]
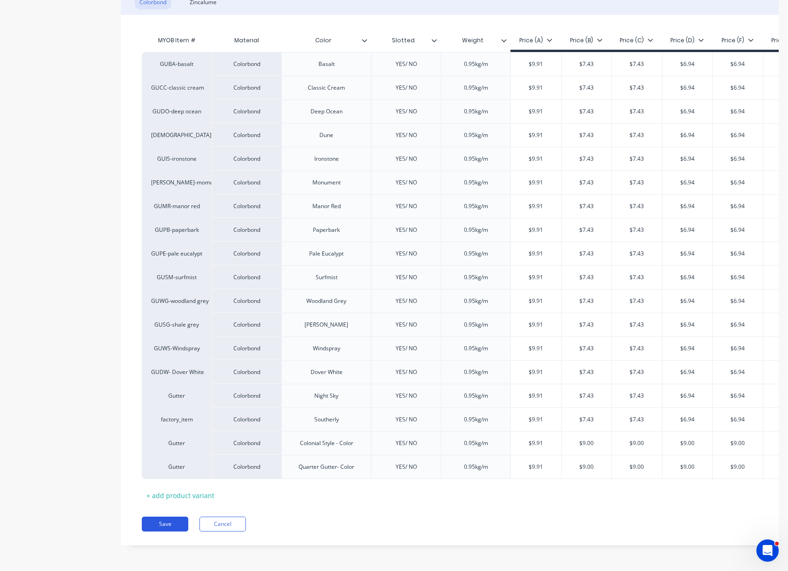
click at [176, 525] on button "Save" at bounding box center [165, 524] width 46 height 15
type textarea "x"
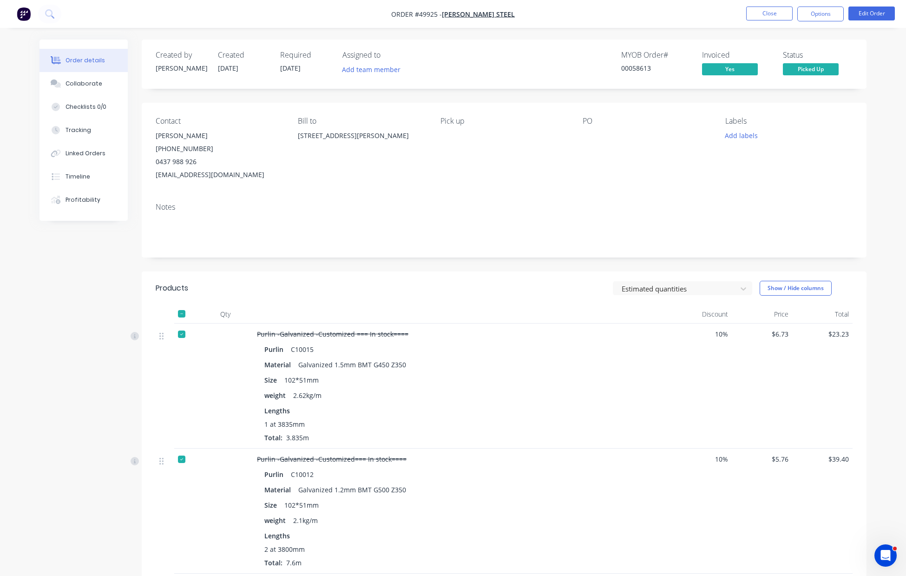
drag, startPoint x: 836, startPoint y: 82, endPoint x: 852, endPoint y: 80, distance: 15.4
click at [836, 82] on div "Created by [PERSON_NAME] Created [DATE] Required [DATE] Assigned to Add team me…" at bounding box center [504, 64] width 725 height 49
